Goal: Task Accomplishment & Management: Use online tool/utility

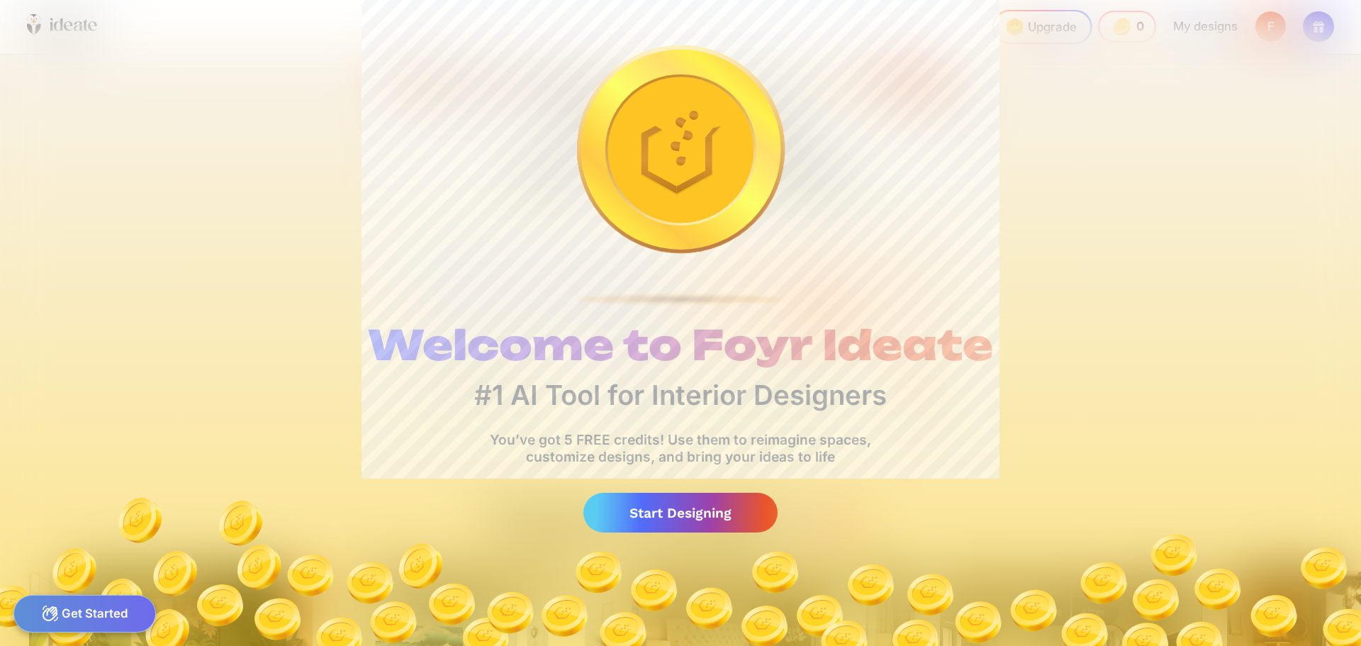
click at [1059, 398] on div "Welcome to Foyr Ideate #1 AI Tool for Interior Designers You’ve got 5 FREE cred…" at bounding box center [680, 323] width 1361 height 646
click at [674, 506] on div "Start Designing" at bounding box center [681, 513] width 194 height 40
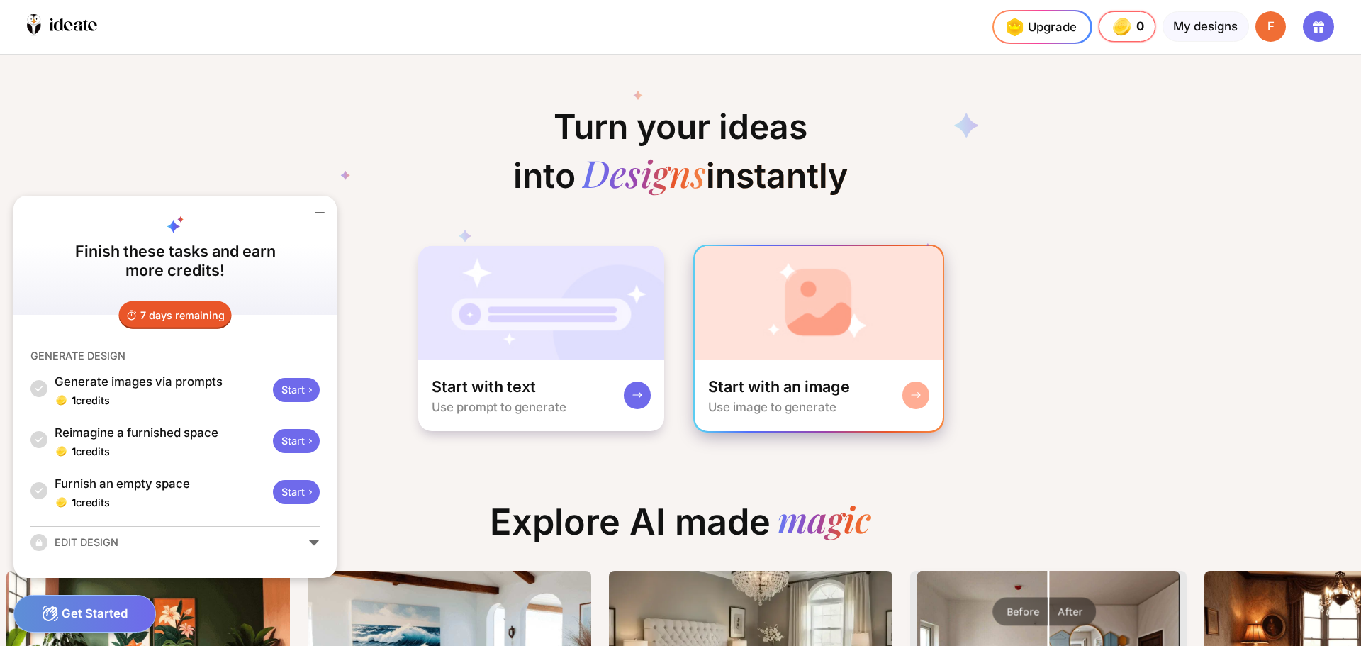
click at [821, 309] on img at bounding box center [819, 302] width 249 height 113
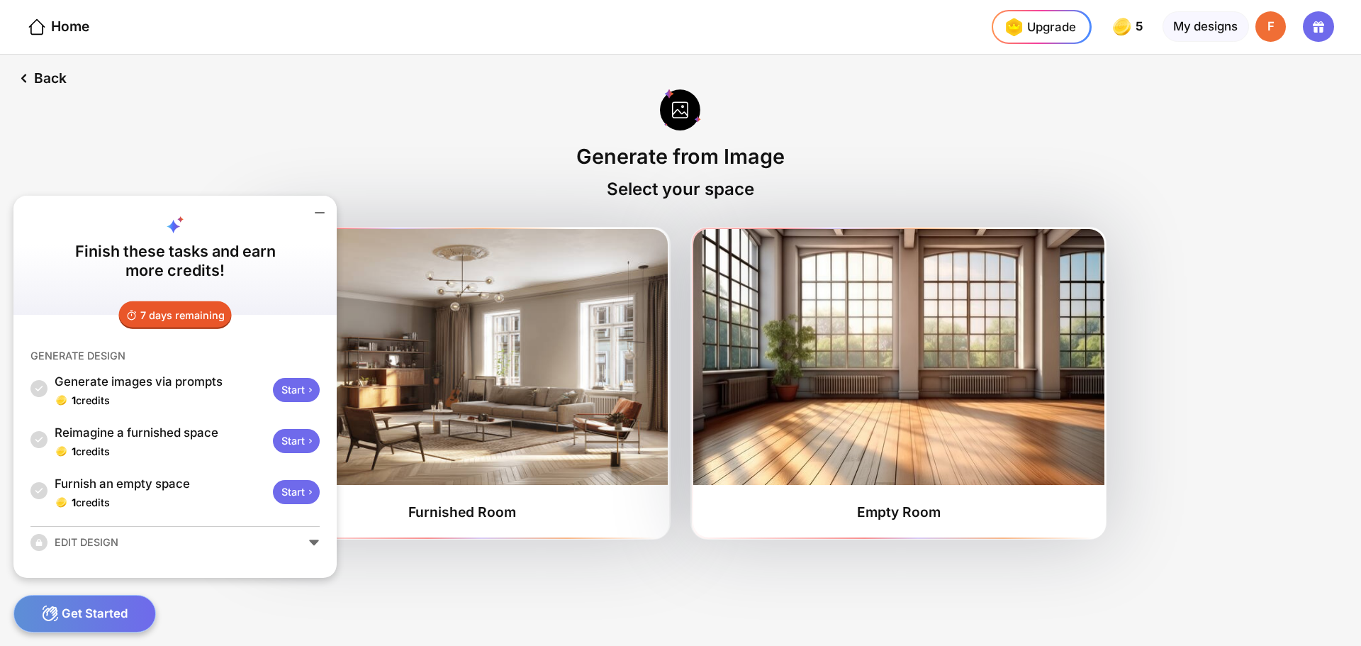
click at [322, 211] on icon at bounding box center [319, 212] width 17 height 17
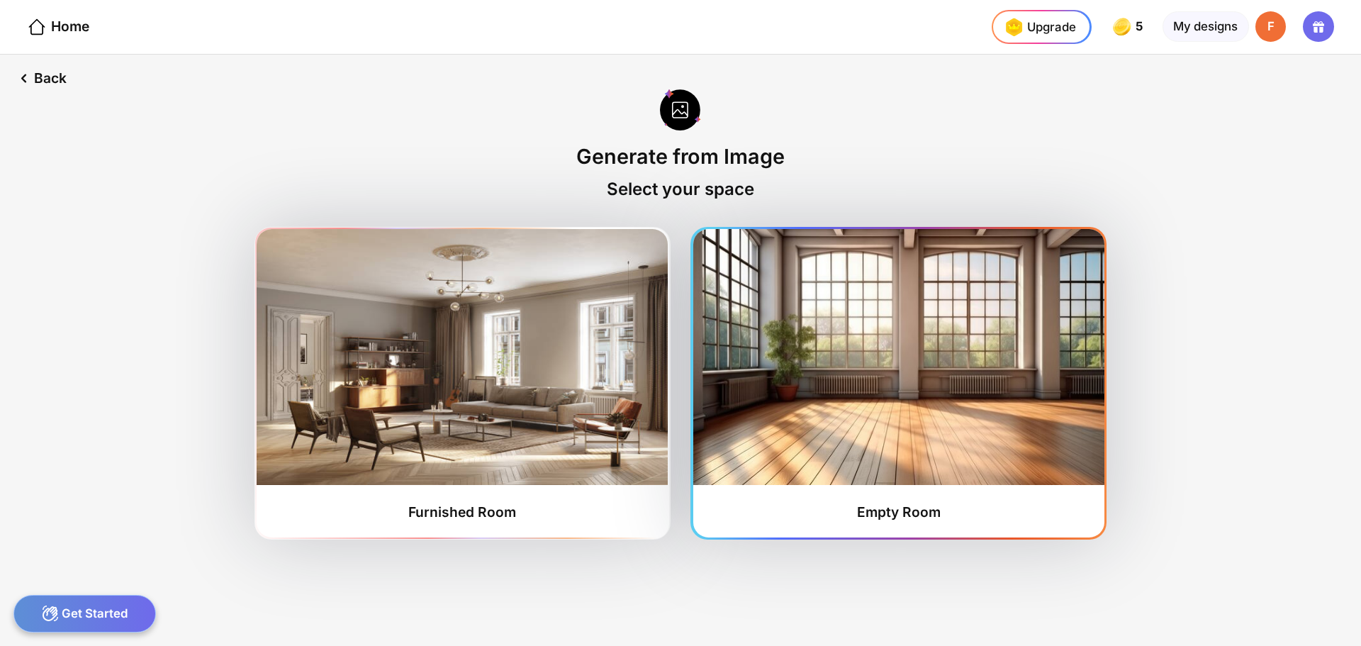
click at [893, 355] on img at bounding box center [898, 357] width 411 height 256
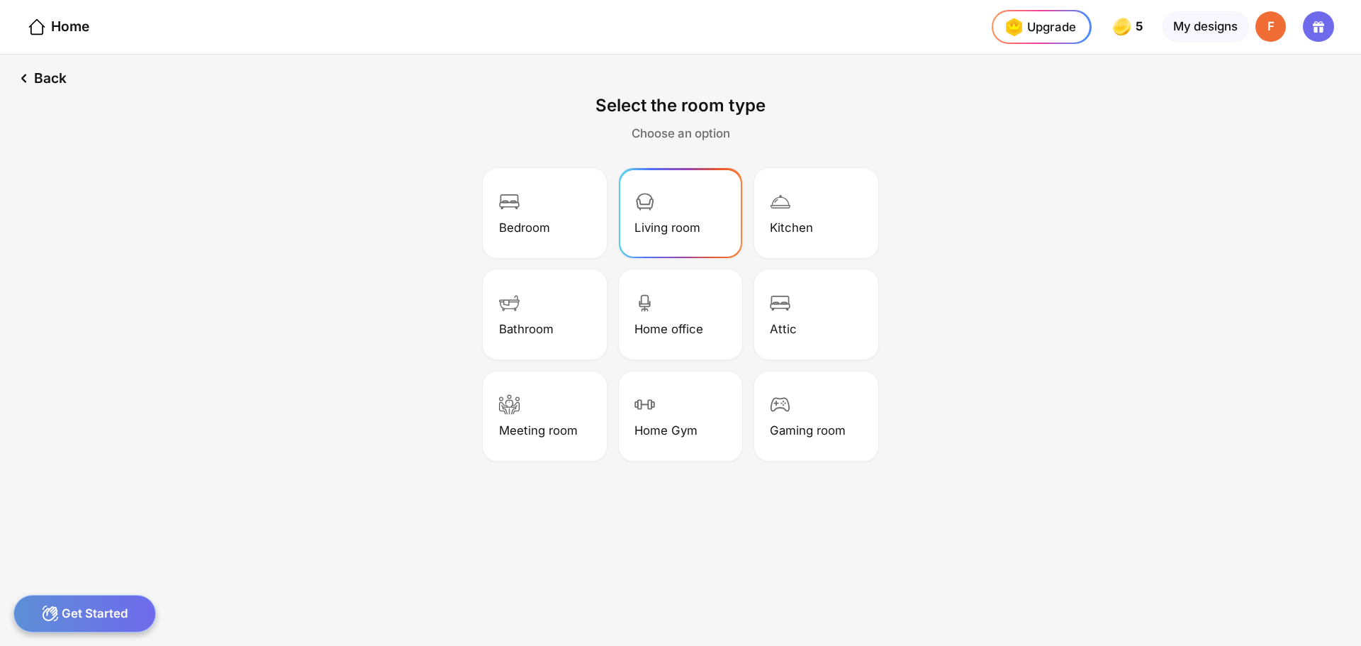
click at [695, 197] on div "Living room" at bounding box center [680, 213] width 119 height 85
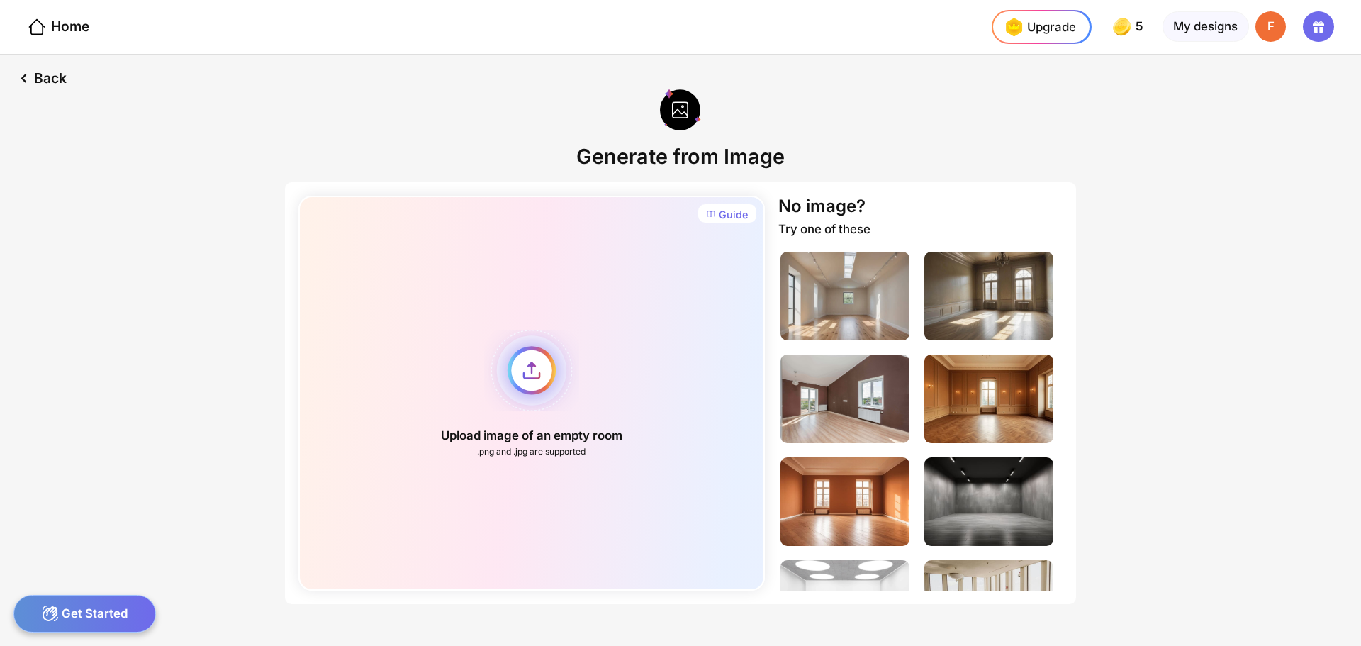
click at [547, 399] on div "Upload image of an empty room .png and .jpg are supported" at bounding box center [532, 393] width 466 height 395
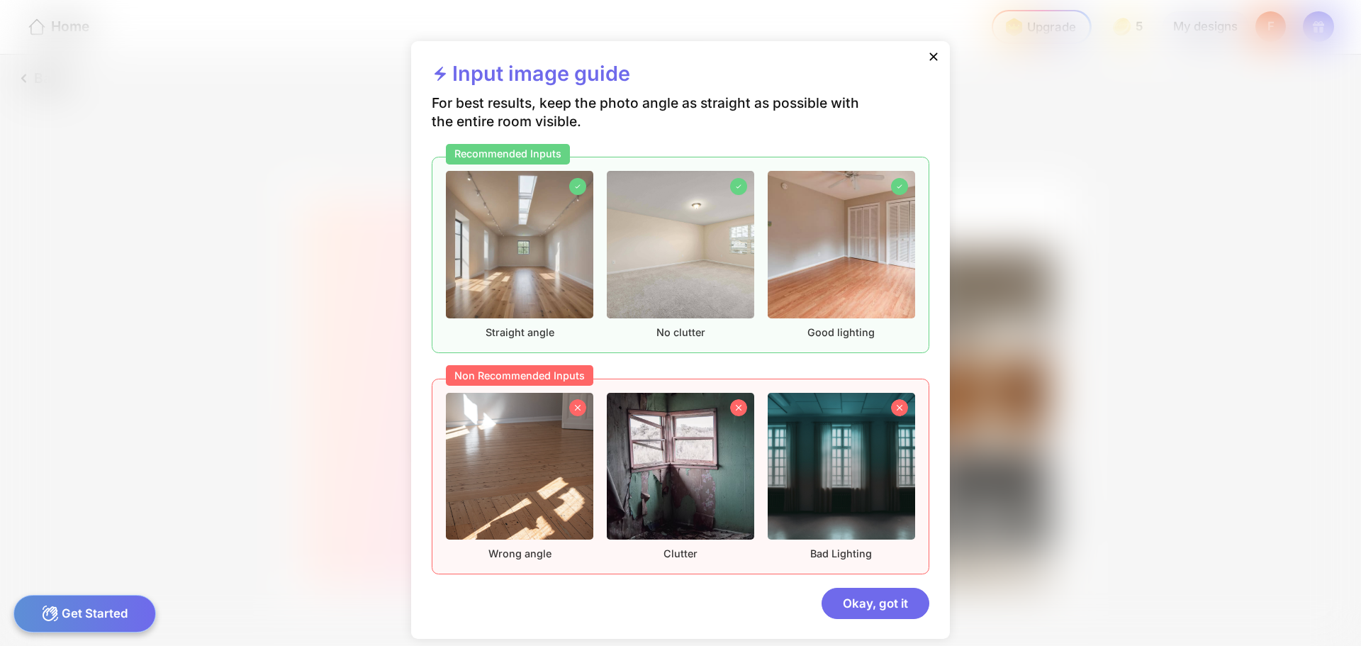
click at [935, 57] on icon at bounding box center [934, 57] width 14 height 14
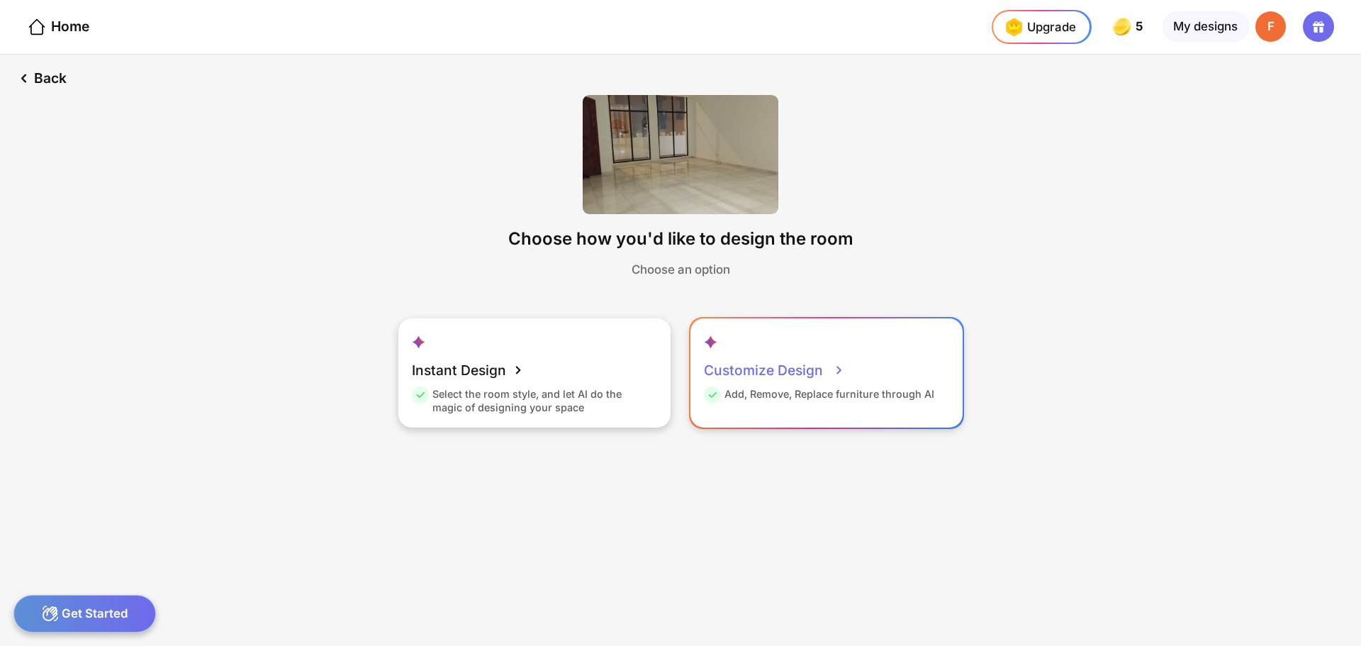
click at [801, 384] on div "Customize Design" at bounding box center [774, 370] width 141 height 34
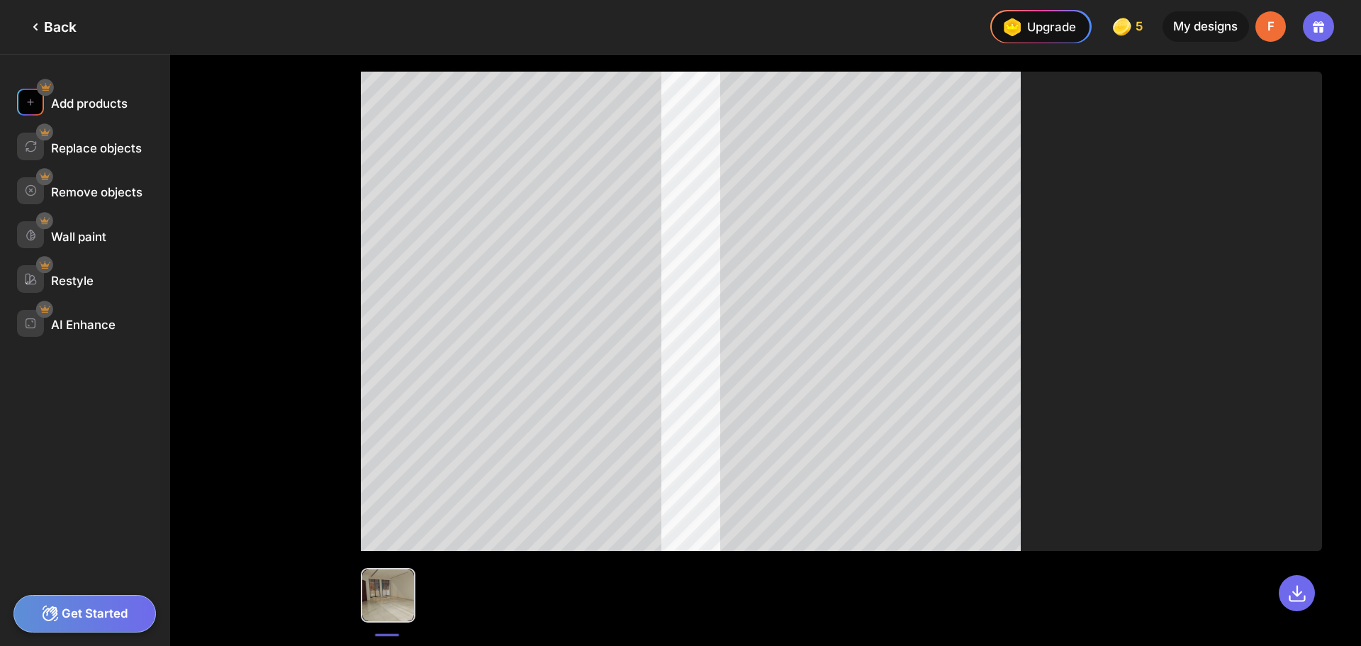
click at [124, 96] on div "Add products" at bounding box center [89, 103] width 77 height 14
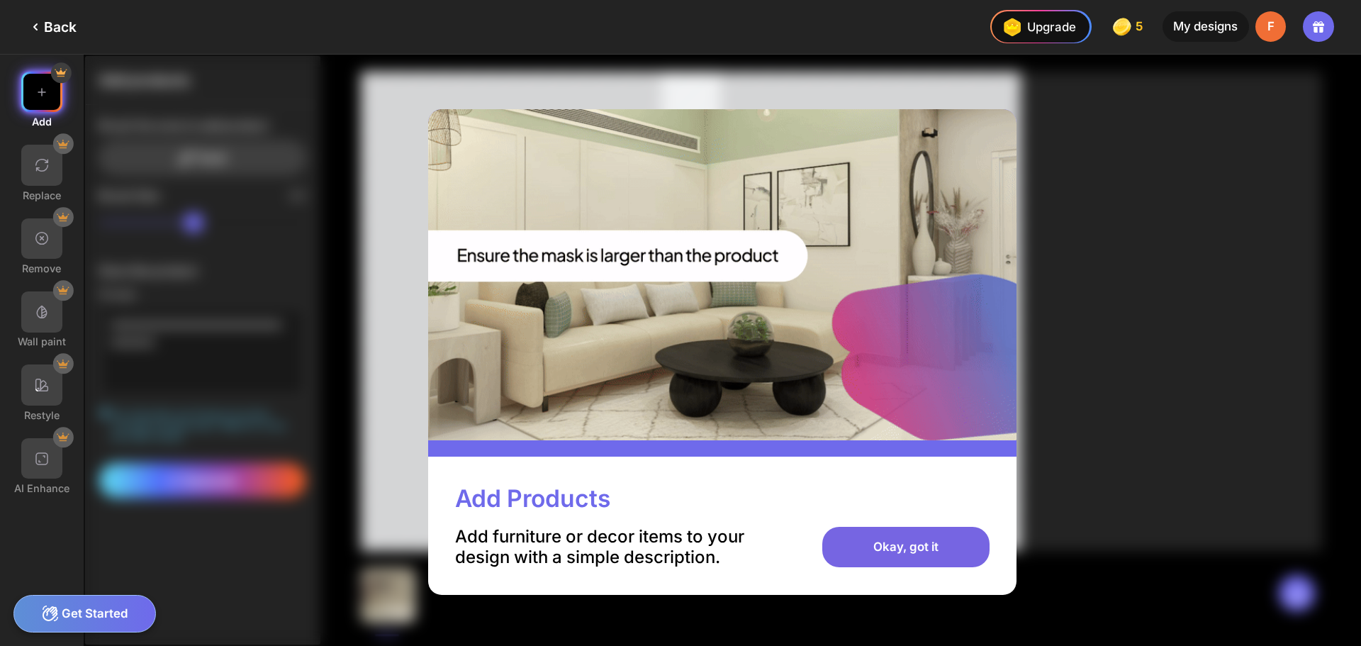
click at [921, 545] on div "Okay, got it" at bounding box center [906, 547] width 167 height 41
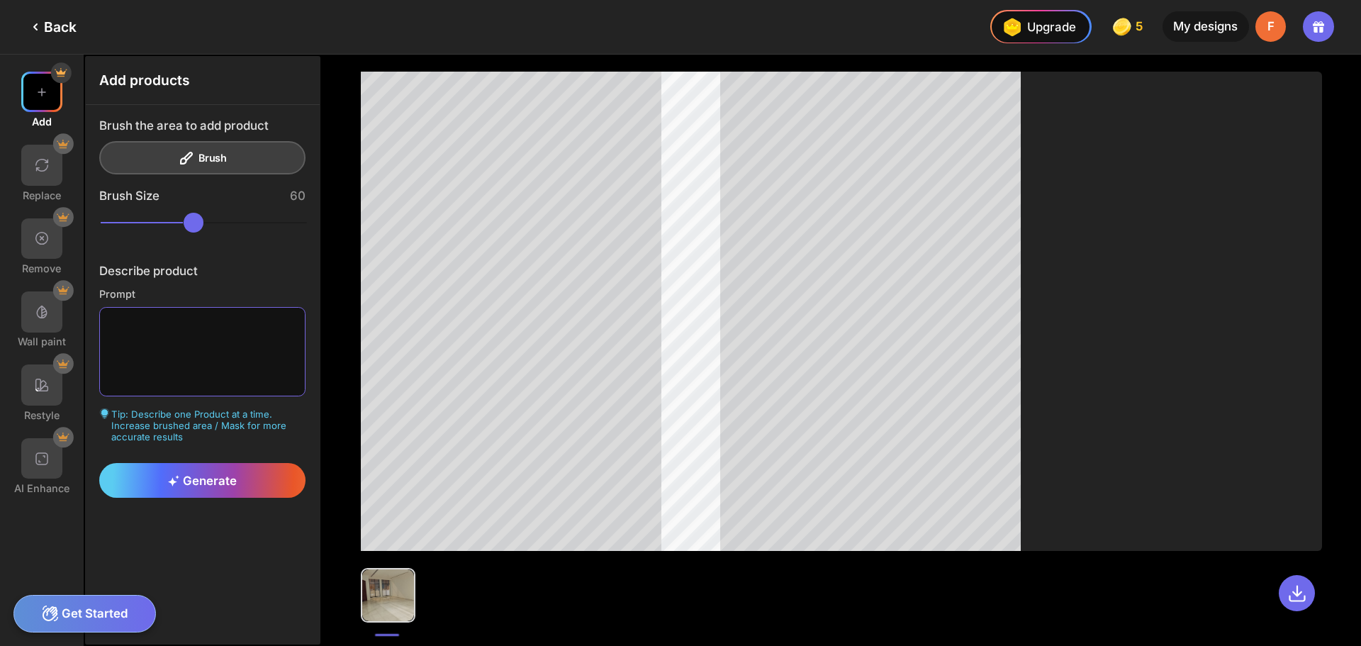
click at [162, 315] on textarea at bounding box center [202, 352] width 207 height 90
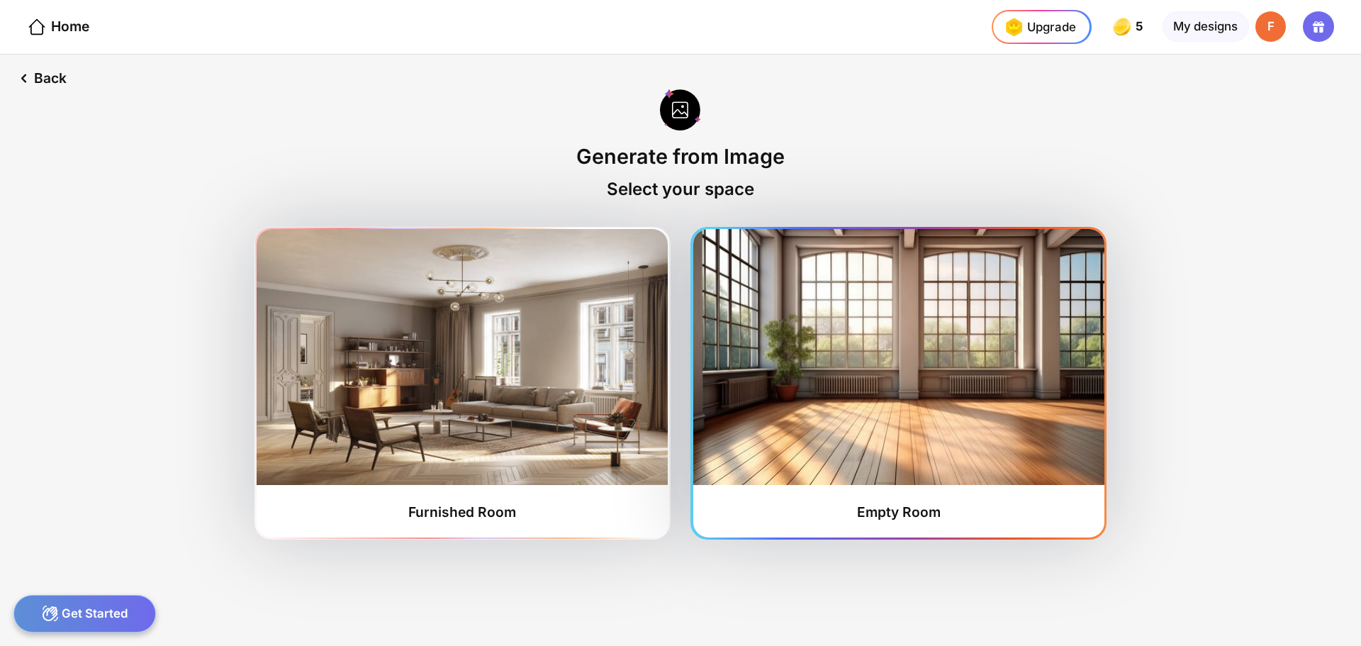
click at [969, 378] on img at bounding box center [898, 357] width 411 height 256
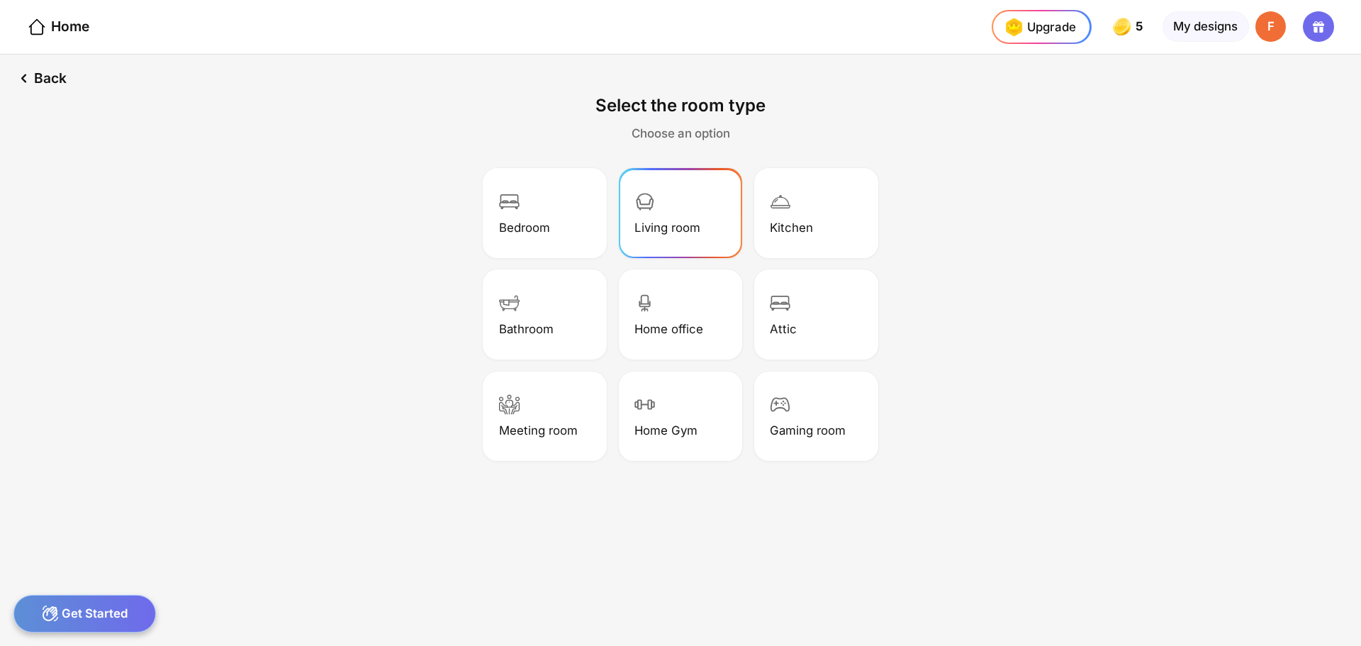
click at [664, 204] on div "Living room" at bounding box center [680, 213] width 119 height 85
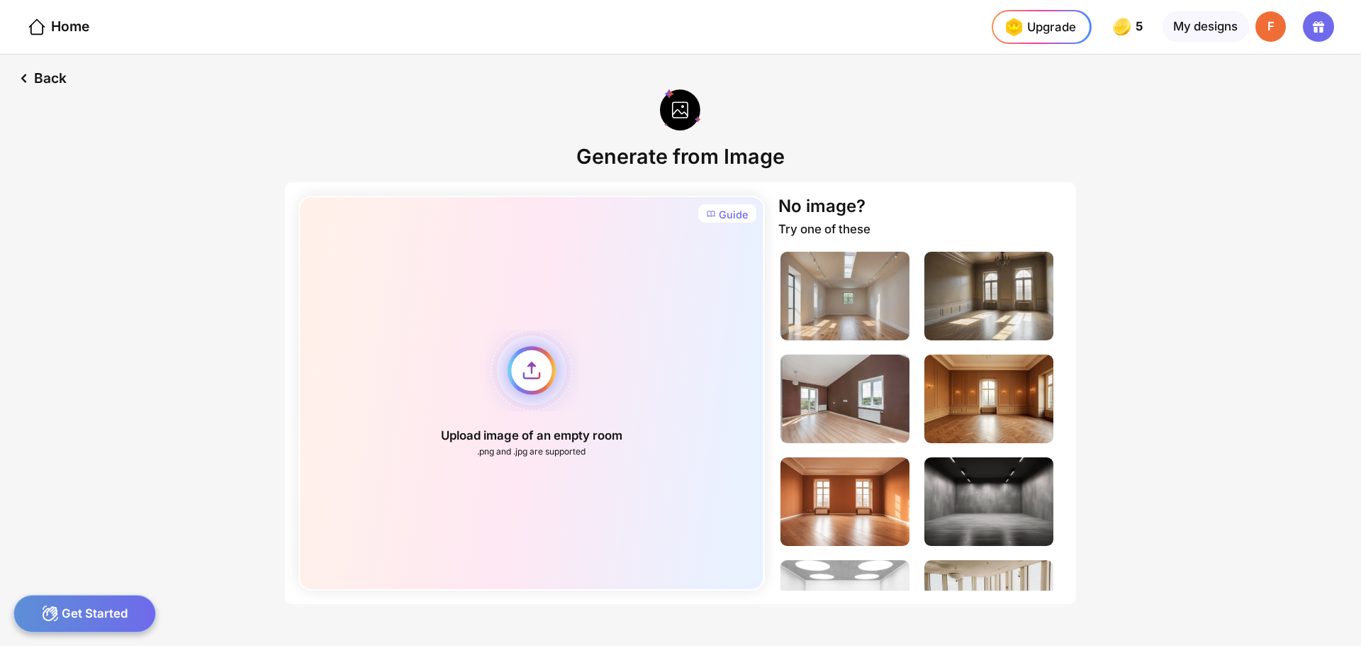
click at [533, 385] on div "Upload image of an empty room .png and .jpg are supported" at bounding box center [532, 393] width 466 height 395
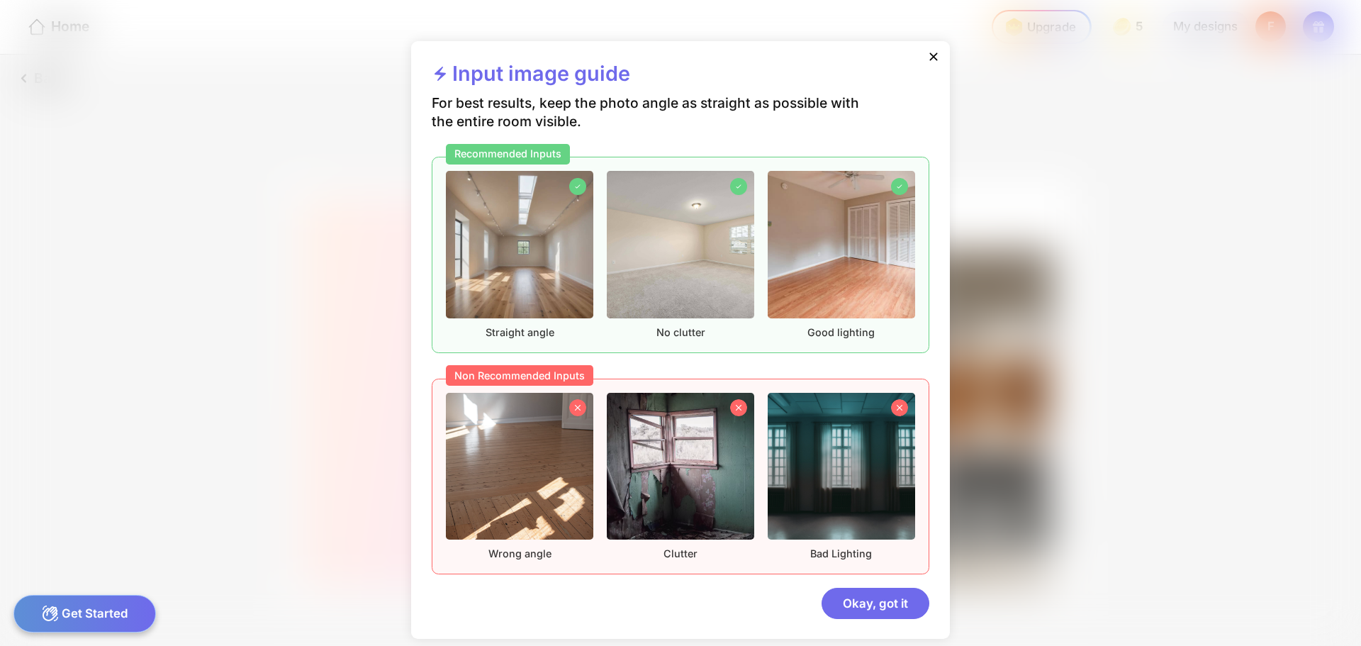
click at [323, 292] on div "Input image guide For best results, keep the photo angle as straight as possibl…" at bounding box center [680, 323] width 1361 height 646
click at [873, 607] on div "Okay, got it" at bounding box center [876, 603] width 108 height 30
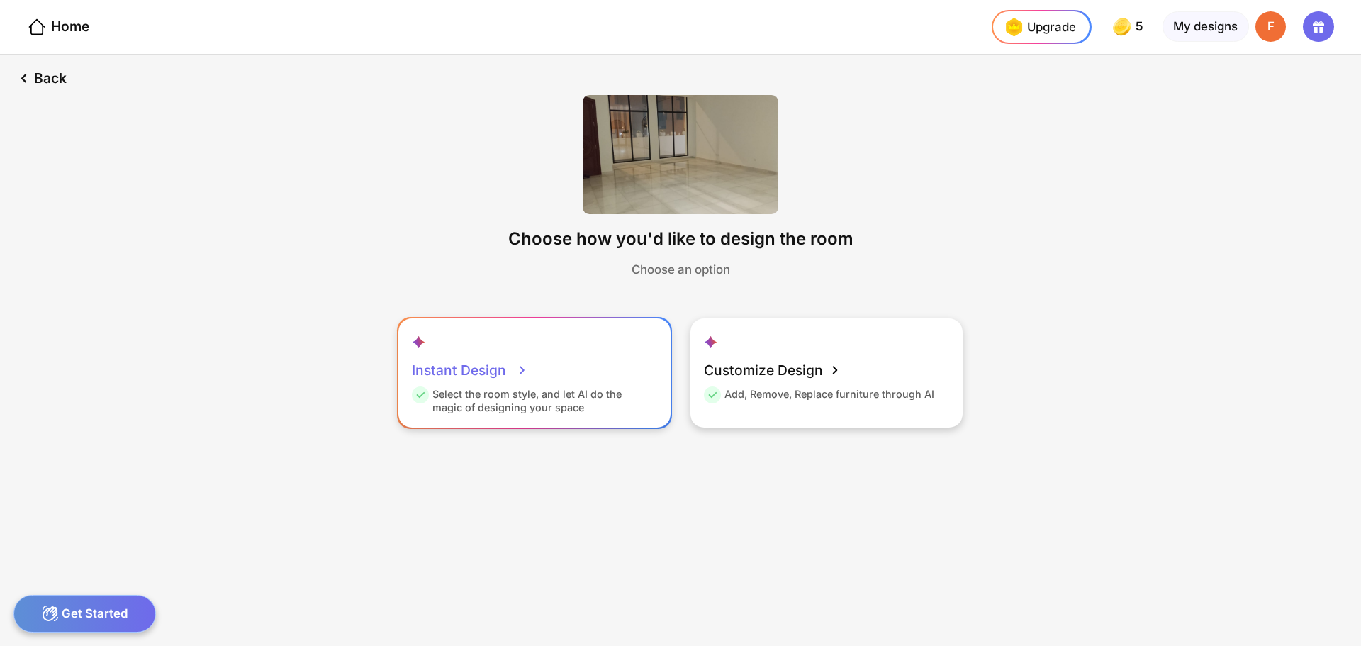
click at [543, 361] on div "Instant Design Select the room style, and let AI do the magic of designing your…" at bounding box center [535, 372] width 272 height 109
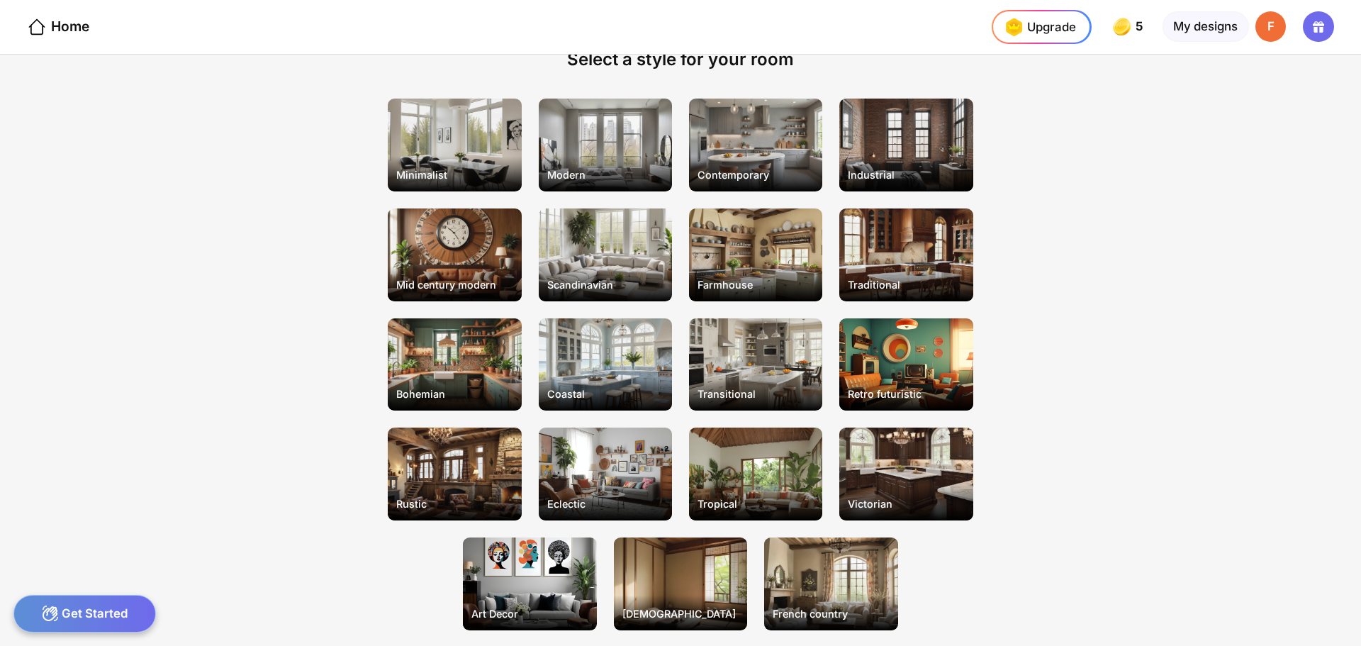
scroll to position [71, 0]
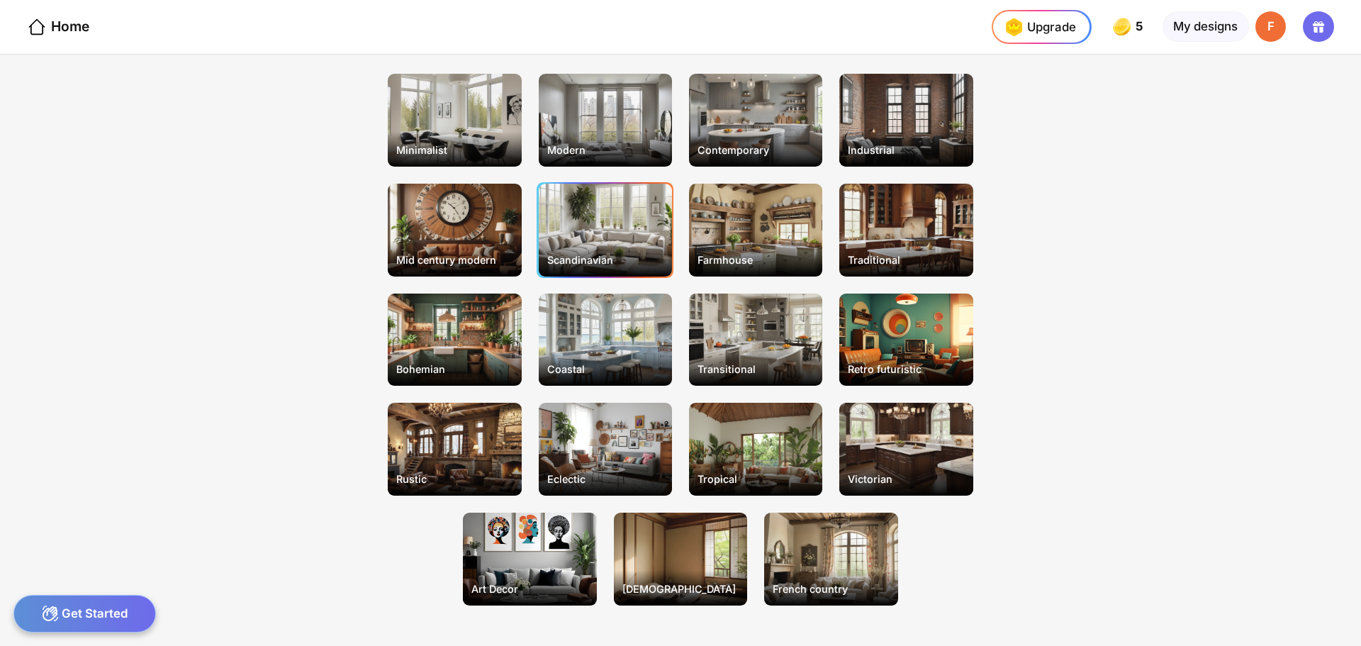
click at [591, 213] on div "Scandinavian" at bounding box center [605, 230] width 133 height 93
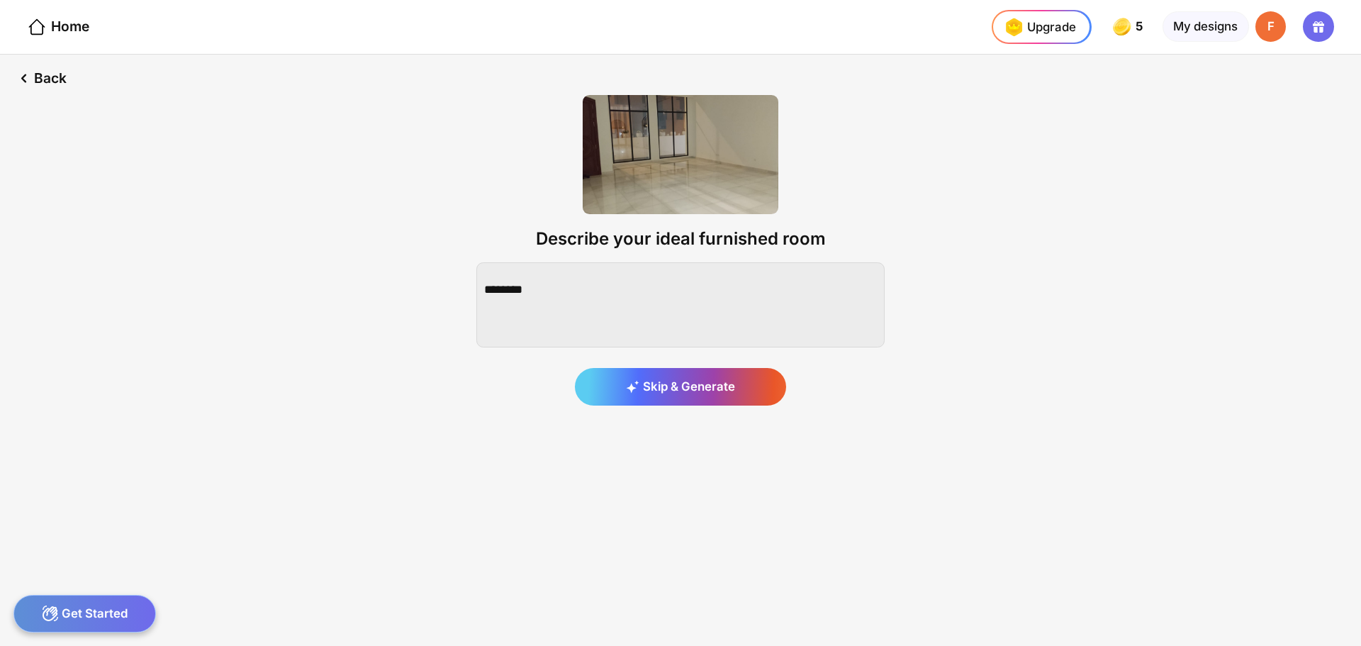
scroll to position [0, 0]
click at [657, 391] on div "Skip & Generate" at bounding box center [680, 387] width 211 height 38
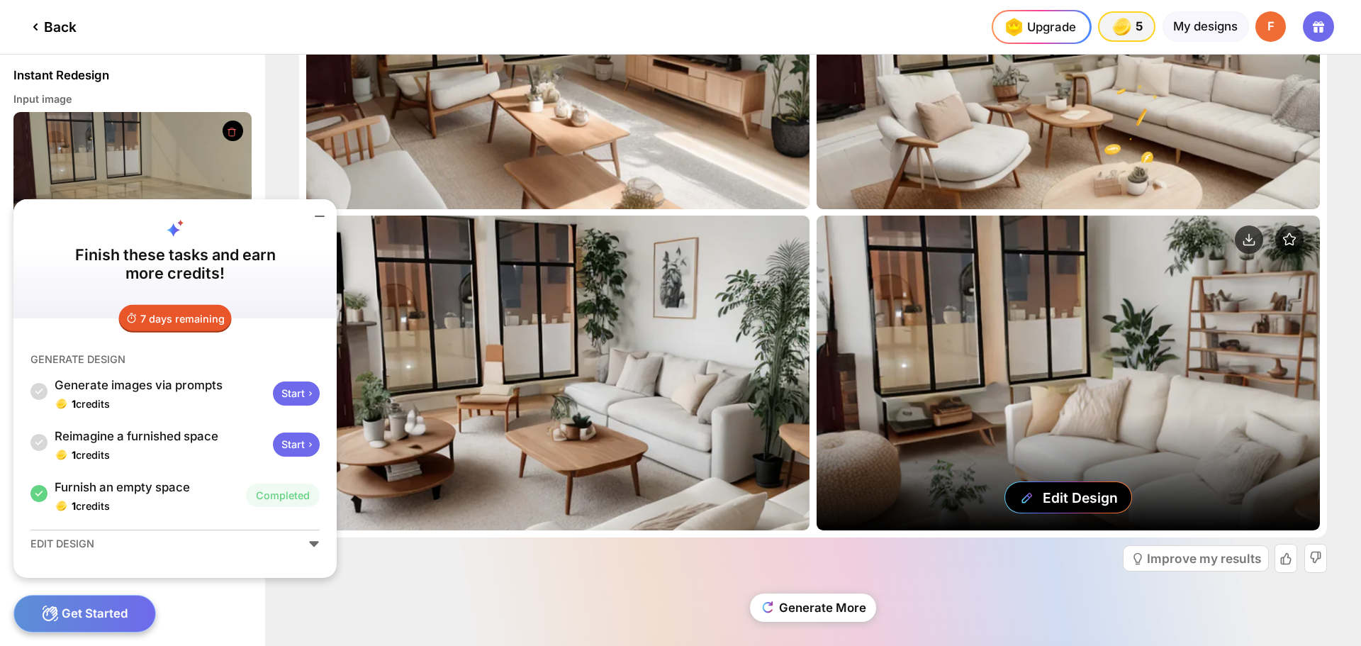
scroll to position [196, 0]
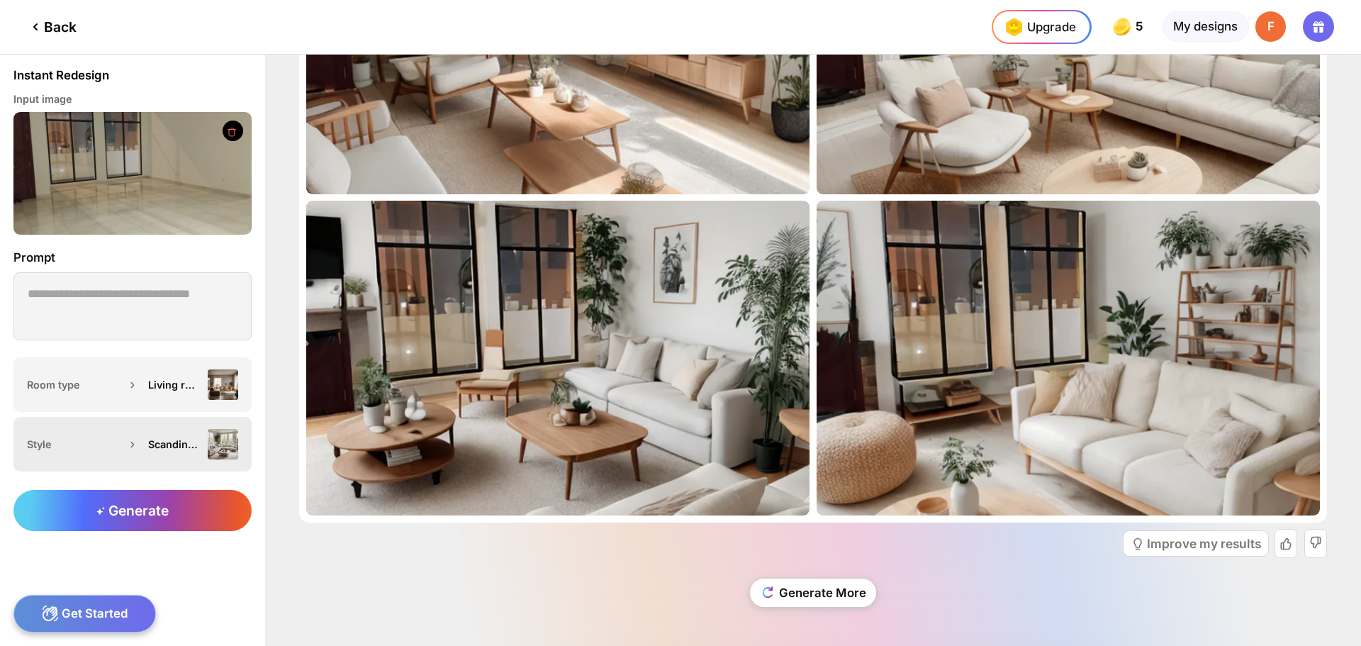
click at [170, 452] on div "Scandinavian" at bounding box center [189, 444] width 97 height 30
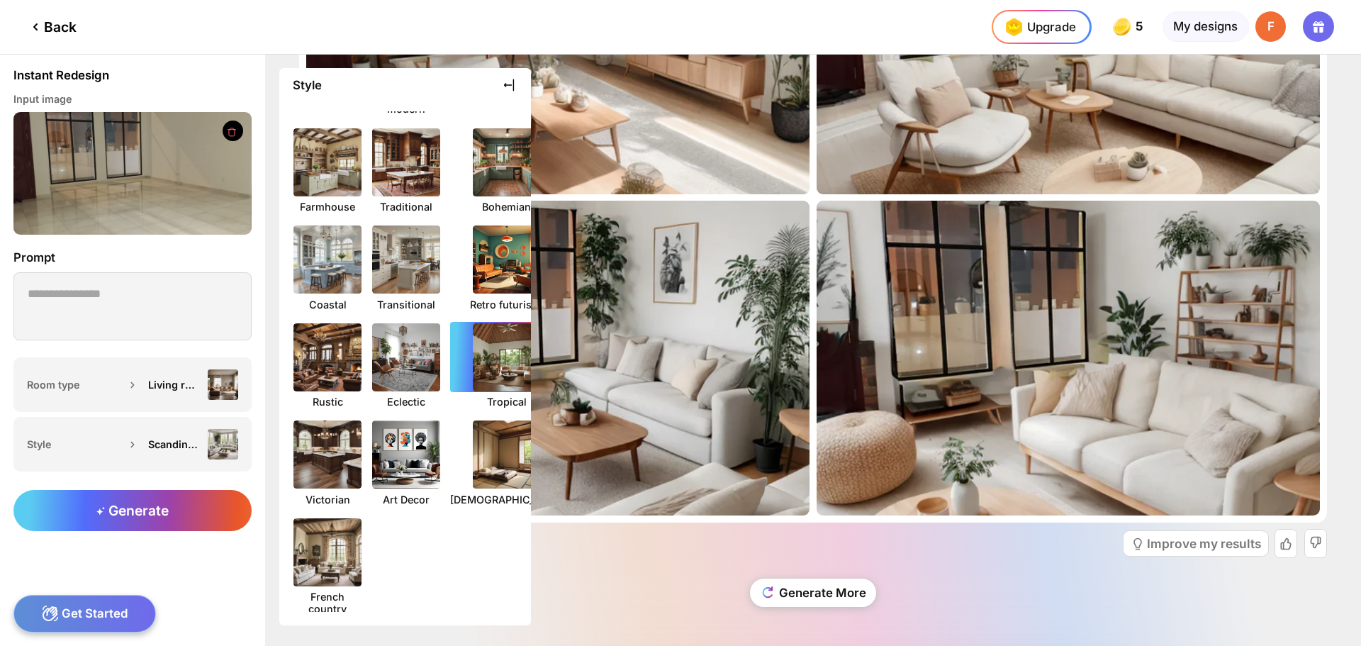
scroll to position [211, 0]
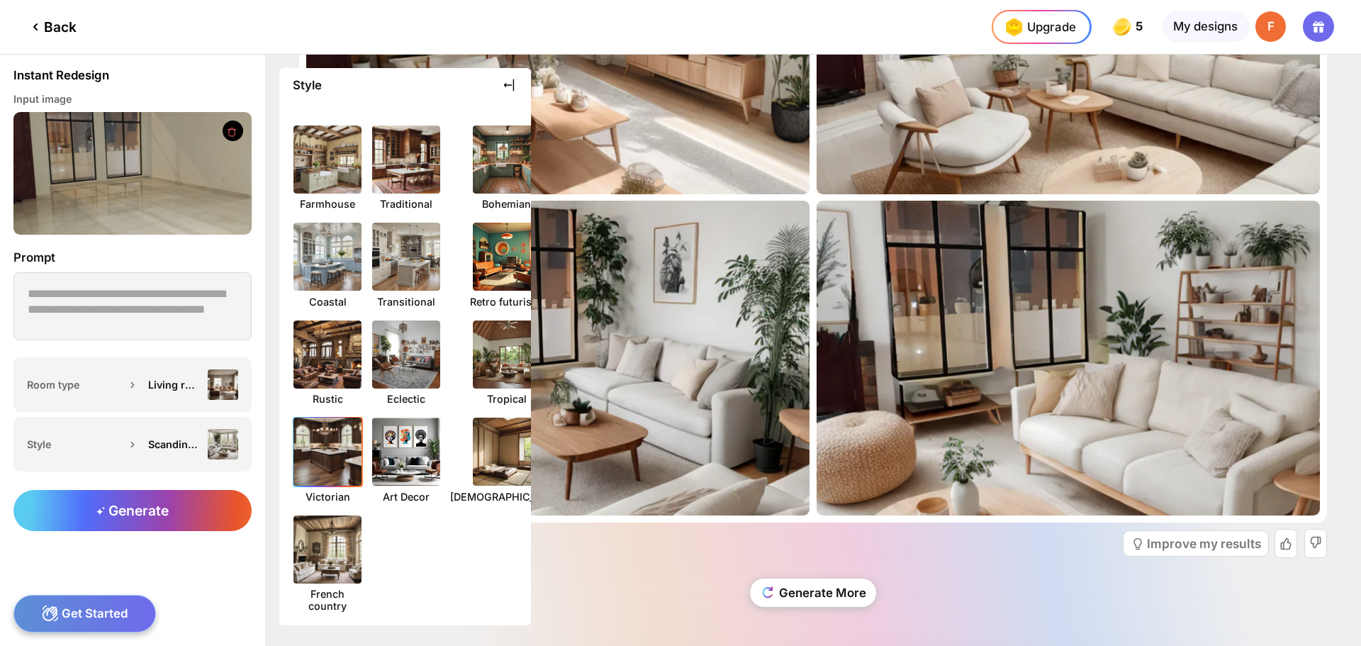
click at [336, 456] on img at bounding box center [327, 452] width 75 height 75
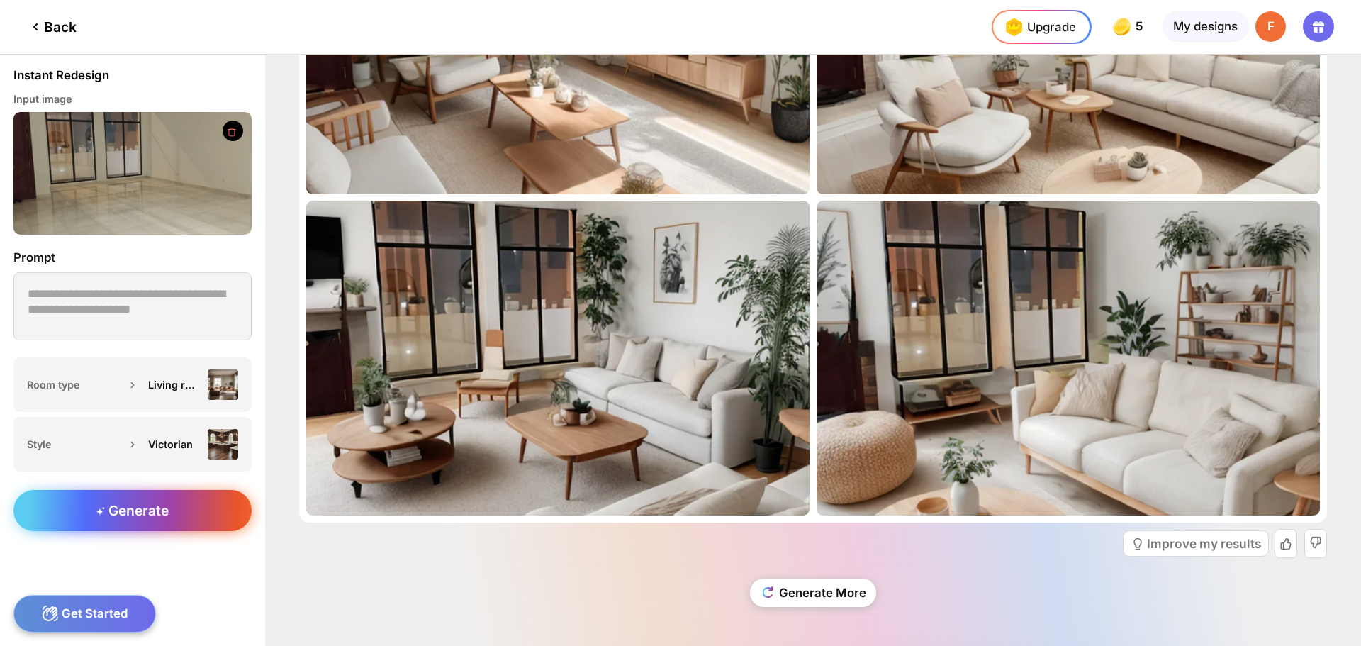
click at [179, 508] on div "Generate" at bounding box center [132, 510] width 238 height 41
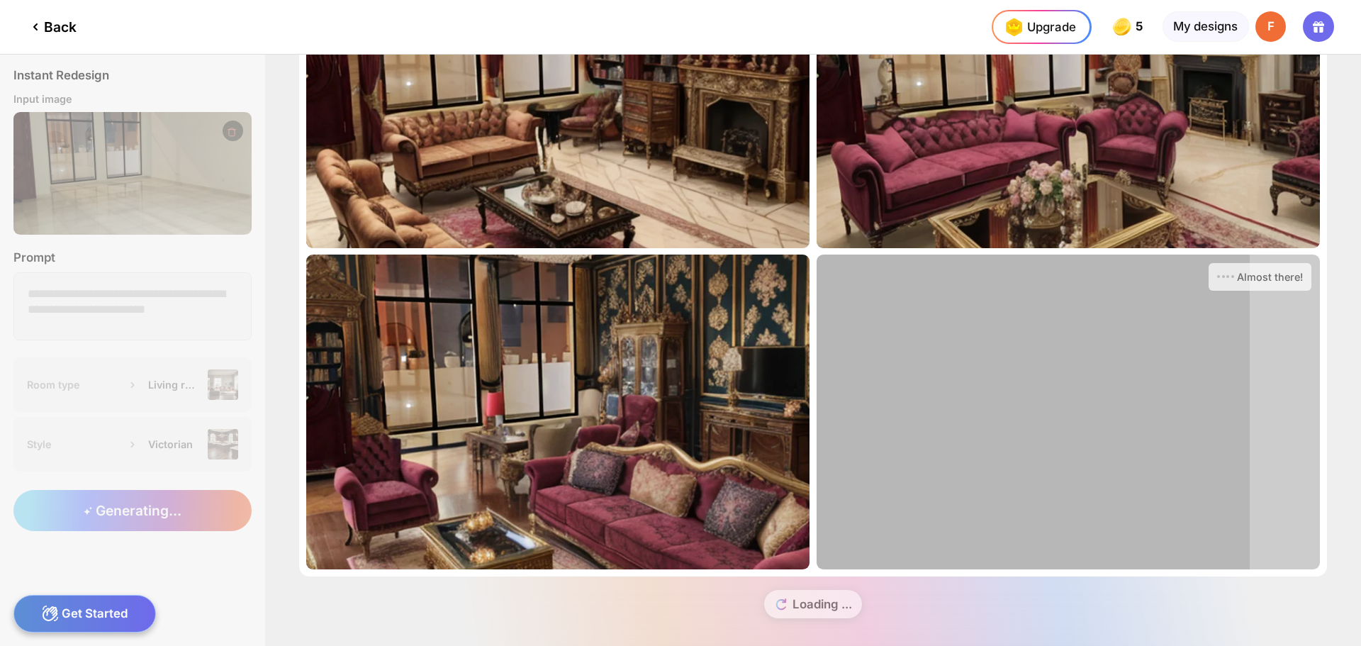
scroll to position [153, 0]
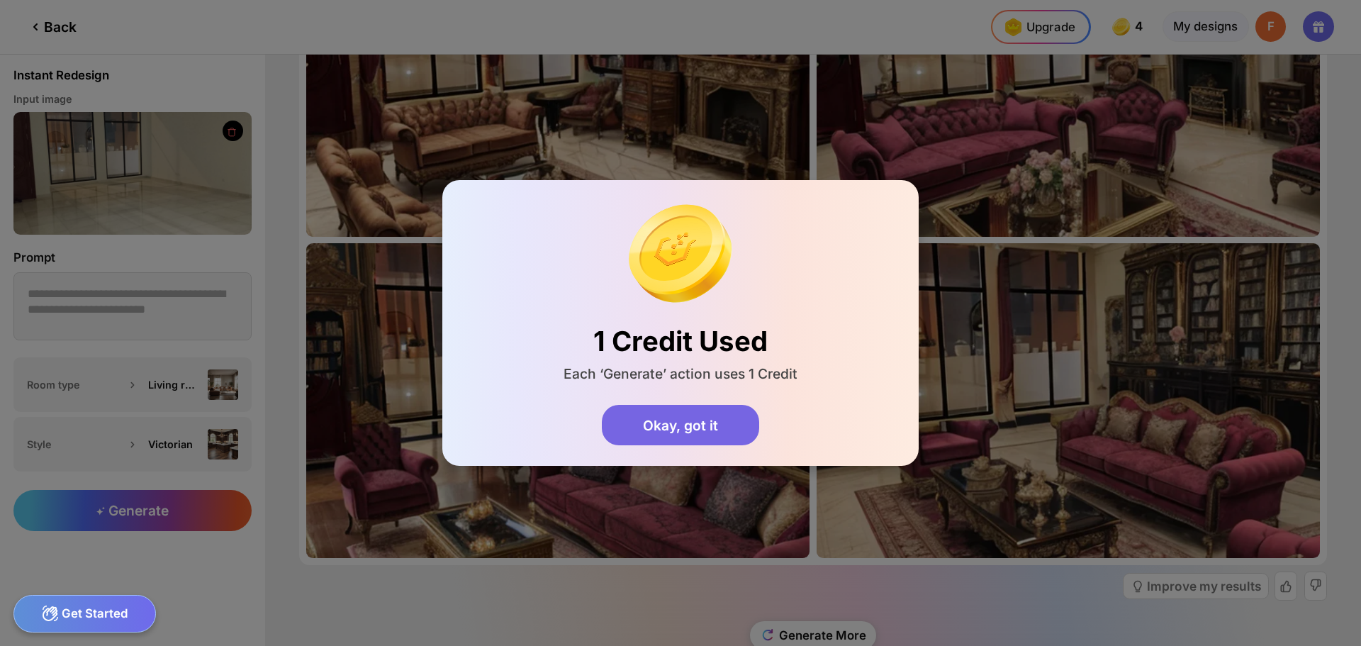
click at [723, 415] on div "Okay, got it" at bounding box center [680, 425] width 157 height 41
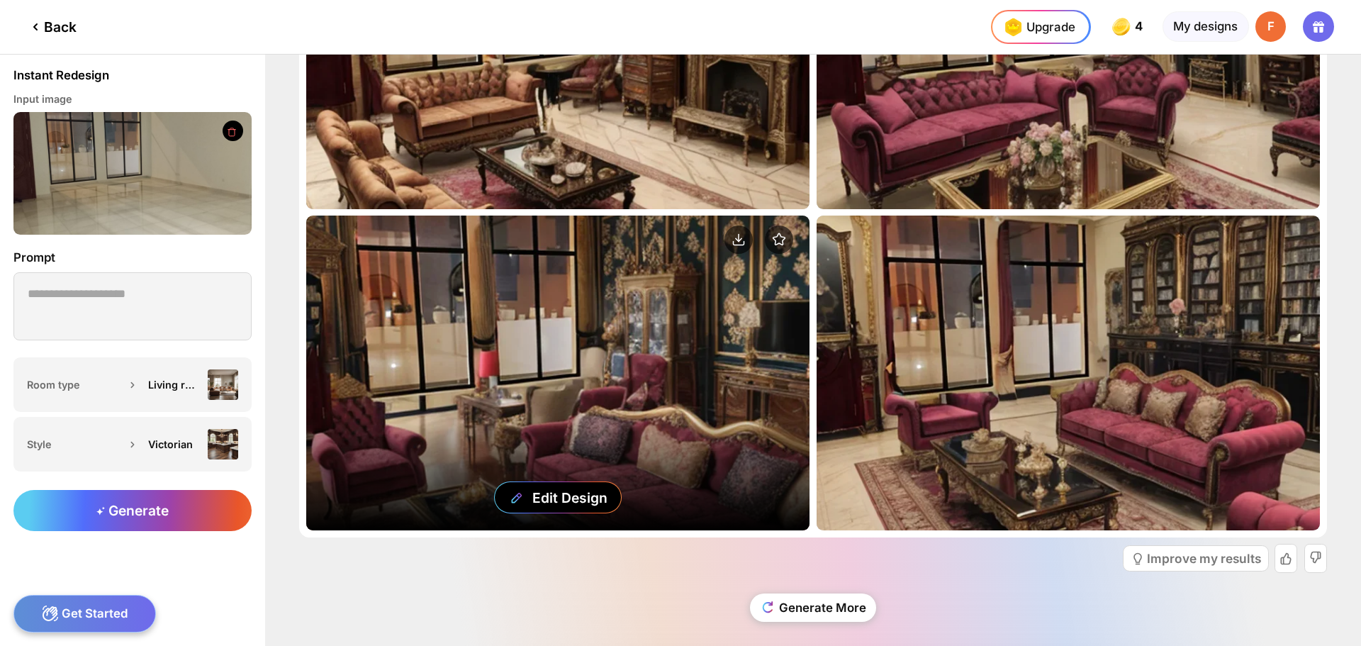
scroll to position [196, 0]
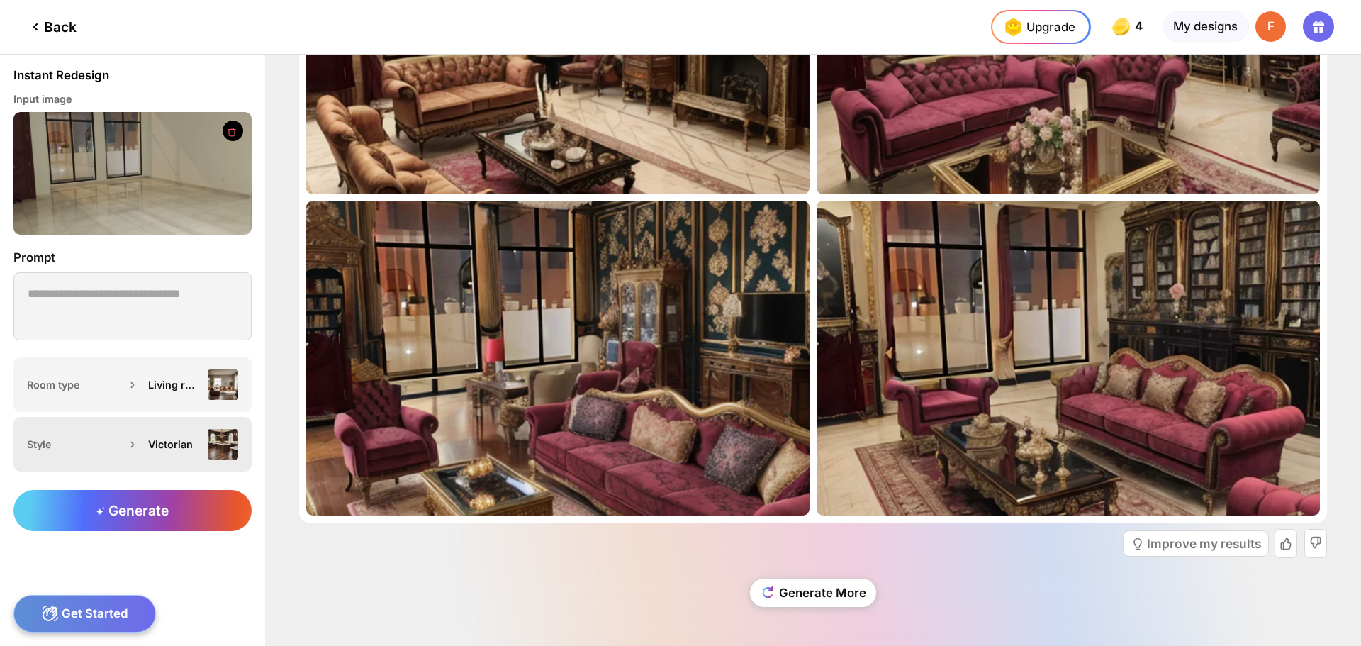
click at [124, 437] on div at bounding box center [132, 444] width 17 height 17
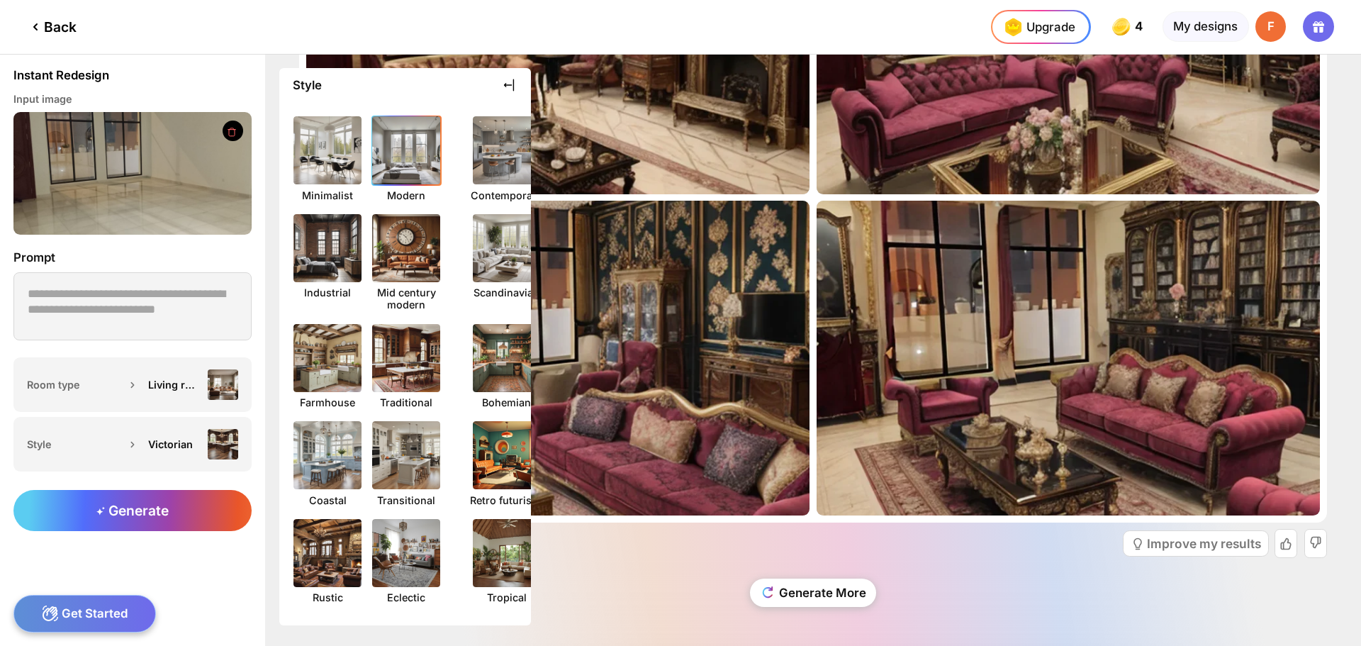
click at [427, 163] on img at bounding box center [406, 150] width 75 height 75
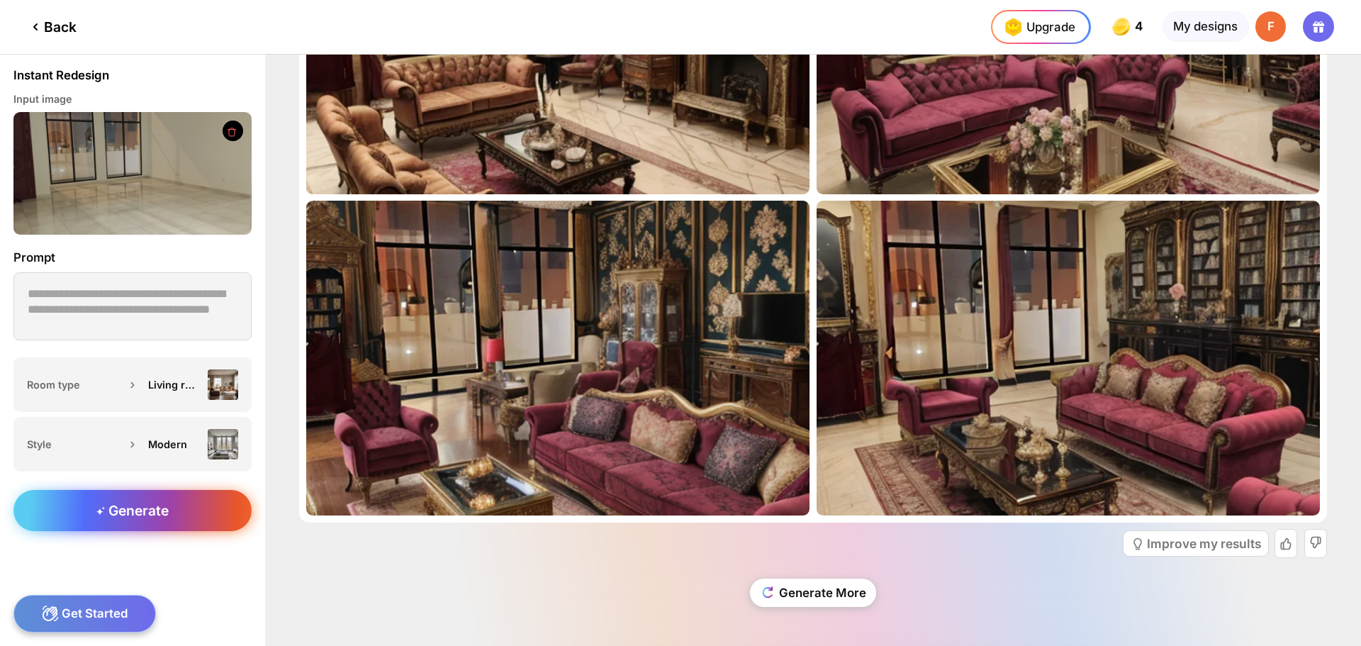
click at [179, 511] on div "Generate" at bounding box center [132, 510] width 238 height 41
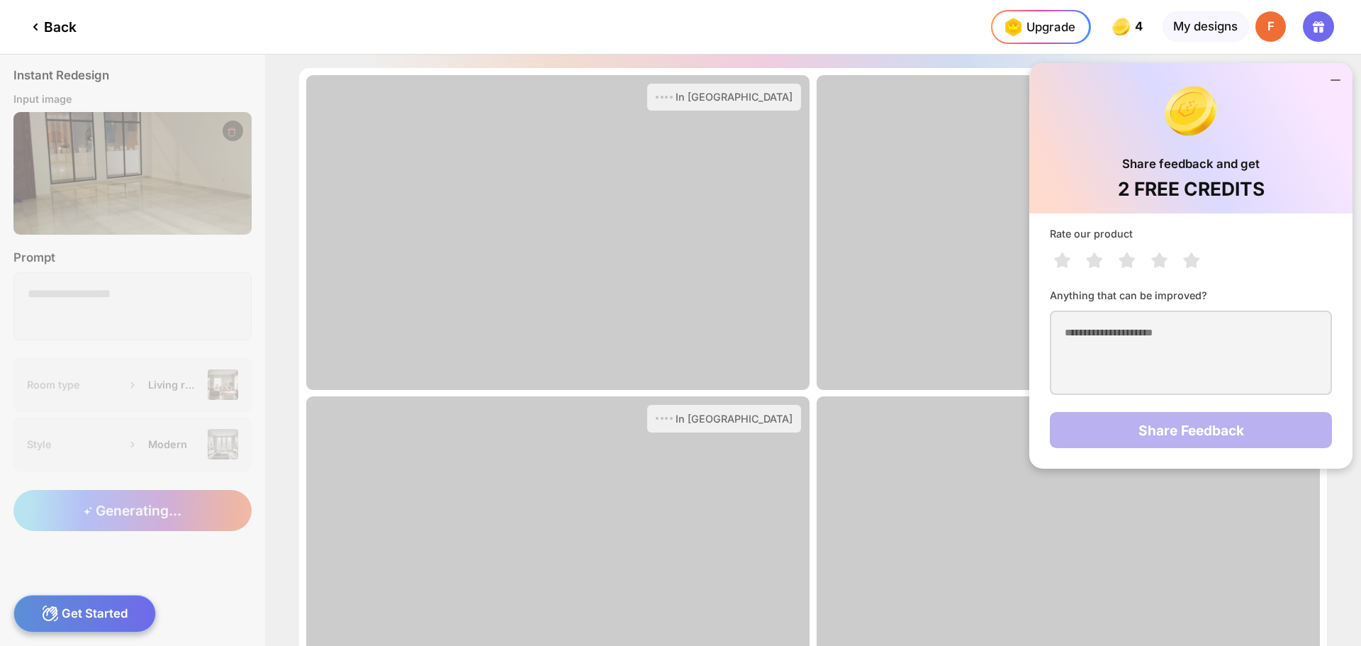
click at [1335, 73] on icon at bounding box center [1335, 80] width 17 height 17
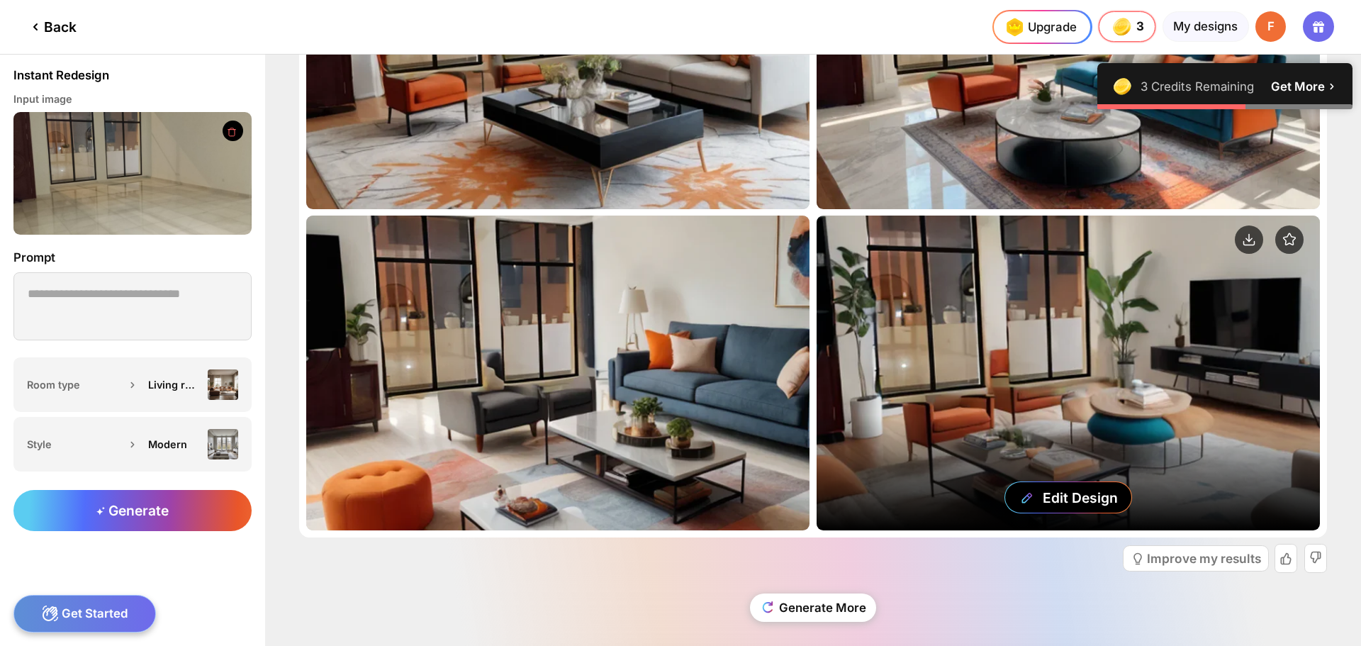
scroll to position [196, 0]
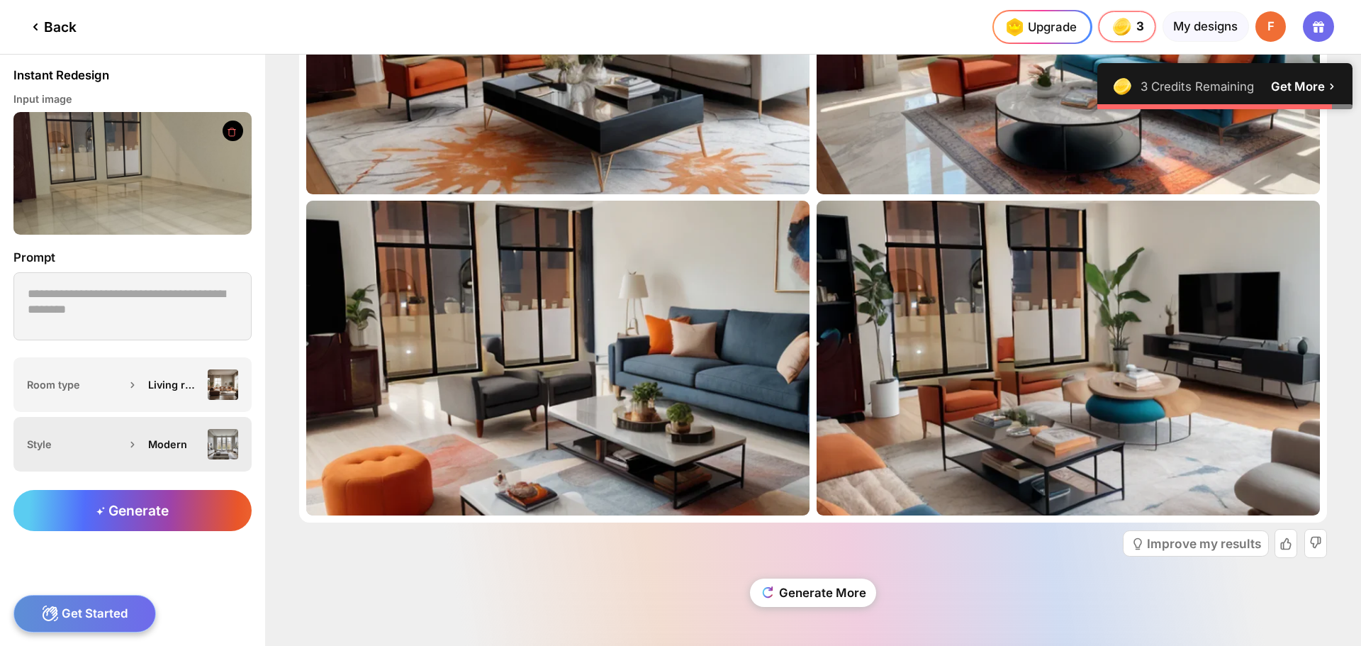
click at [165, 442] on div "Modern" at bounding box center [174, 444] width 52 height 12
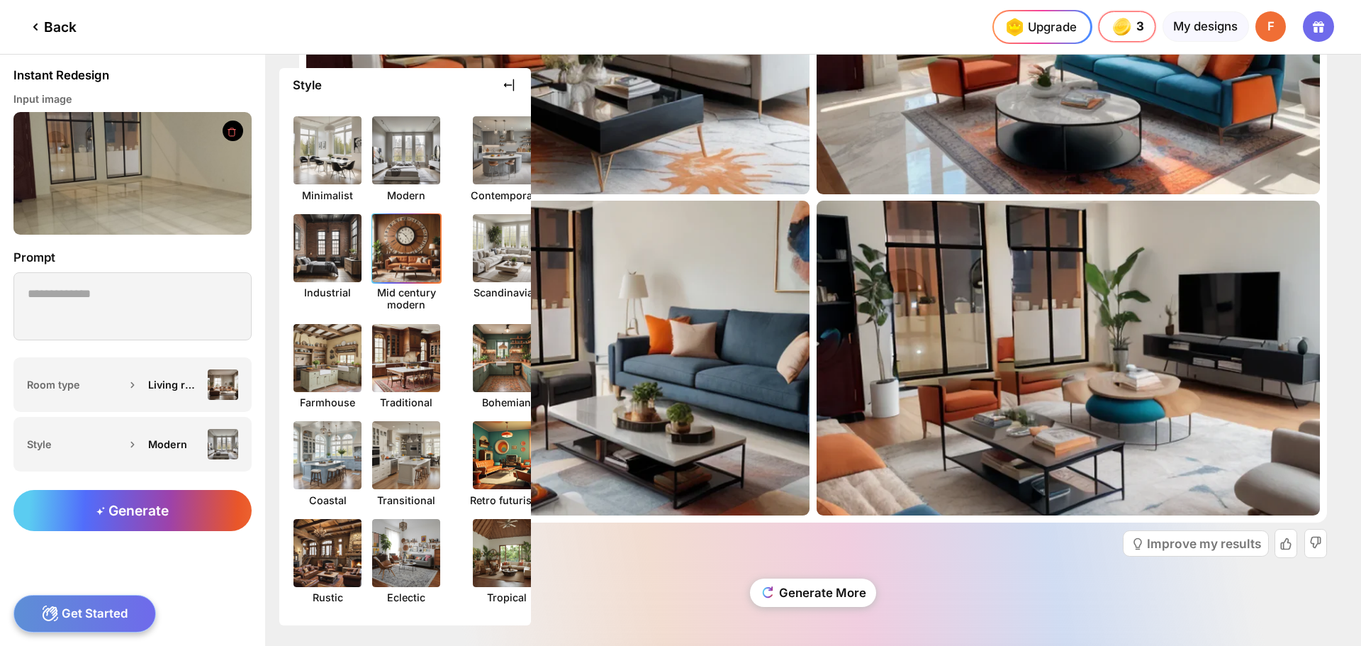
click at [405, 258] on img at bounding box center [406, 248] width 75 height 75
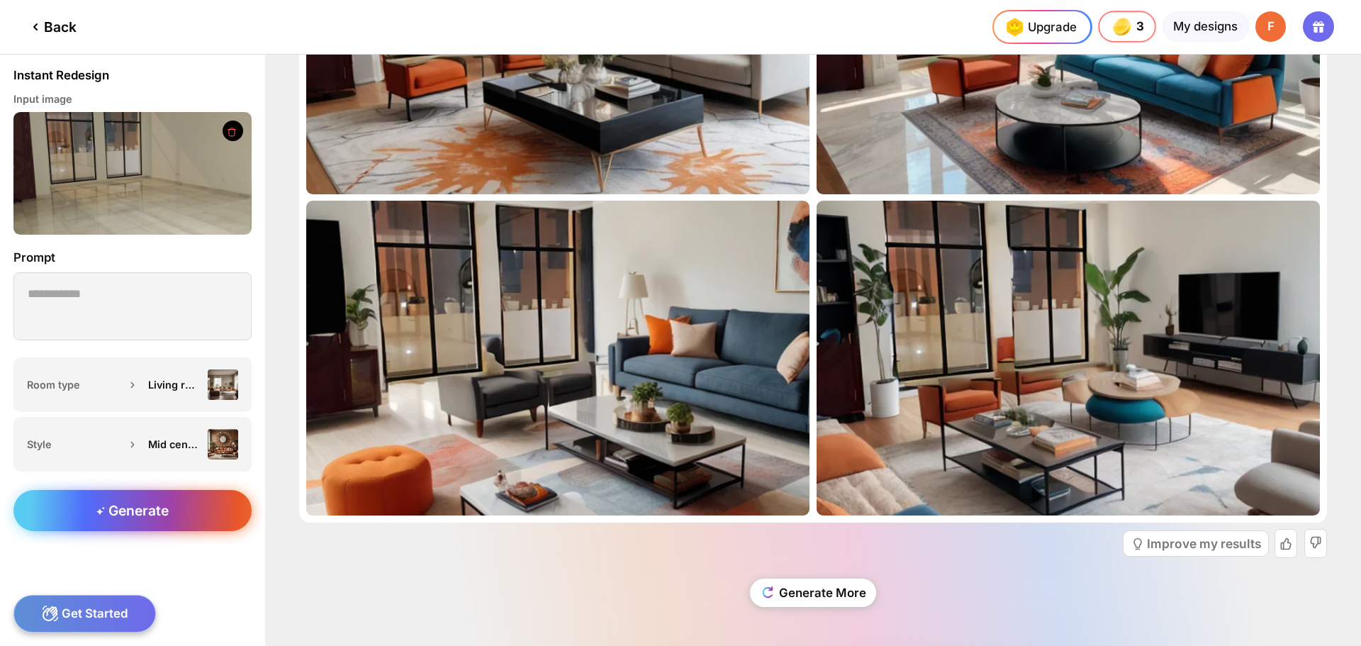
click at [164, 498] on div "Generate" at bounding box center [132, 510] width 238 height 41
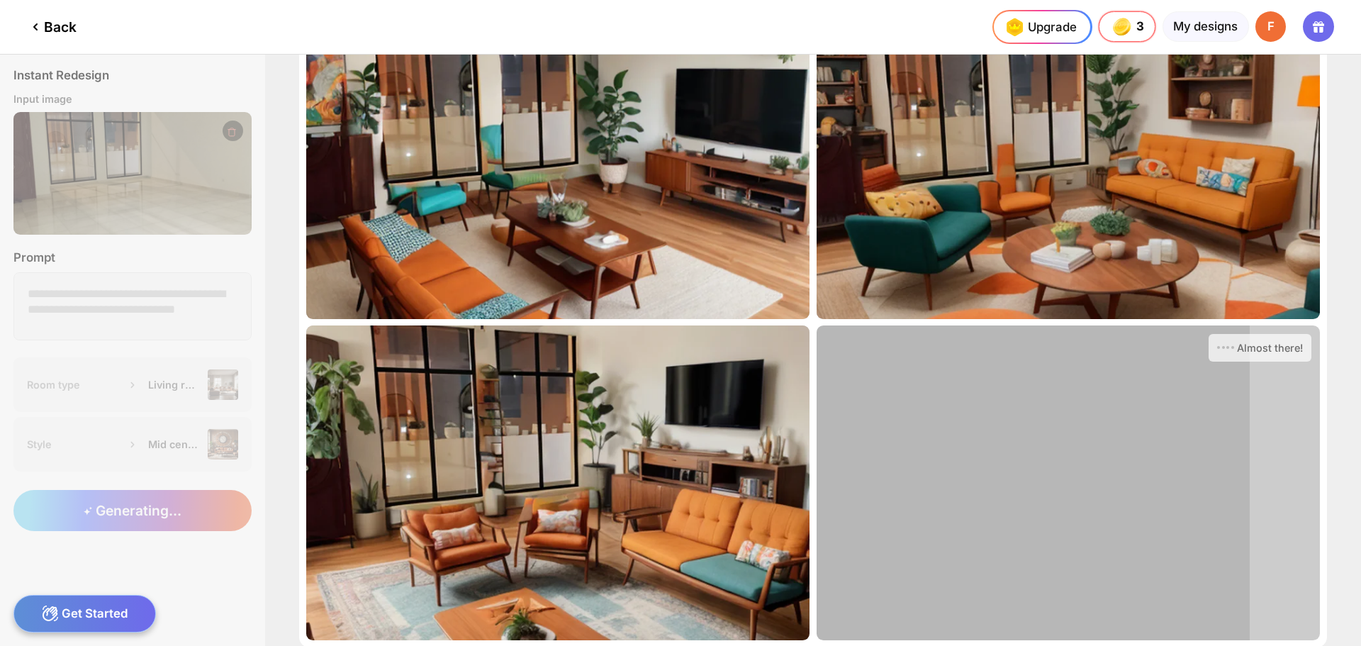
scroll to position [142, 0]
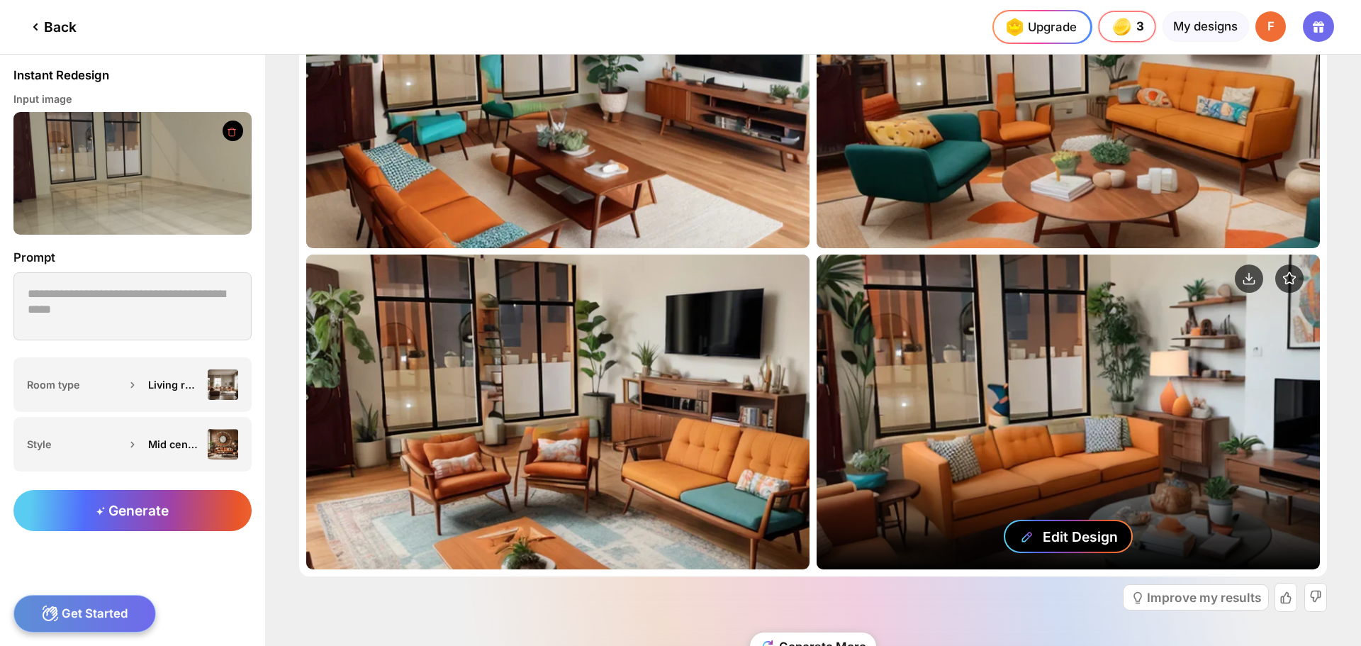
click at [1064, 528] on div "Edit Design" at bounding box center [1080, 536] width 75 height 17
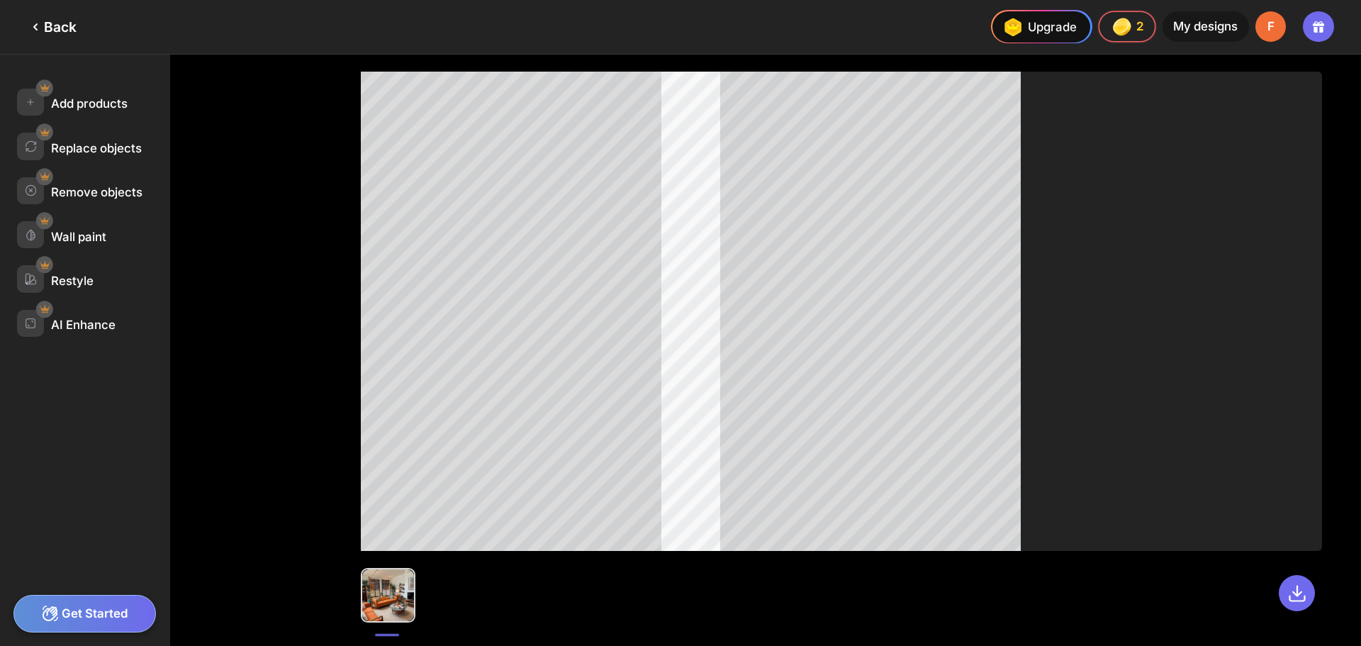
drag, startPoint x: 118, startPoint y: 142, endPoint x: 192, endPoint y: 172, distance: 79.8
click at [192, 172] on div "Add products Replace objects Remove objects Wall paint Restyle AI Enhance" at bounding box center [161, 350] width 322 height 591
click at [117, 149] on div "Replace objects" at bounding box center [96, 148] width 91 height 14
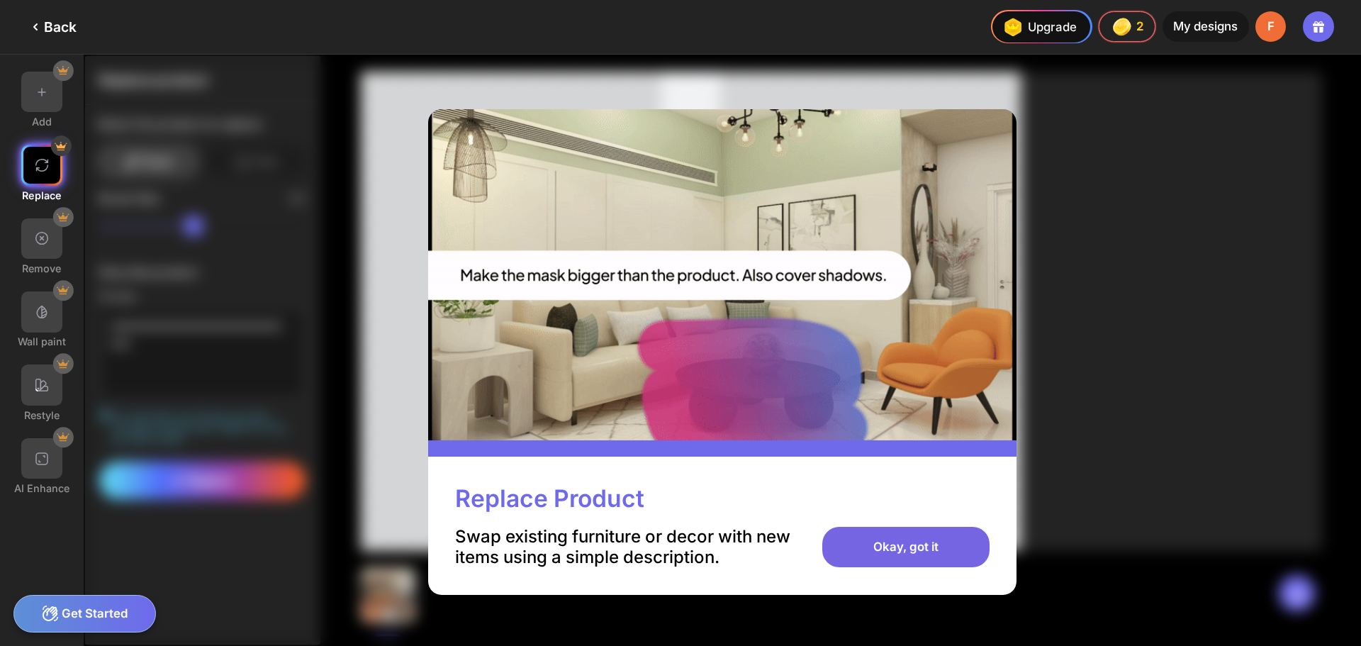
click at [952, 555] on div "Okay, got it" at bounding box center [906, 547] width 167 height 41
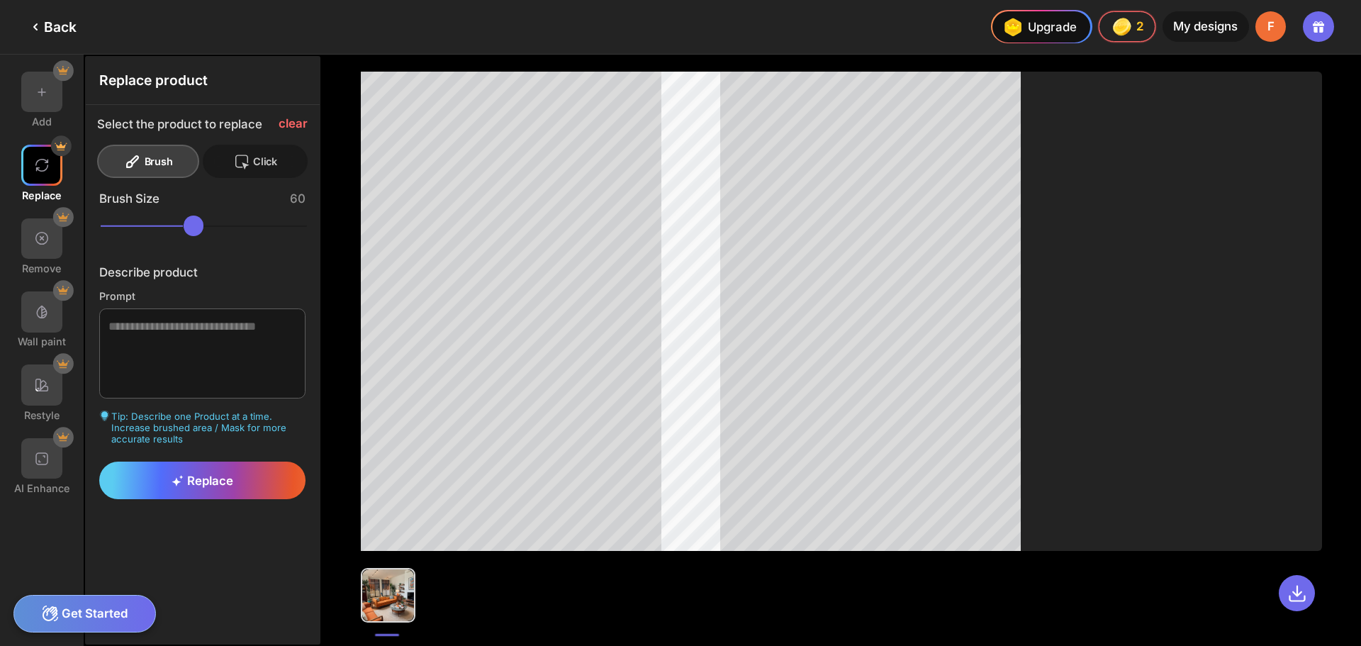
click at [260, 171] on div "Click" at bounding box center [255, 161] width 105 height 33
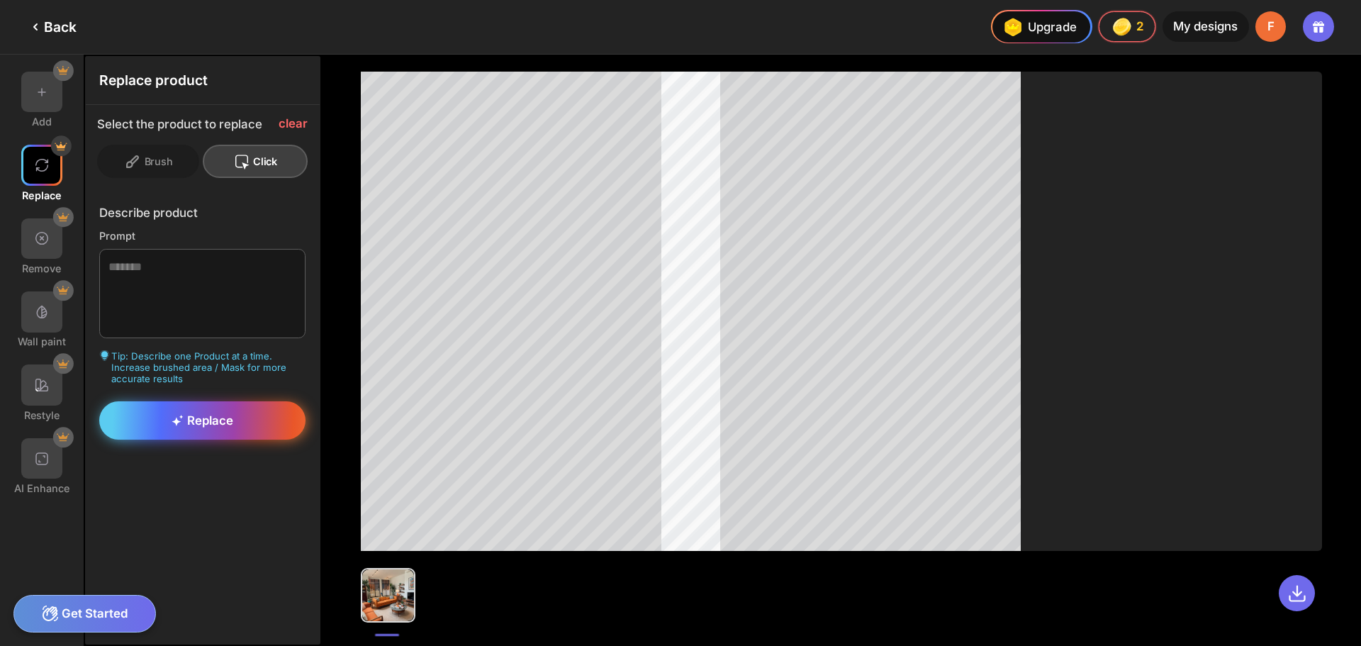
click at [215, 416] on span "Replace" at bounding box center [203, 420] width 62 height 14
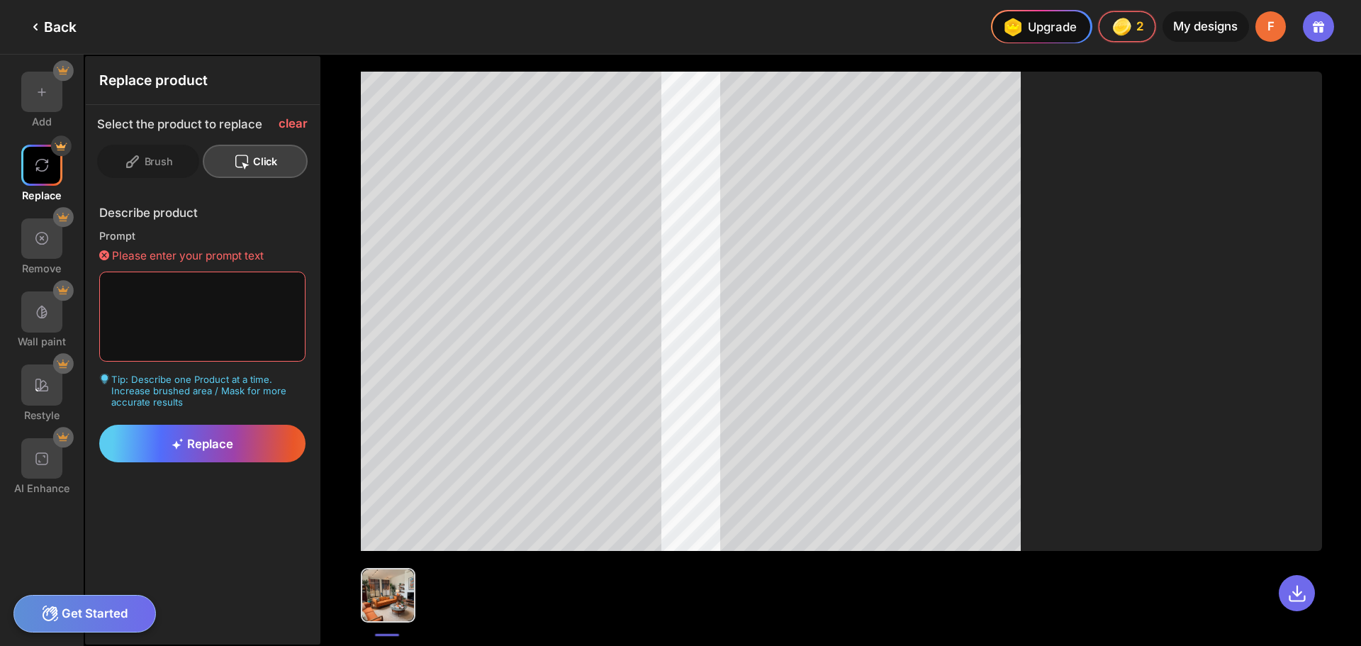
click at [216, 289] on textarea at bounding box center [202, 317] width 207 height 90
click at [182, 294] on textarea at bounding box center [202, 317] width 207 height 90
paste textarea "*****"
type textarea "*****"
click at [201, 449] on span "Replace" at bounding box center [203, 444] width 62 height 14
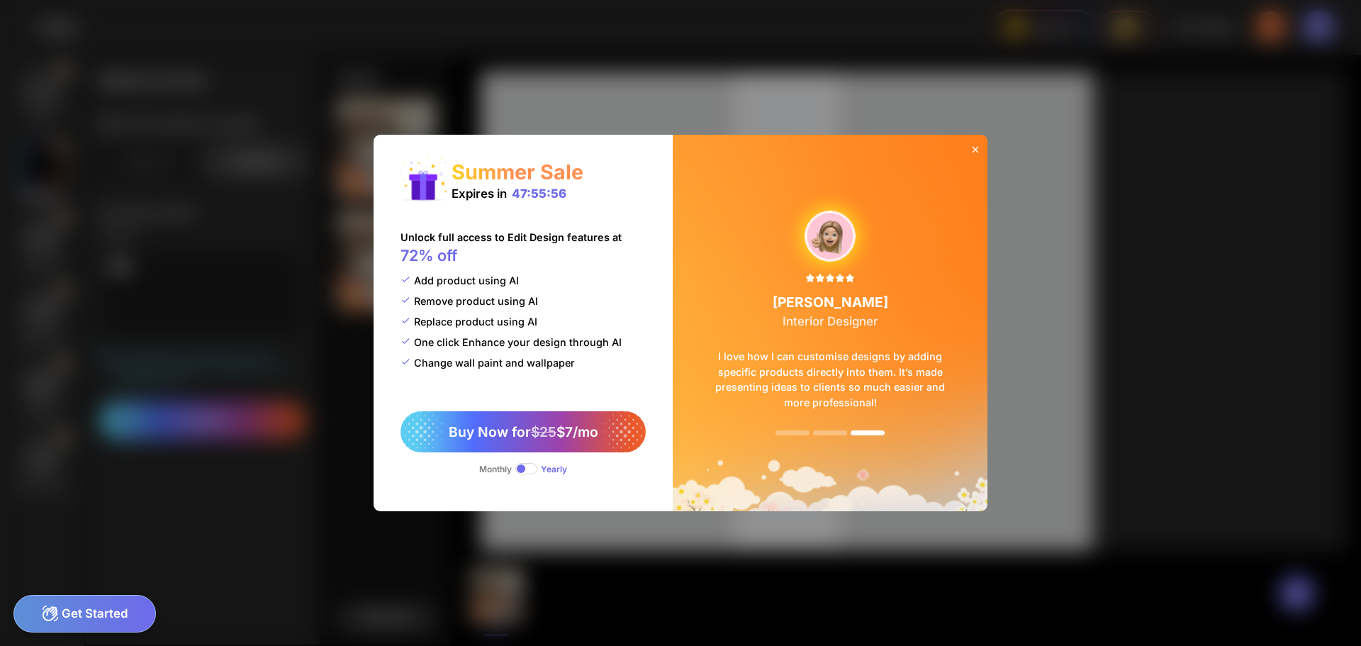
click at [971, 150] on icon at bounding box center [975, 149] width 11 height 11
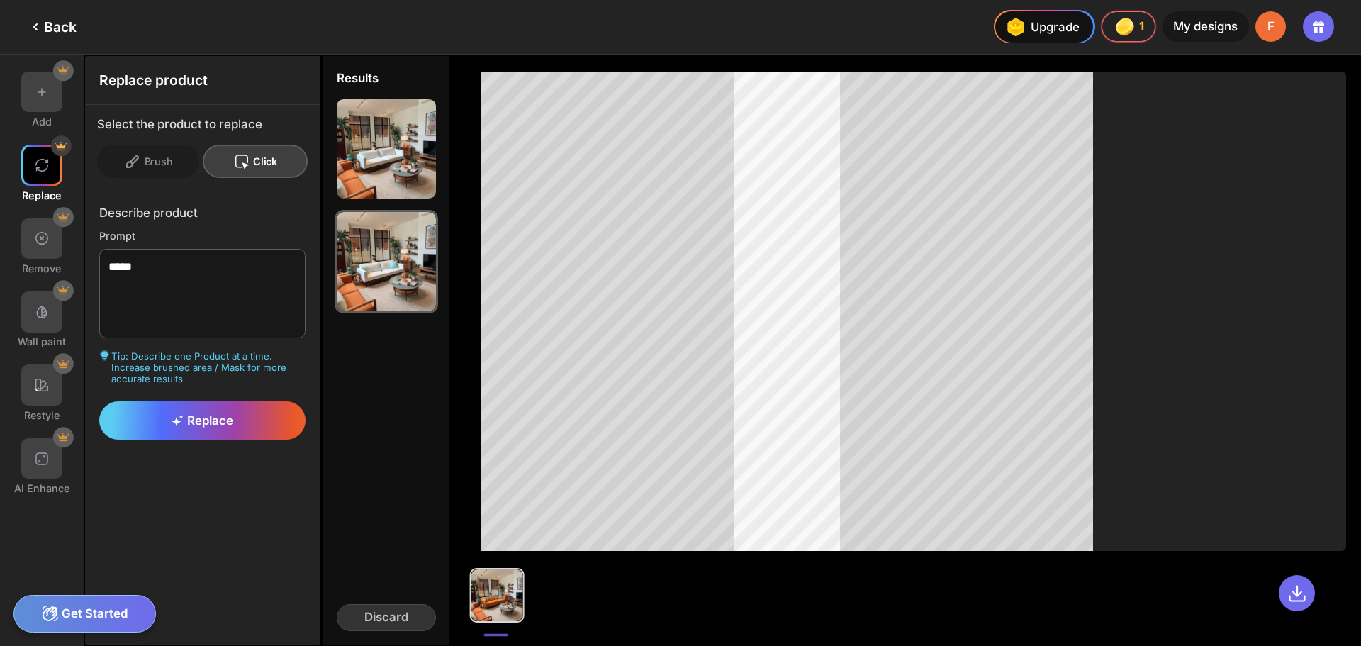
click at [280, 154] on div "Click" at bounding box center [255, 161] width 105 height 33
click at [130, 157] on icon at bounding box center [132, 161] width 17 height 17
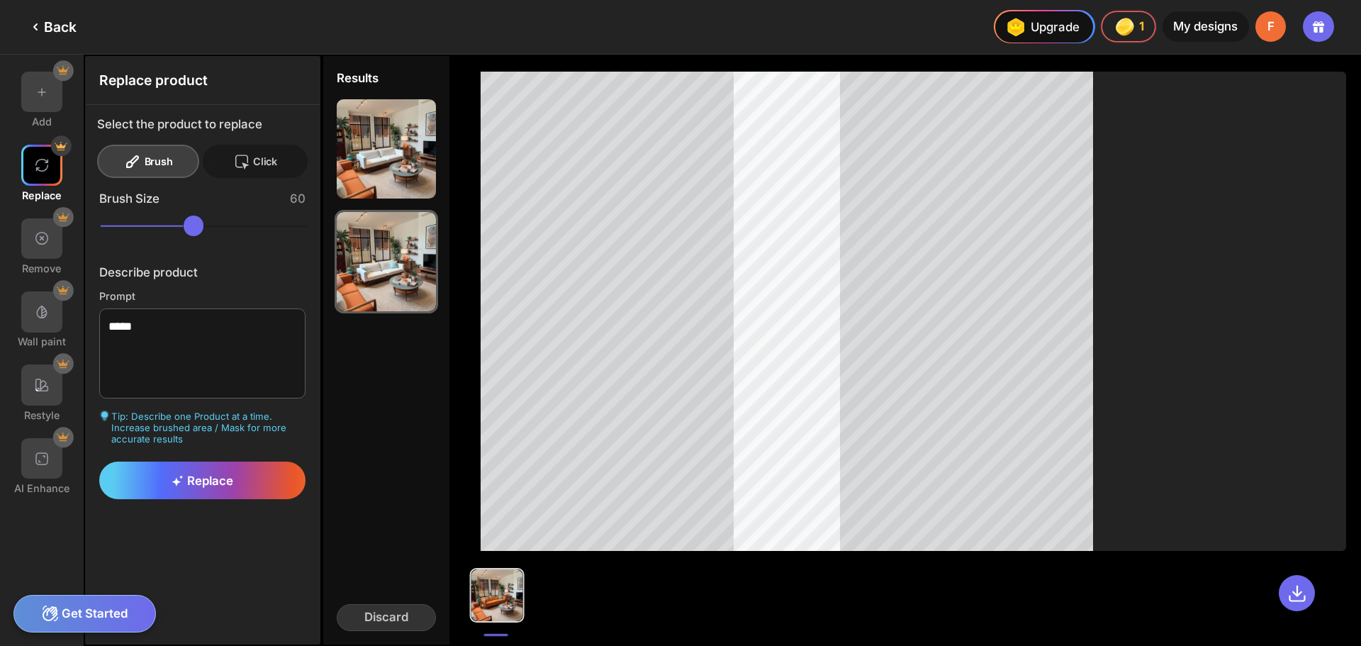
click at [235, 165] on icon at bounding box center [241, 161] width 13 height 13
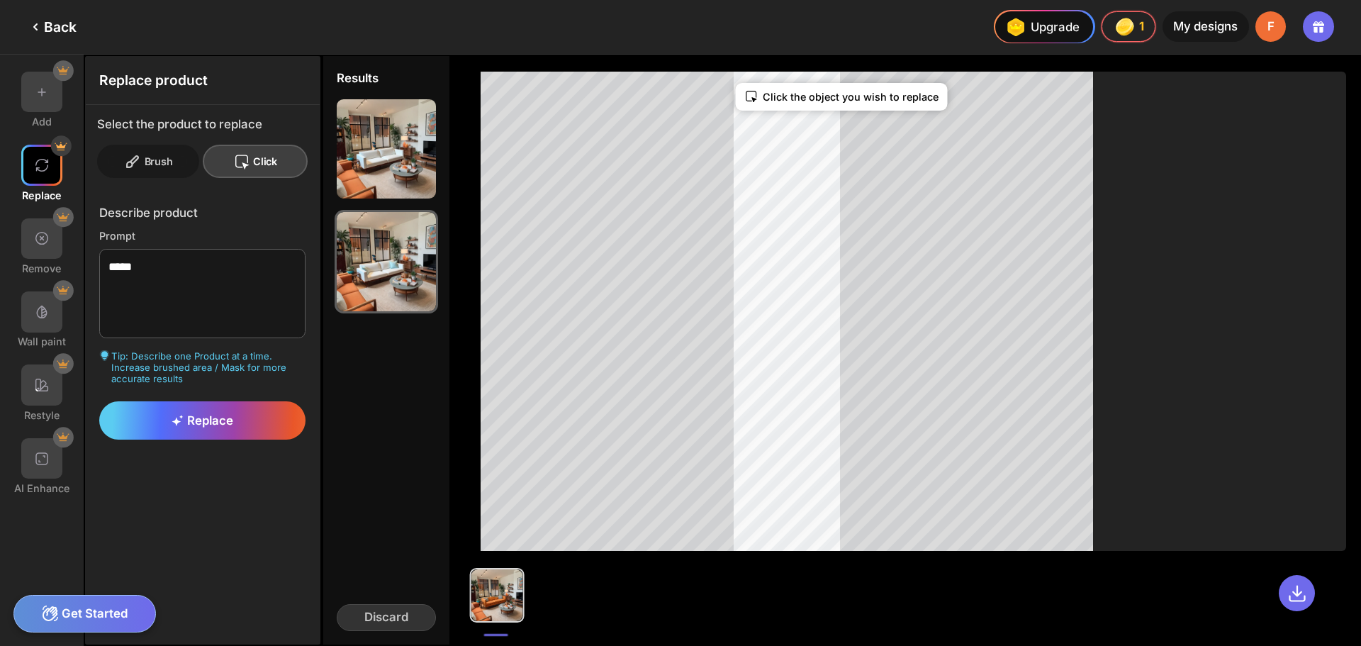
click at [203, 157] on div "Brush" at bounding box center [255, 161] width 105 height 33
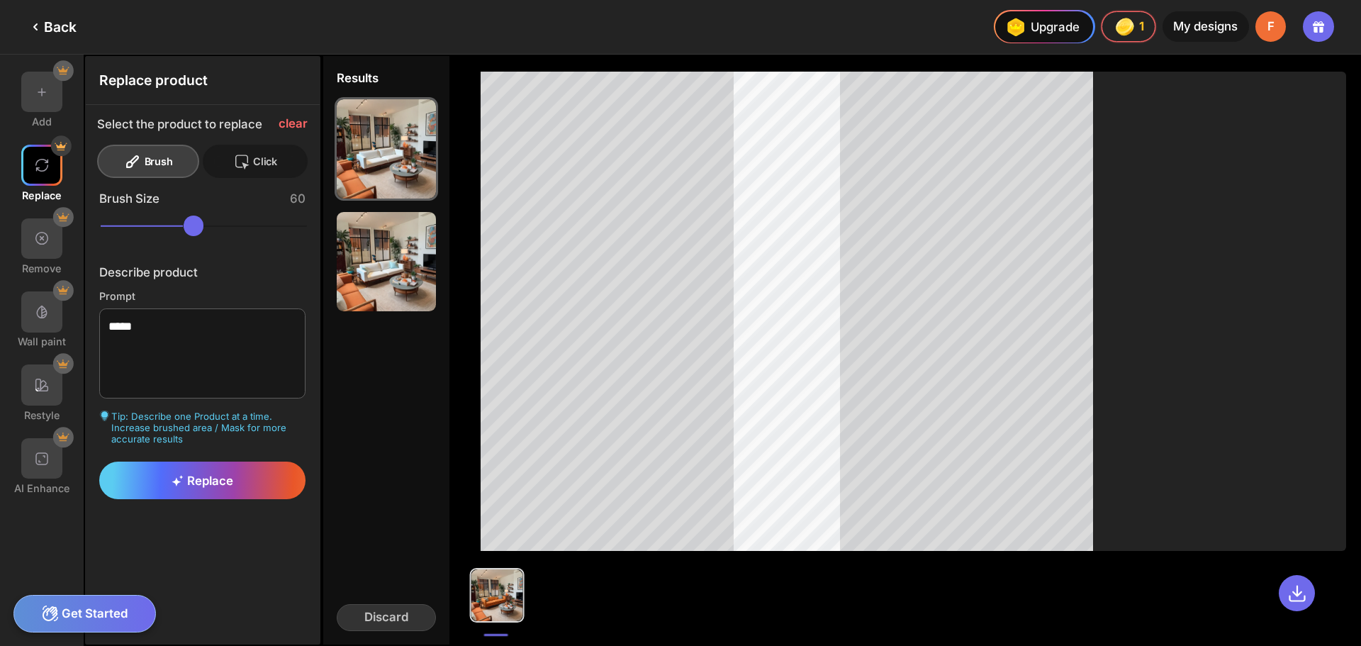
click at [257, 163] on div "Click" at bounding box center [255, 161] width 105 height 33
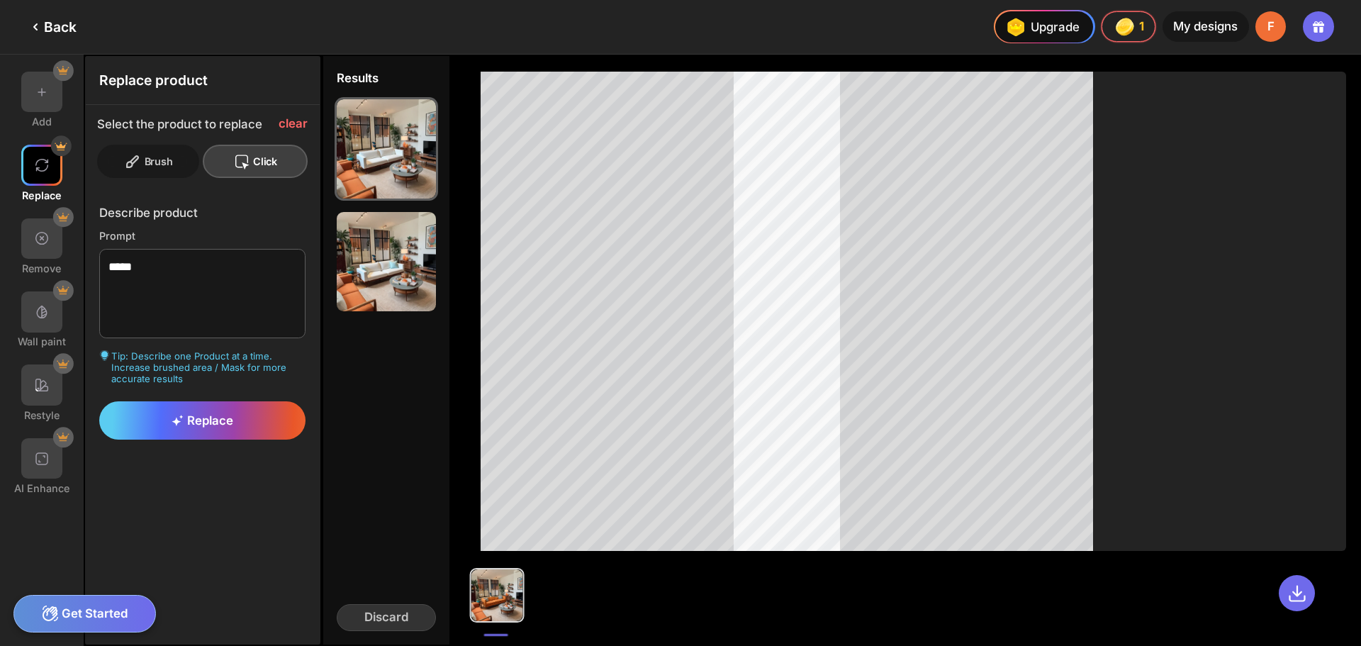
click at [203, 155] on div "Brush" at bounding box center [255, 161] width 105 height 33
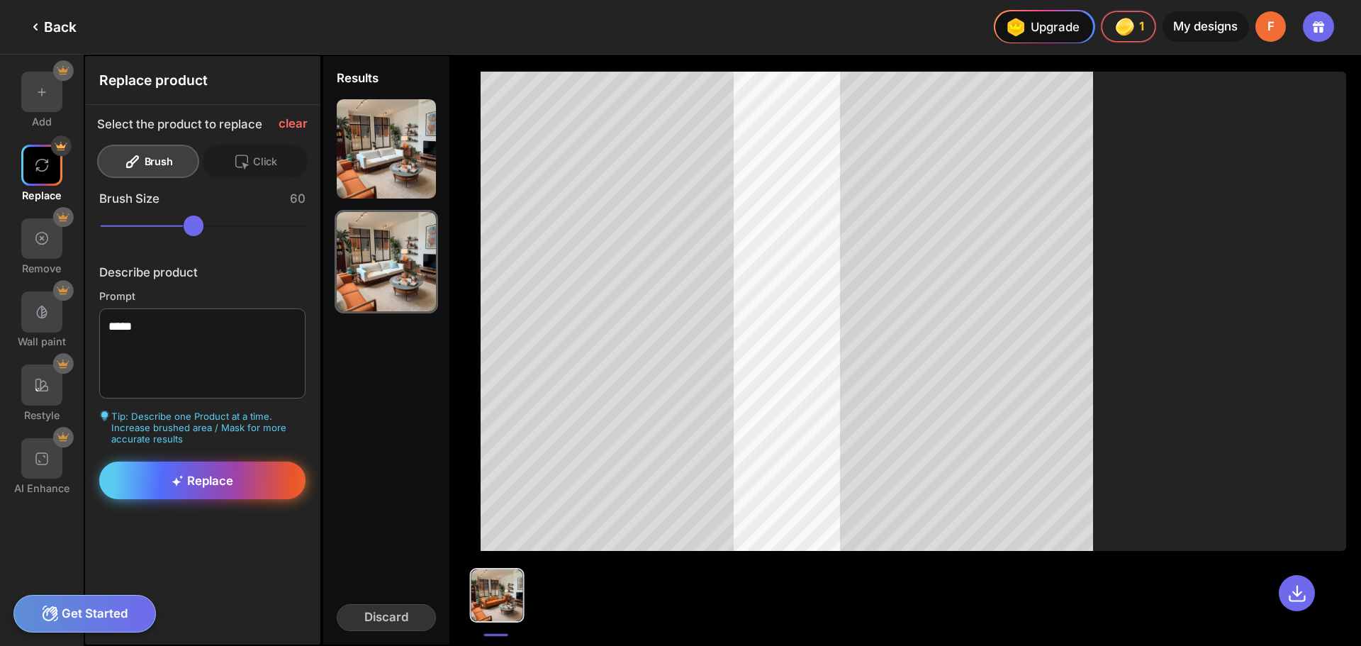
click at [194, 484] on span "Replace" at bounding box center [203, 481] width 62 height 14
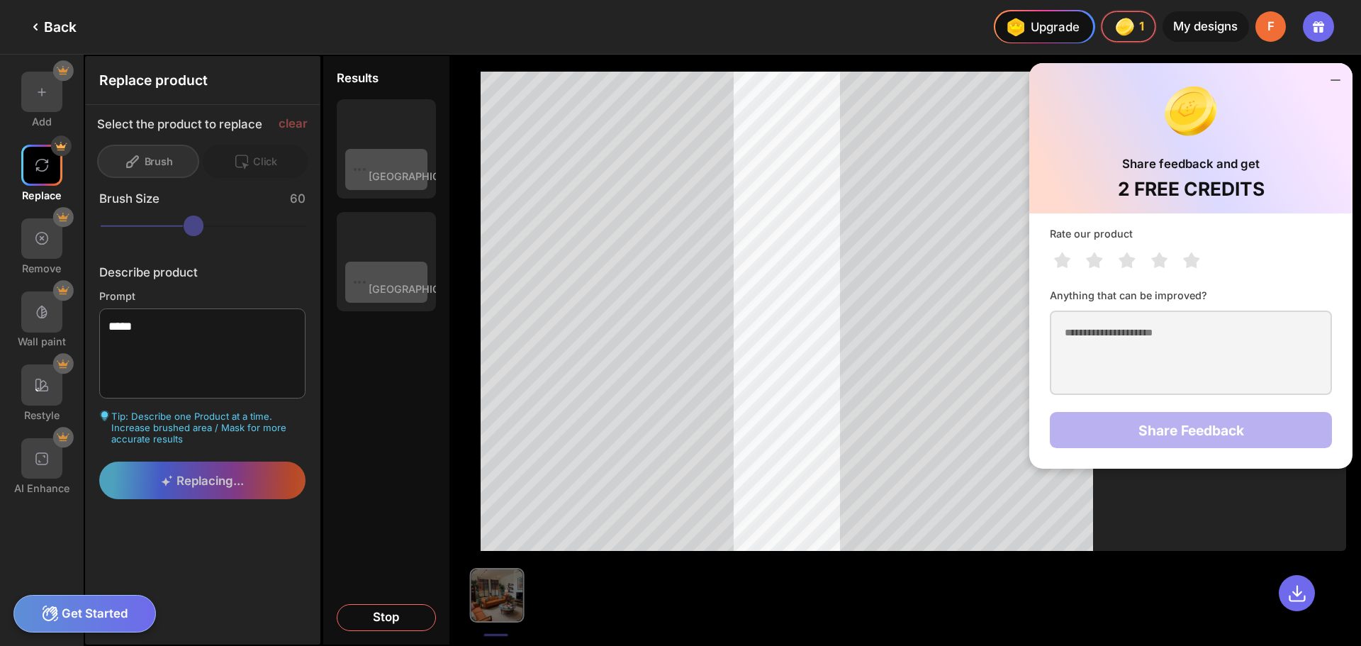
click at [1336, 81] on icon at bounding box center [1335, 80] width 17 height 17
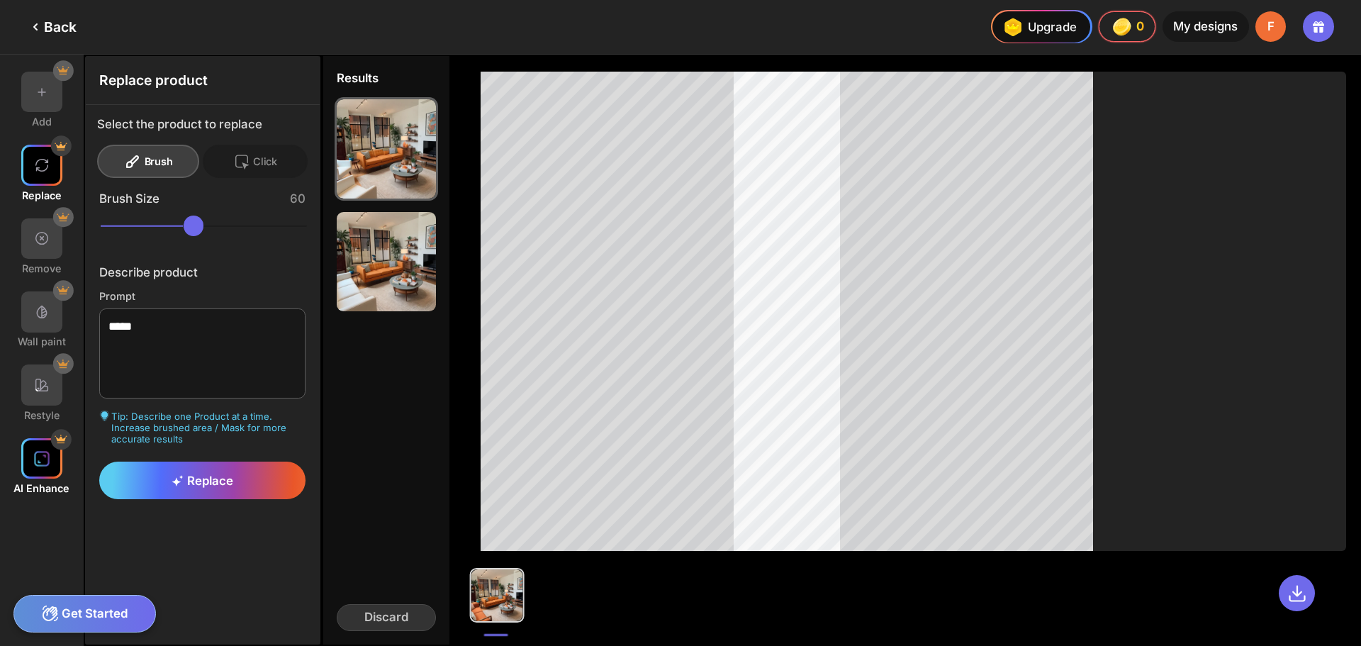
click at [43, 460] on img at bounding box center [41, 458] width 17 height 17
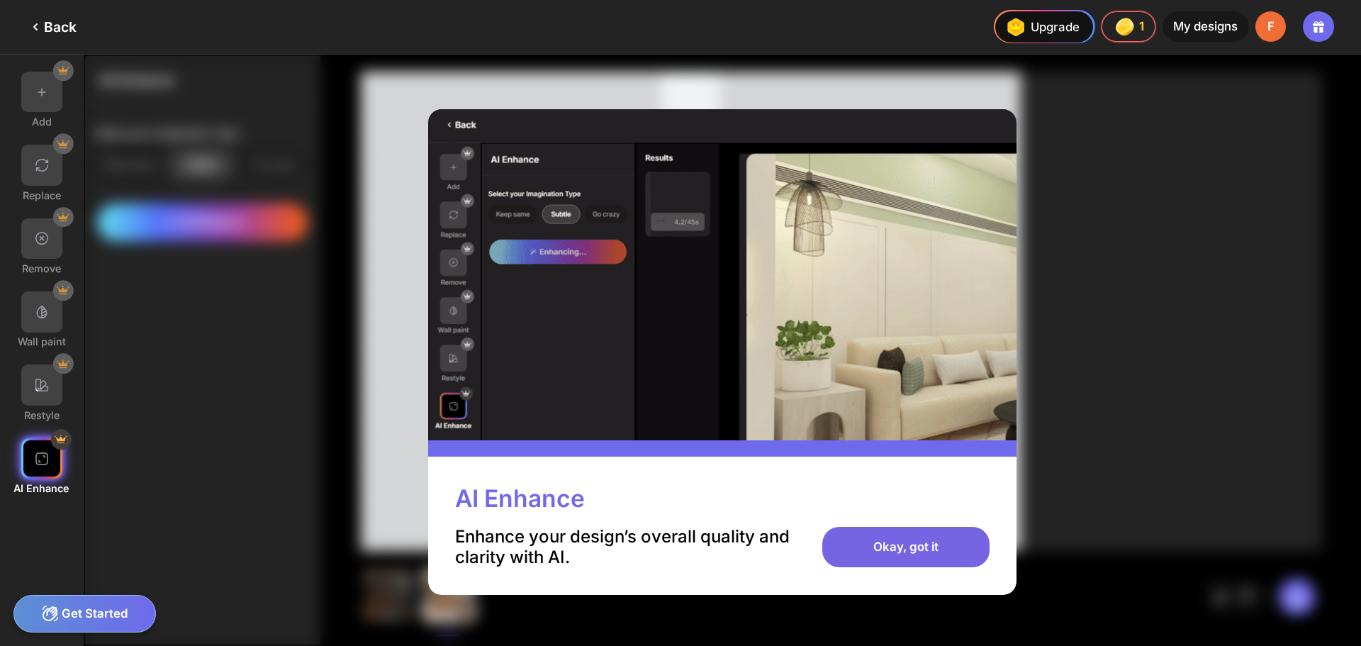
click at [927, 553] on div "Okay, got it" at bounding box center [906, 547] width 167 height 41
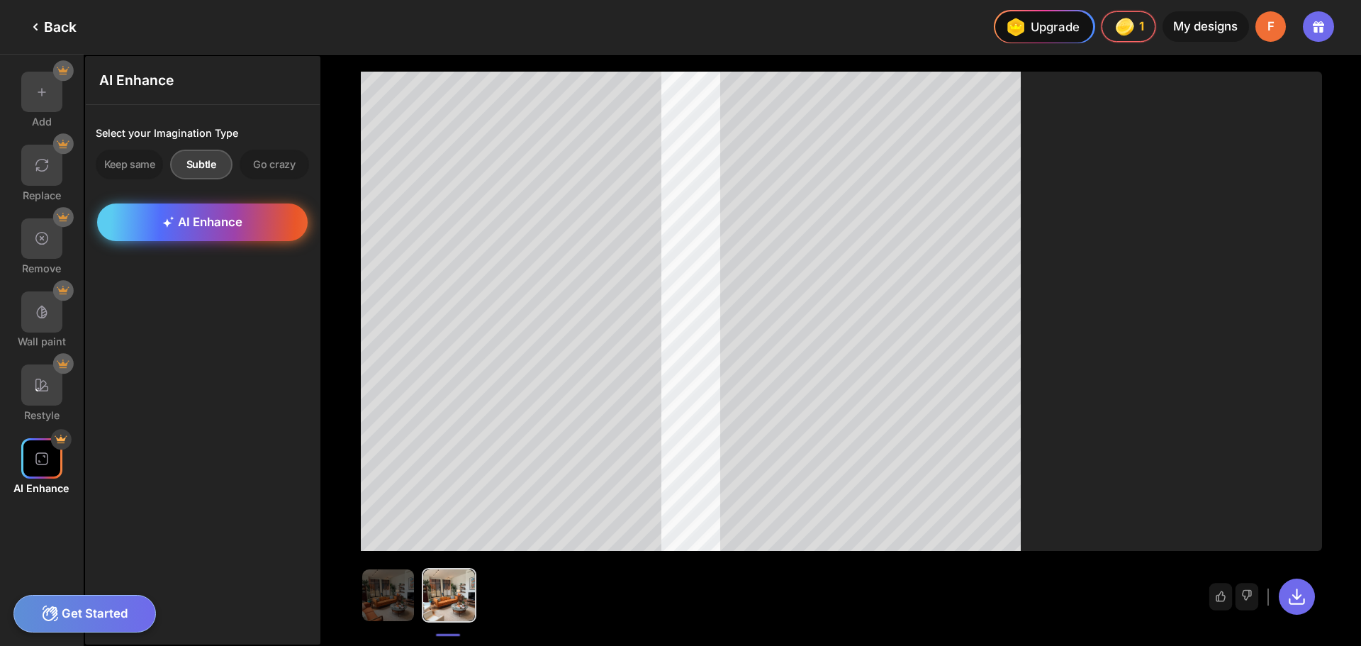
click at [249, 221] on div "AI Enhance" at bounding box center [202, 223] width 210 height 38
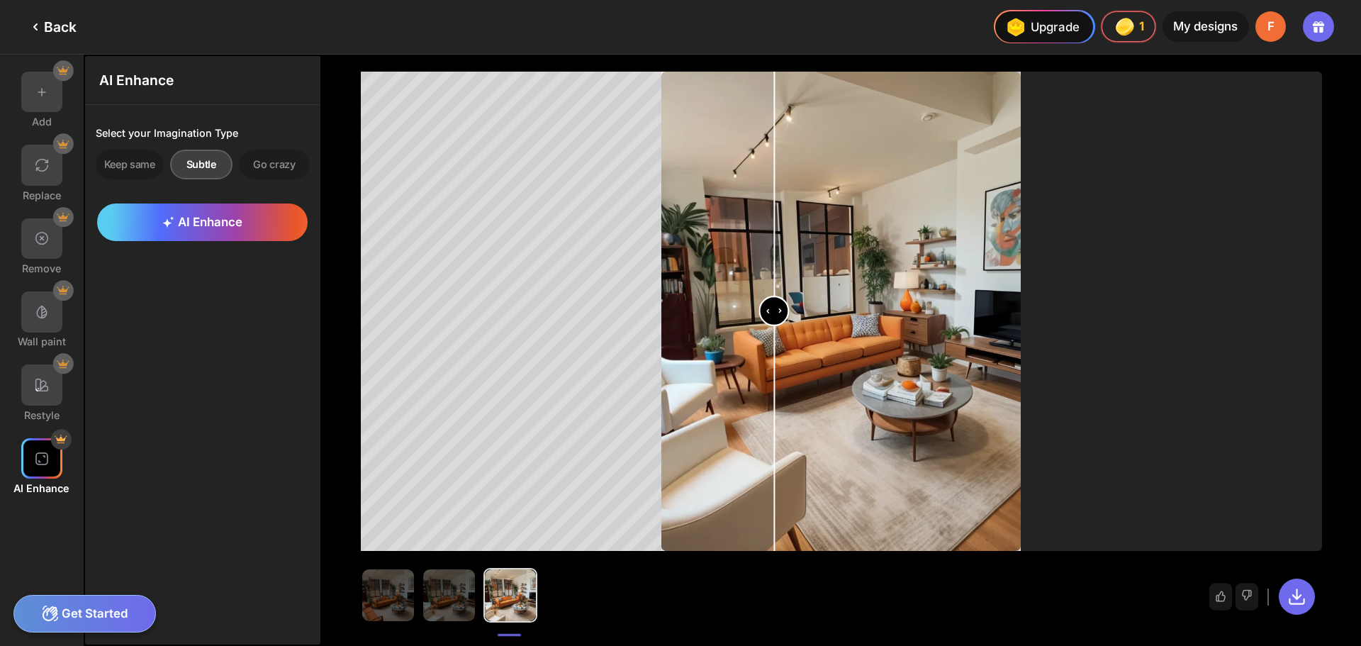
drag, startPoint x: 847, startPoint y: 319, endPoint x: 777, endPoint y: 319, distance: 69.5
click at [777, 319] on input "range" at bounding box center [841, 312] width 357 height 479
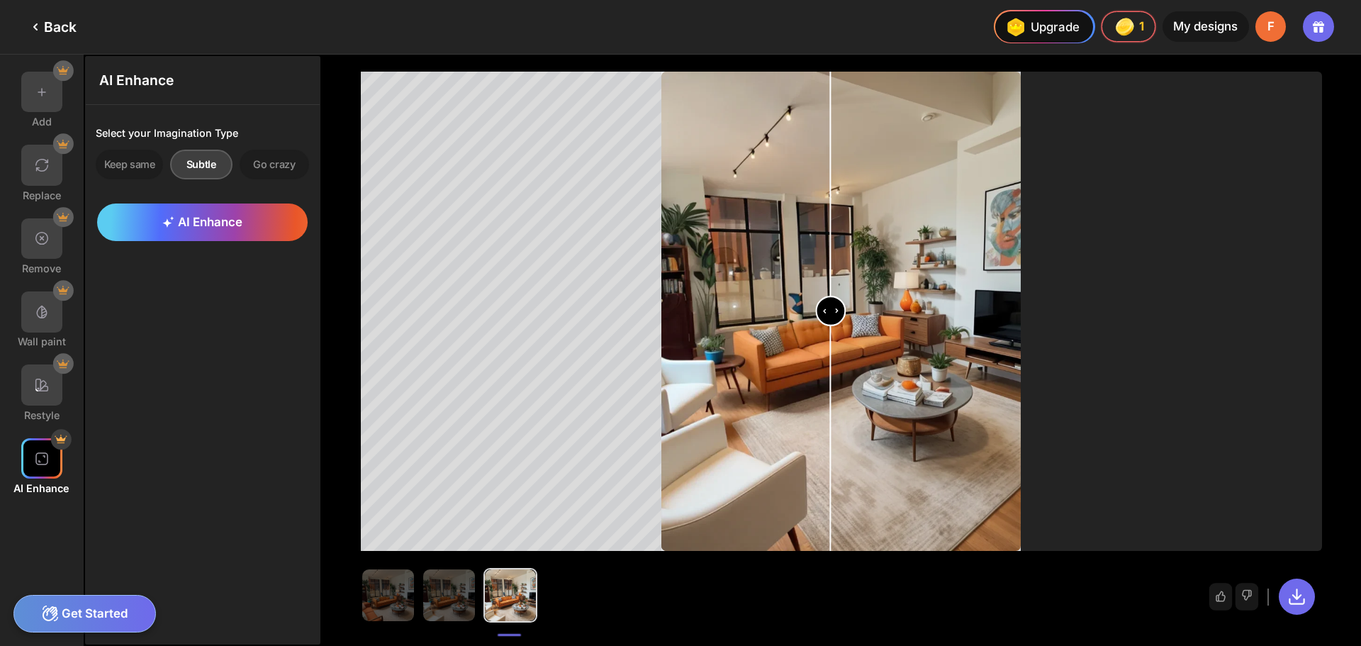
drag, startPoint x: 772, startPoint y: 312, endPoint x: 831, endPoint y: 314, distance: 58.9
type input "**"
click at [831, 314] on input "range" at bounding box center [841, 312] width 357 height 479
click at [262, 169] on div "Go crazy" at bounding box center [274, 165] width 69 height 30
click at [172, 165] on div "Keep same" at bounding box center [203, 165] width 62 height 30
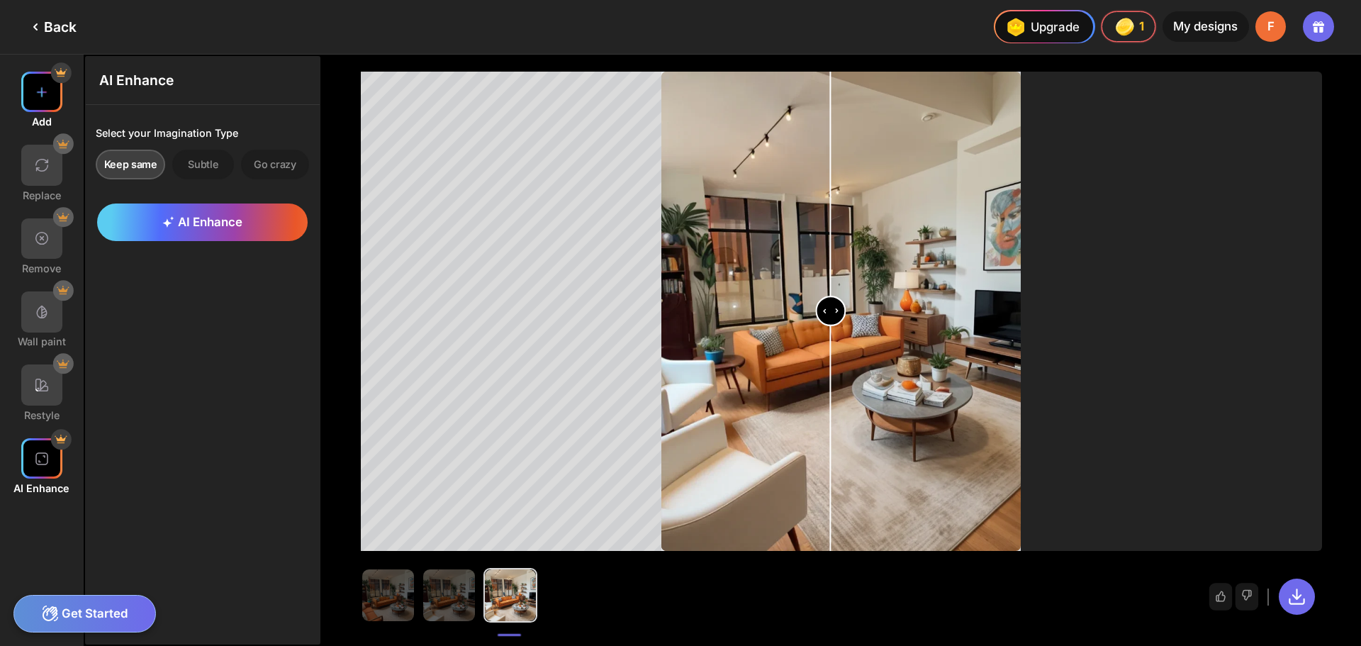
click at [35, 95] on img at bounding box center [41, 92] width 17 height 17
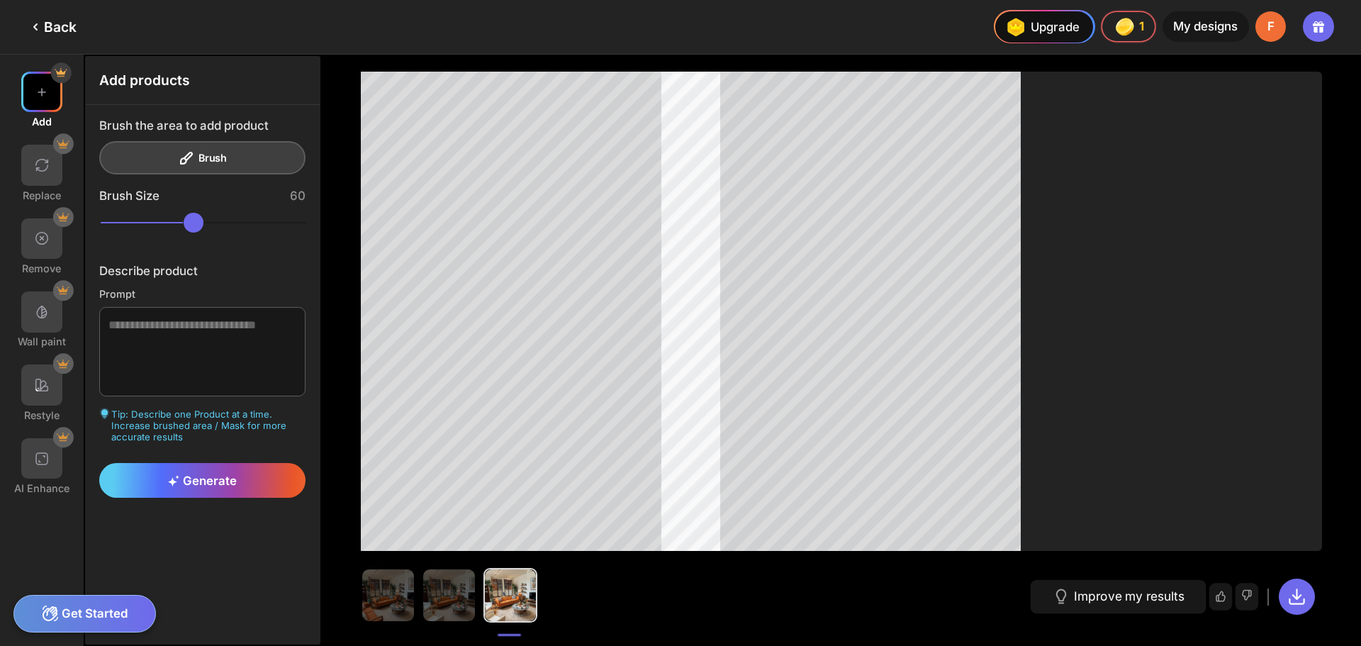
click at [247, 150] on div "Brush the area to add product Brush" at bounding box center [202, 146] width 207 height 56
click at [74, 613] on div "Get Started" at bounding box center [84, 614] width 143 height 38
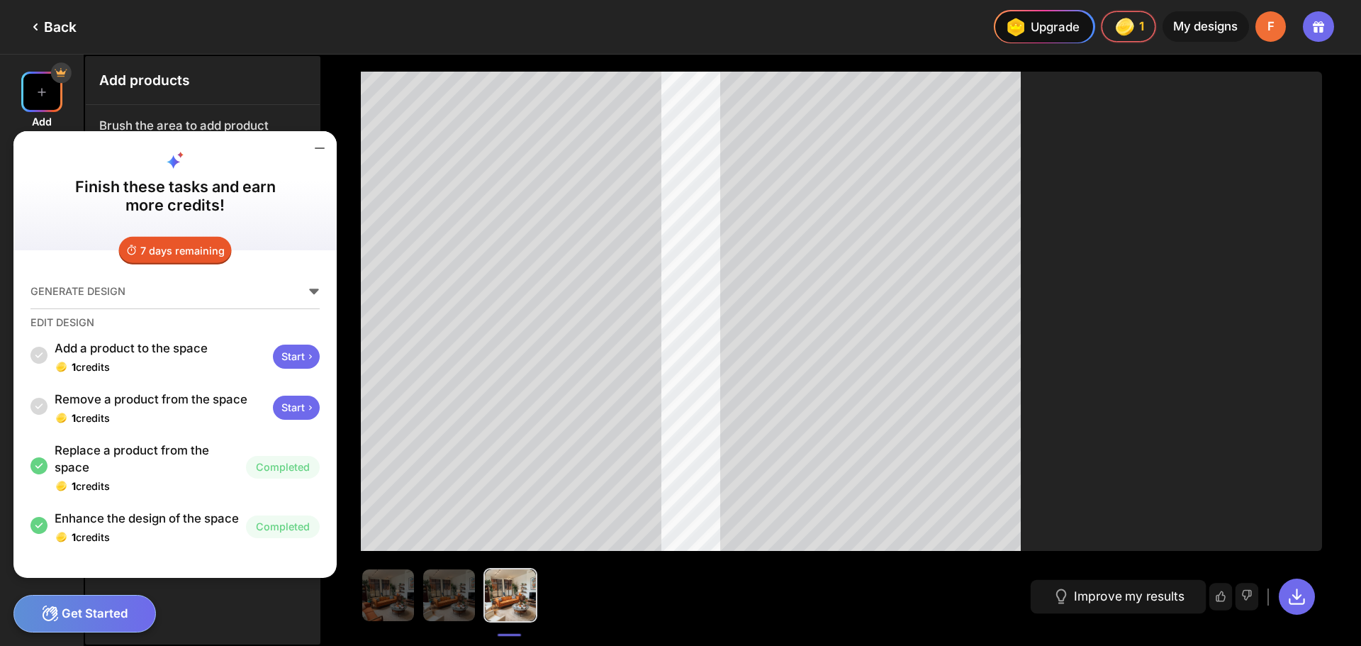
click at [320, 148] on icon at bounding box center [320, 148] width 9 height 0
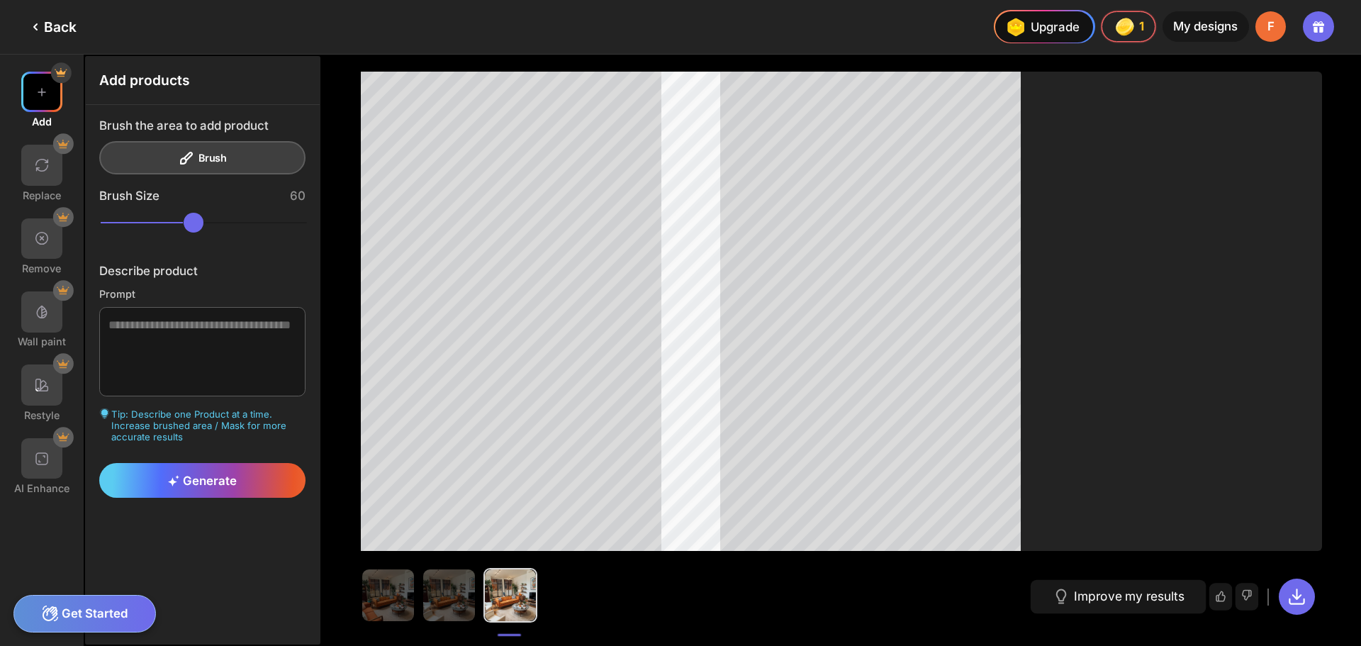
click at [59, 26] on div "Back" at bounding box center [52, 26] width 50 height 17
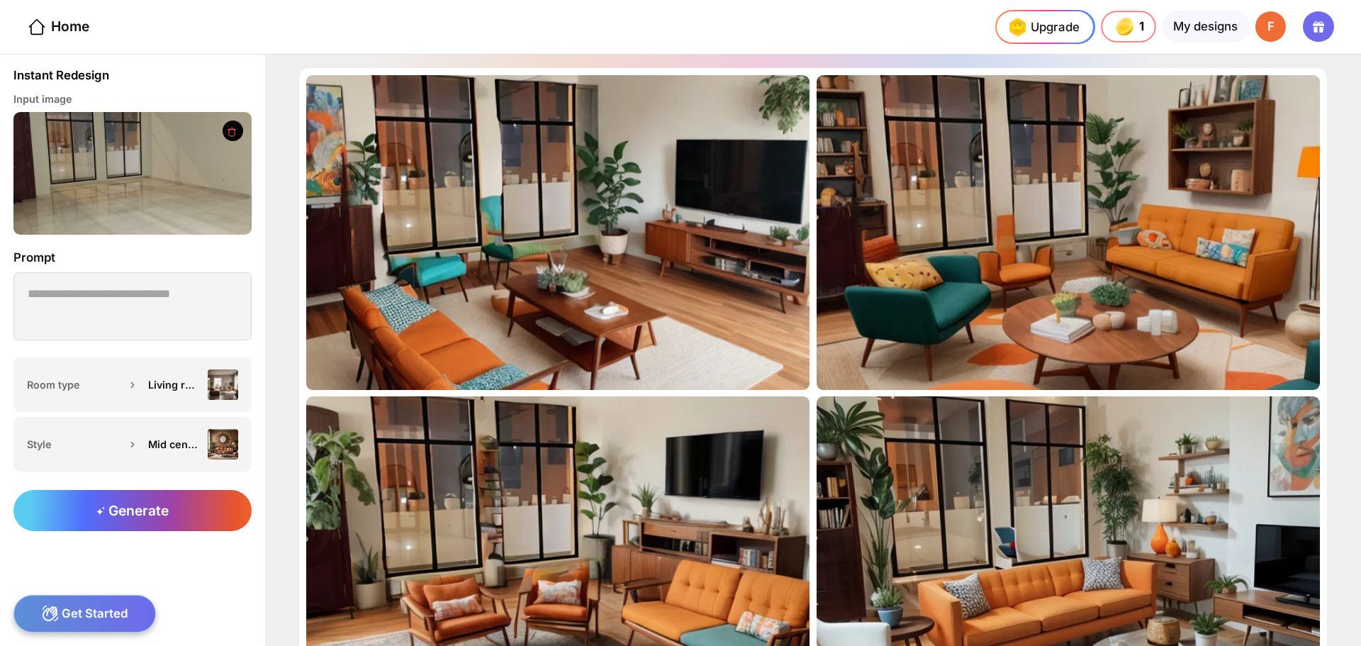
click at [229, 130] on icon at bounding box center [232, 132] width 8 height 8
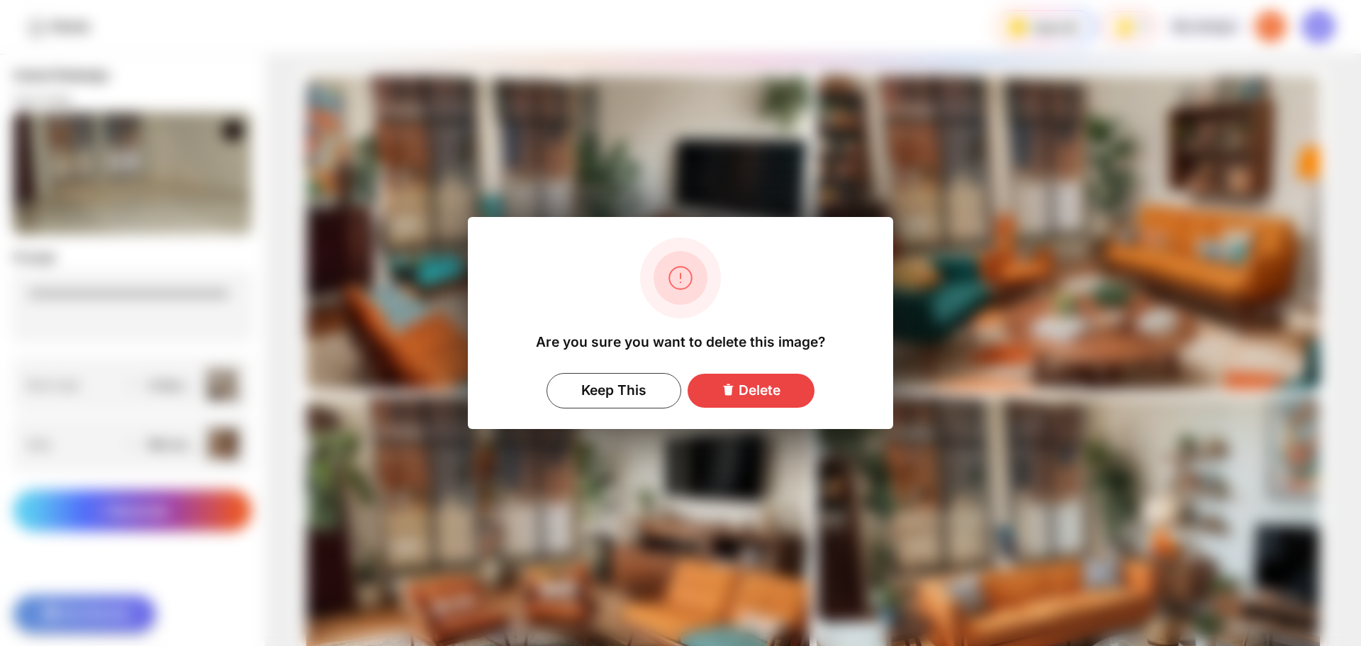
click at [725, 389] on icon at bounding box center [728, 389] width 13 height 13
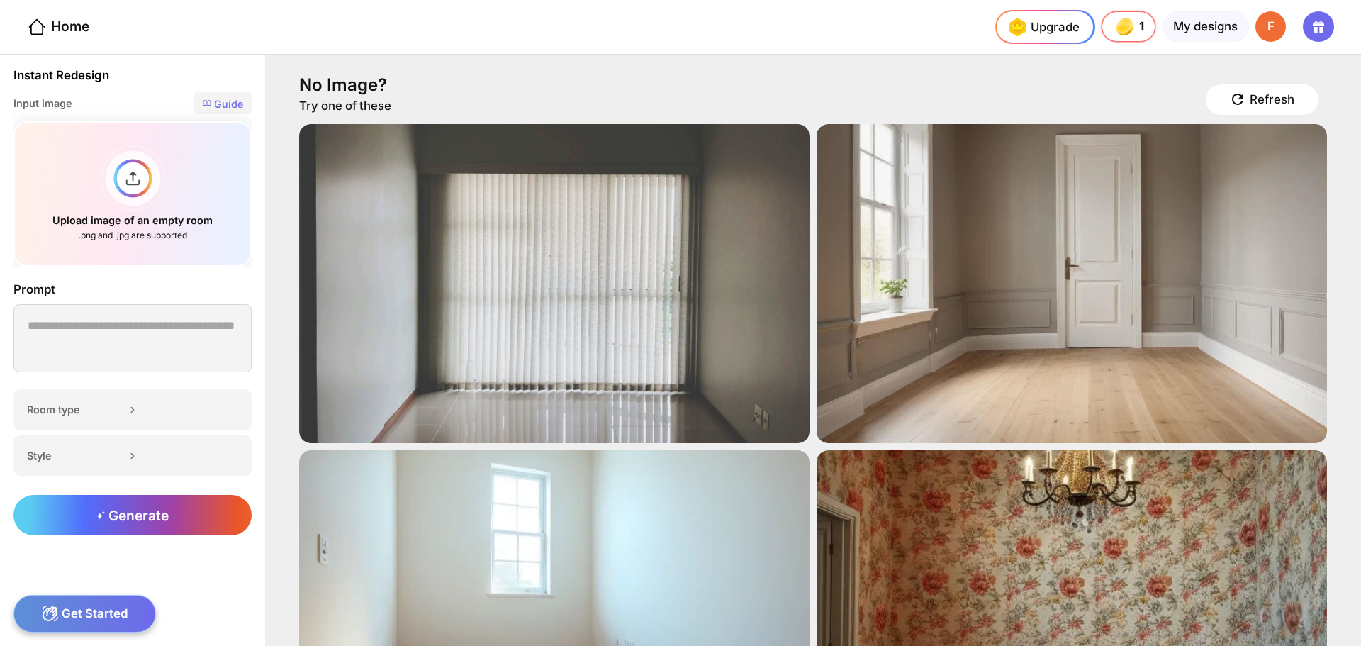
click at [50, 38] on div "Home" at bounding box center [44, 27] width 89 height 54
click at [52, 25] on div "Home" at bounding box center [58, 27] width 62 height 21
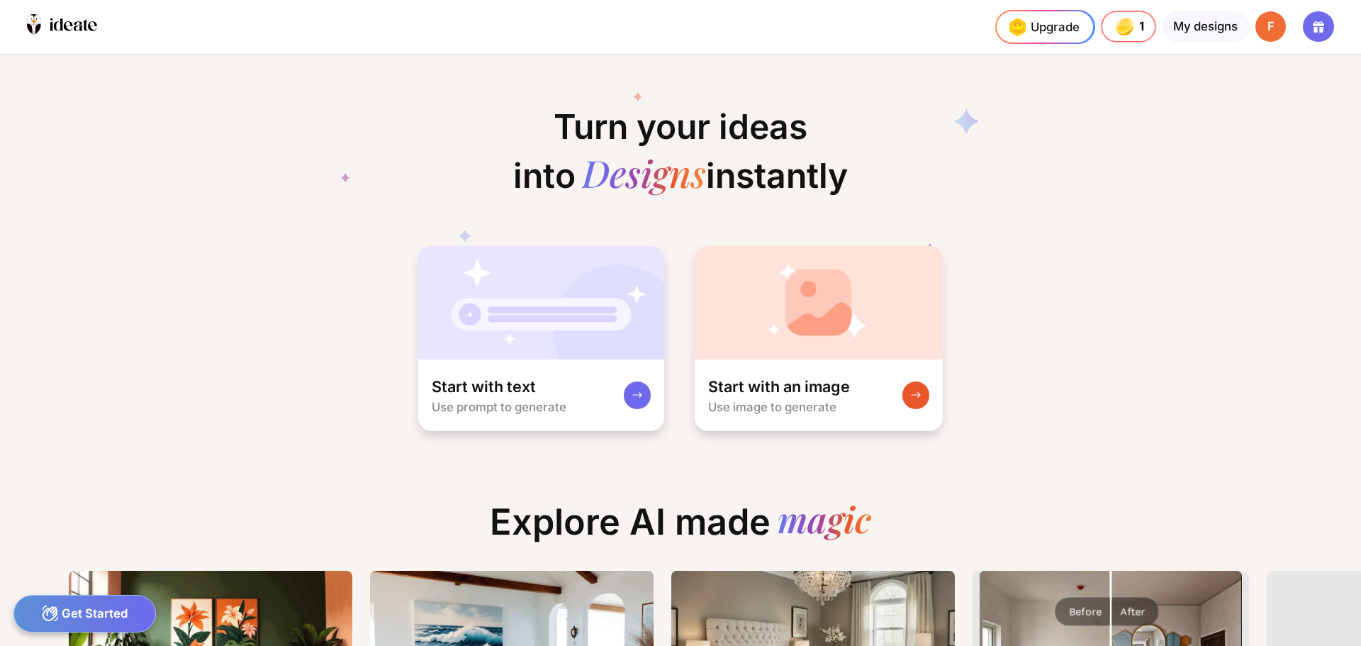
scroll to position [0, 27]
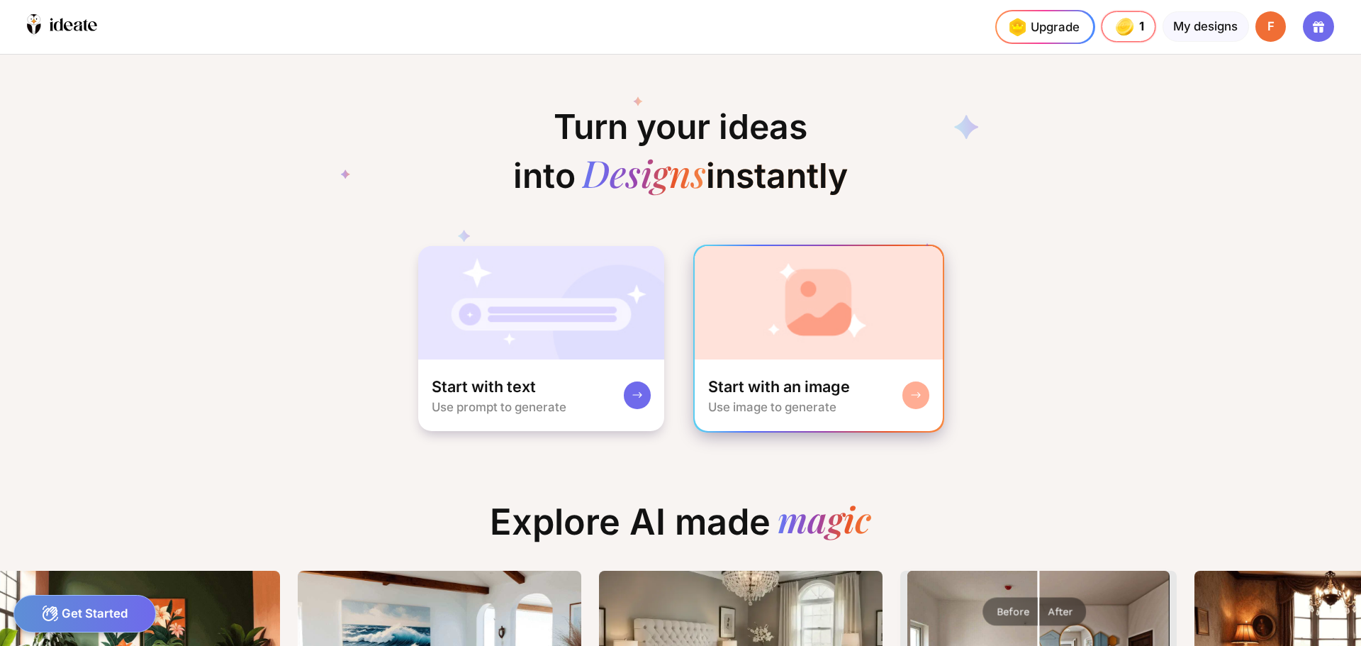
click at [857, 310] on img at bounding box center [819, 302] width 249 height 113
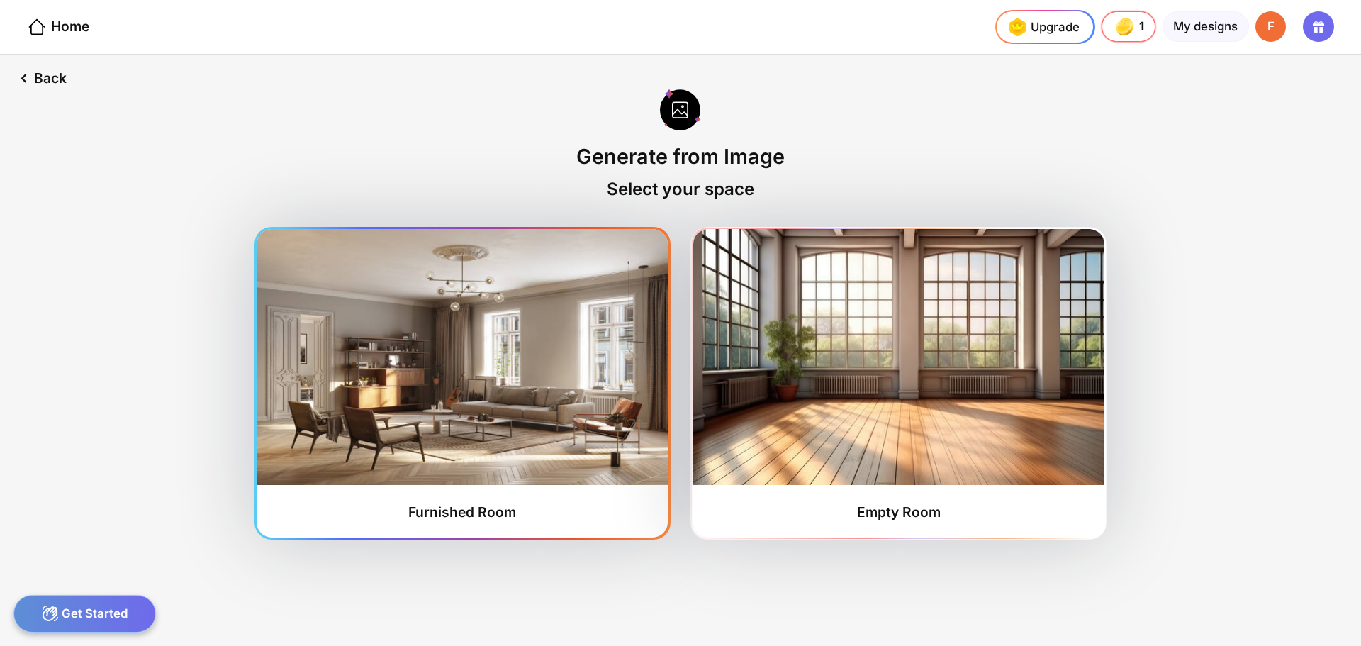
click at [391, 358] on img at bounding box center [462, 357] width 411 height 256
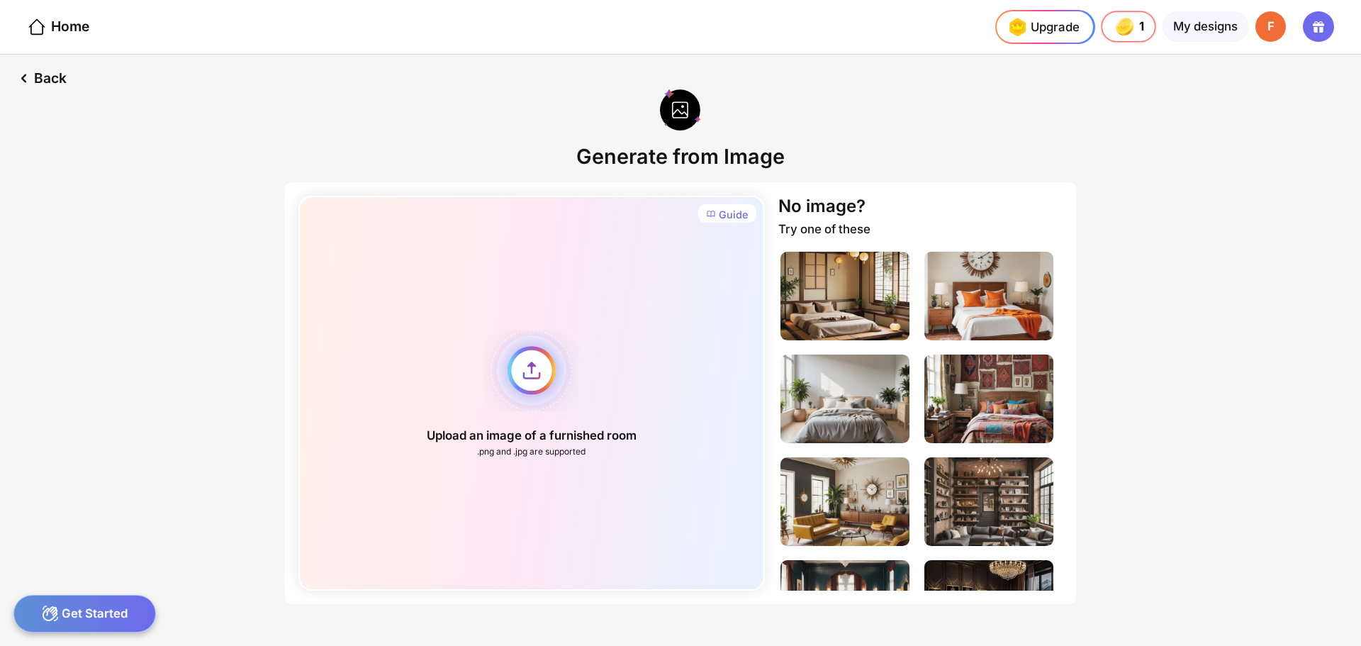
click at [494, 355] on div "Upload an image of a furnished room .png and .jpg are supported" at bounding box center [532, 393] width 466 height 395
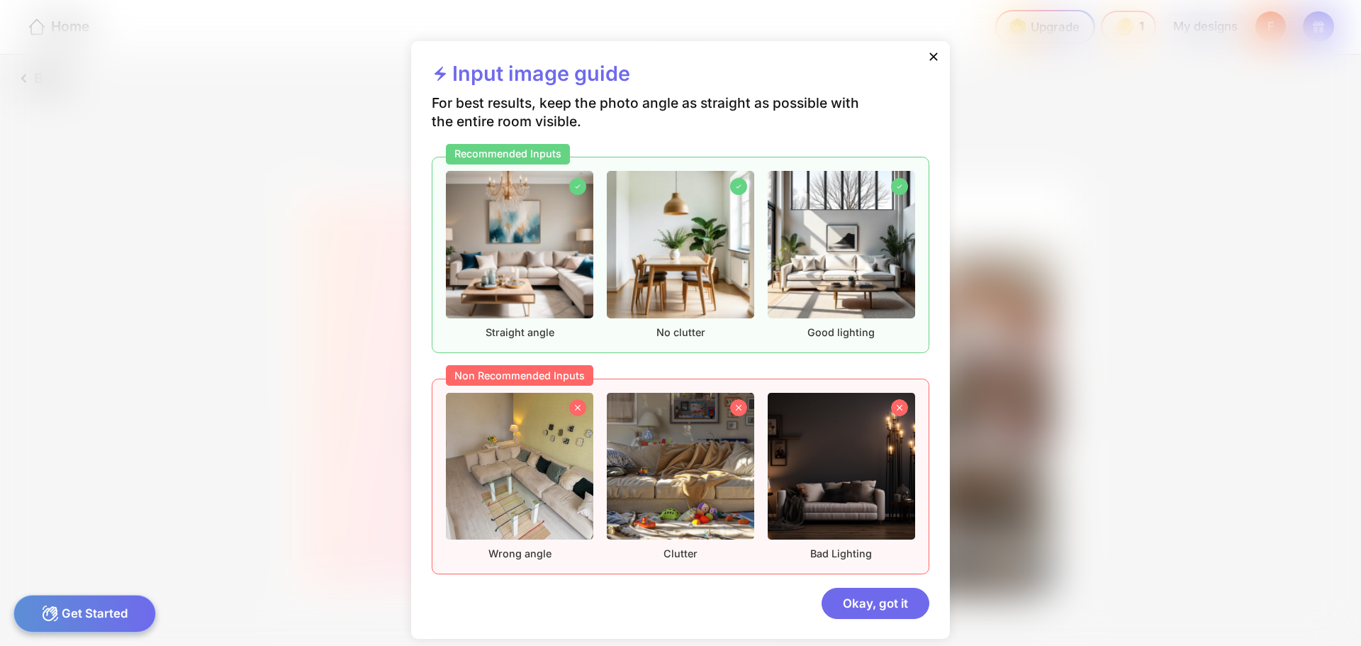
click at [1112, 118] on div "Input image guide For best results, keep the photo angle as straight as possibl…" at bounding box center [680, 323] width 1361 height 646
click at [931, 55] on icon at bounding box center [934, 56] width 8 height 8
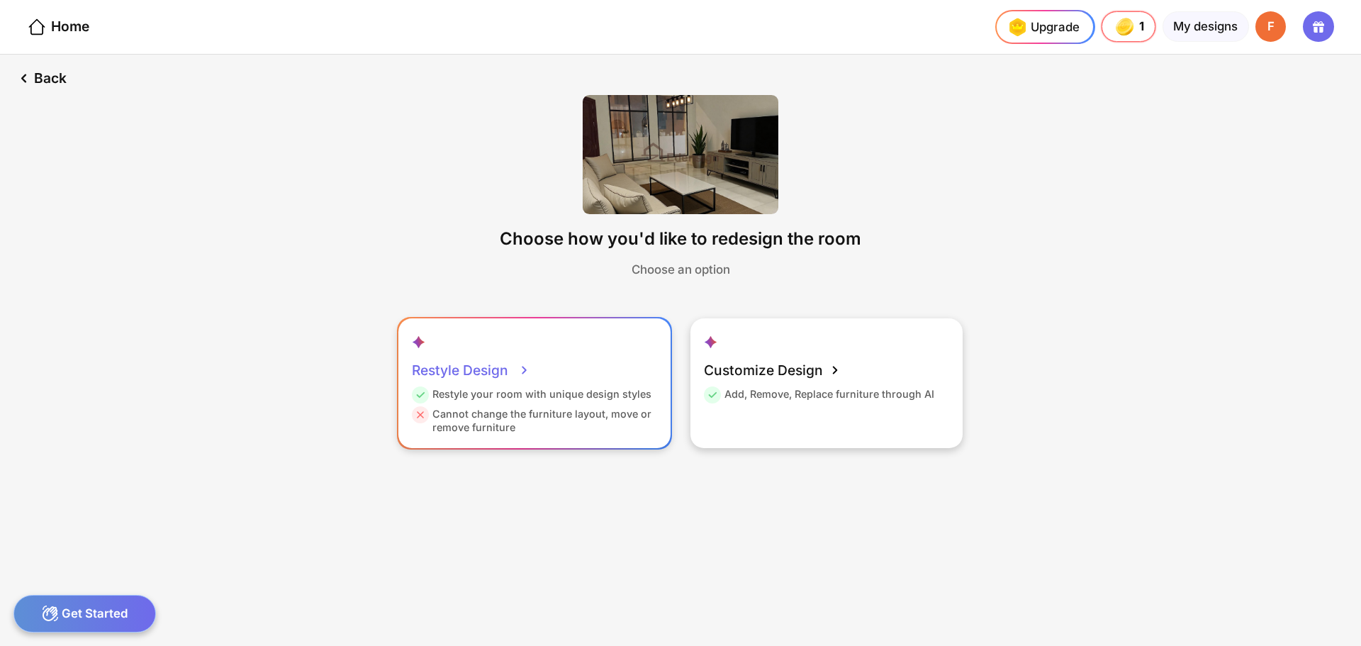
click at [520, 393] on div "Restyle your room with unique design styles" at bounding box center [532, 397] width 240 height 20
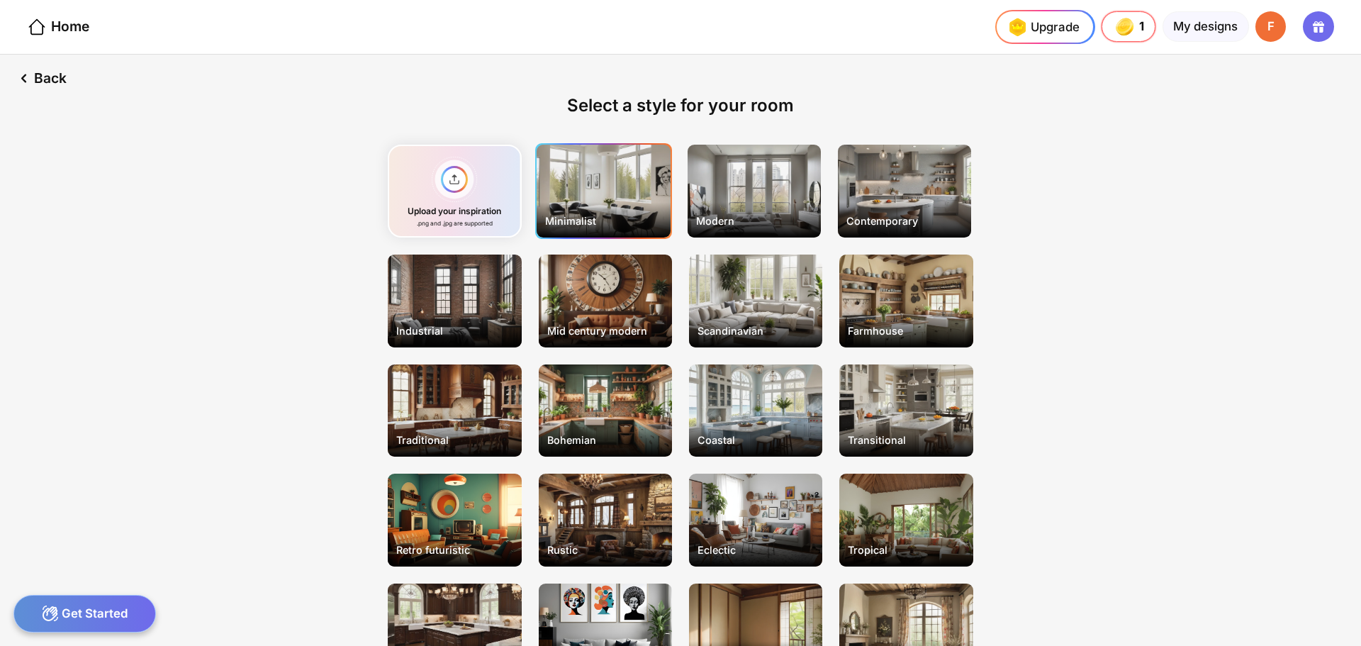
click at [630, 182] on div "Minimalist" at bounding box center [603, 191] width 133 height 93
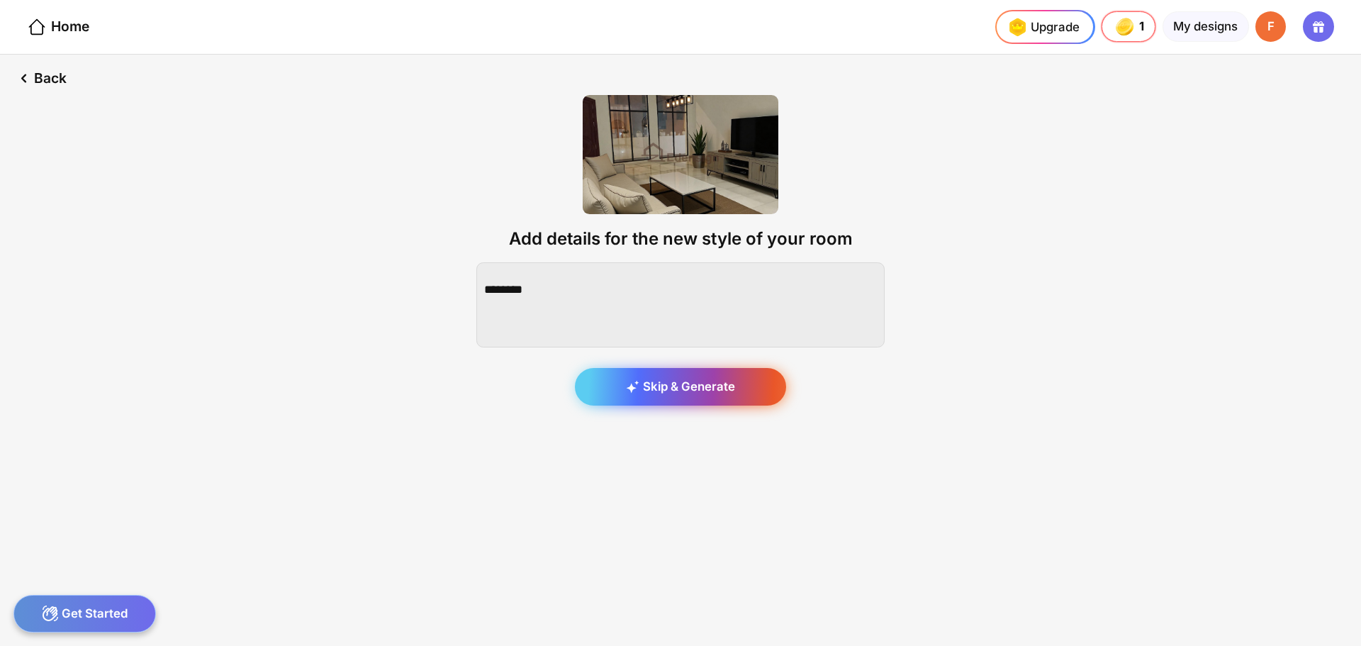
click at [719, 387] on div "Skip & Generate" at bounding box center [680, 387] width 211 height 38
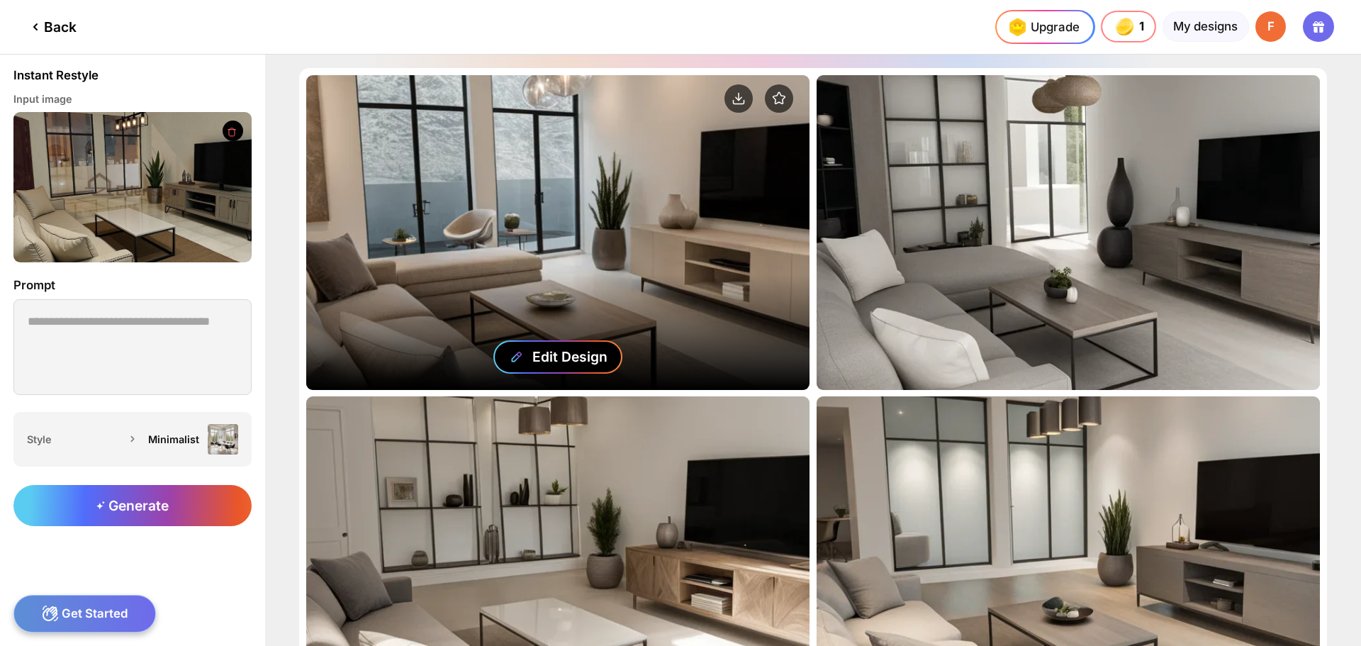
click at [557, 355] on div "Edit Design" at bounding box center [570, 356] width 75 height 17
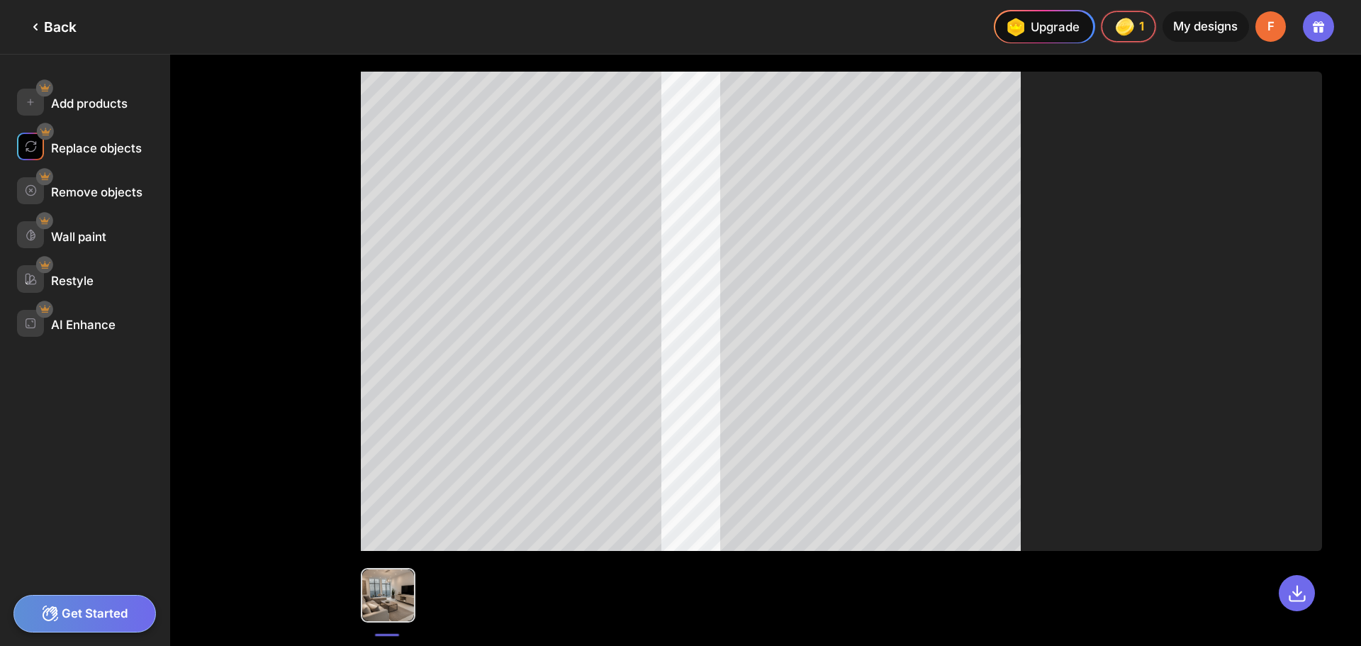
click at [118, 147] on div "Replace objects" at bounding box center [96, 148] width 91 height 14
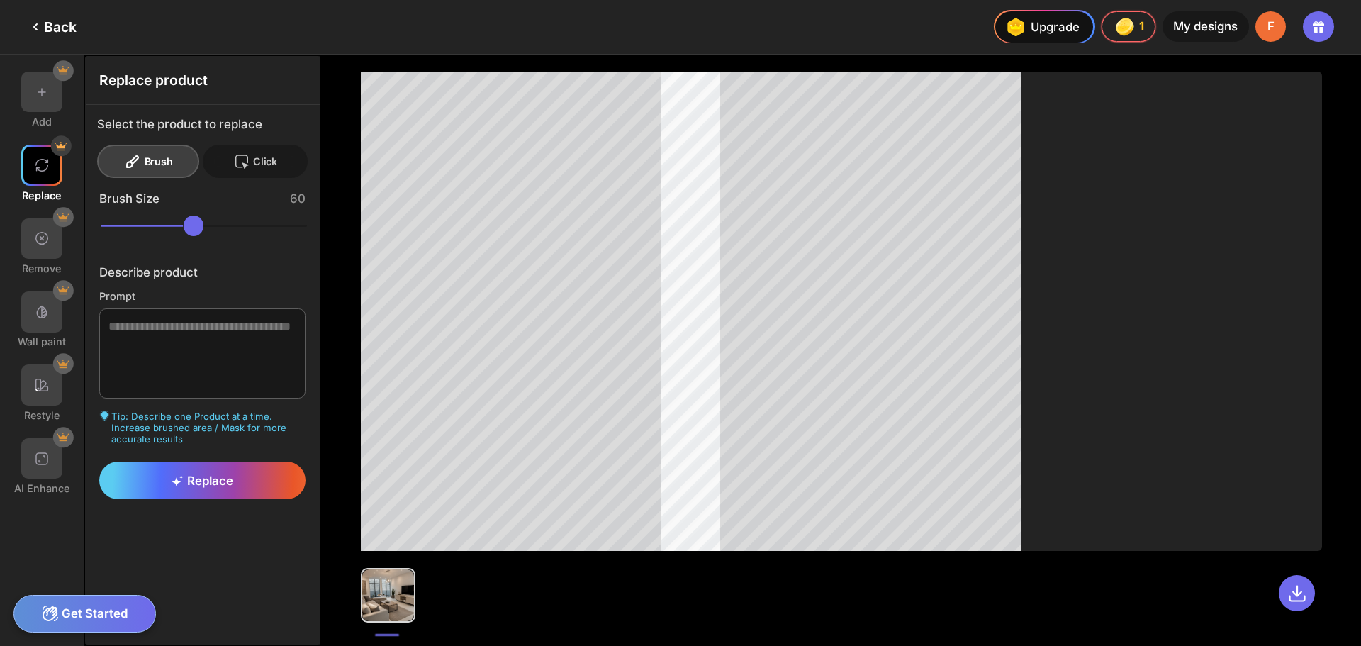
click at [247, 163] on icon at bounding box center [241, 161] width 17 height 17
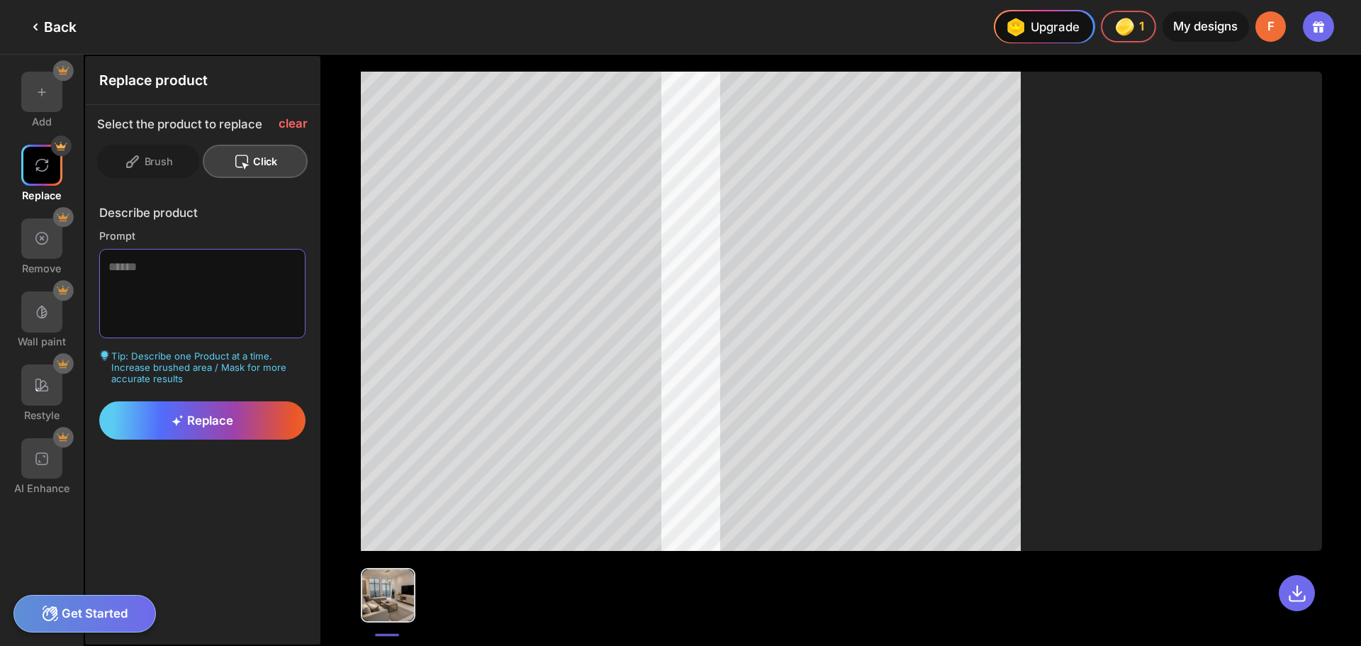
click at [236, 252] on textarea at bounding box center [202, 294] width 207 height 90
paste textarea "*****"
type textarea "*****"
click at [199, 425] on span "Replace" at bounding box center [203, 420] width 62 height 14
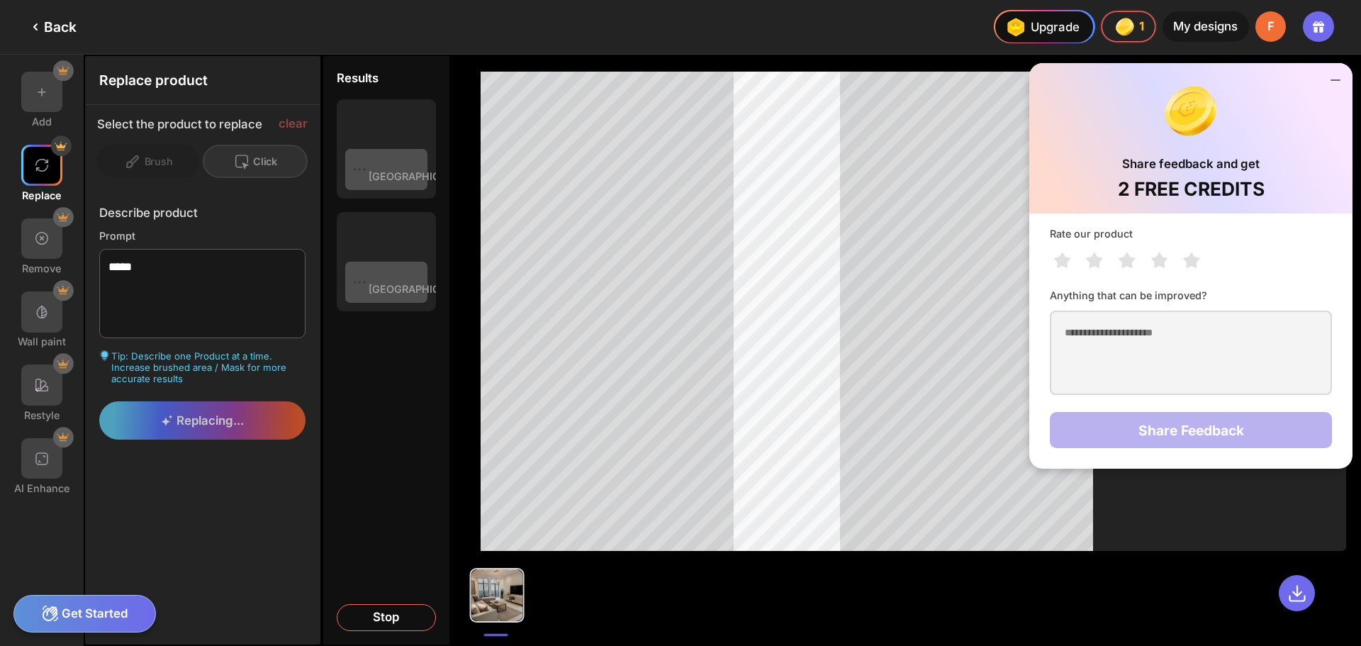
click at [1341, 79] on icon at bounding box center [1335, 80] width 17 height 17
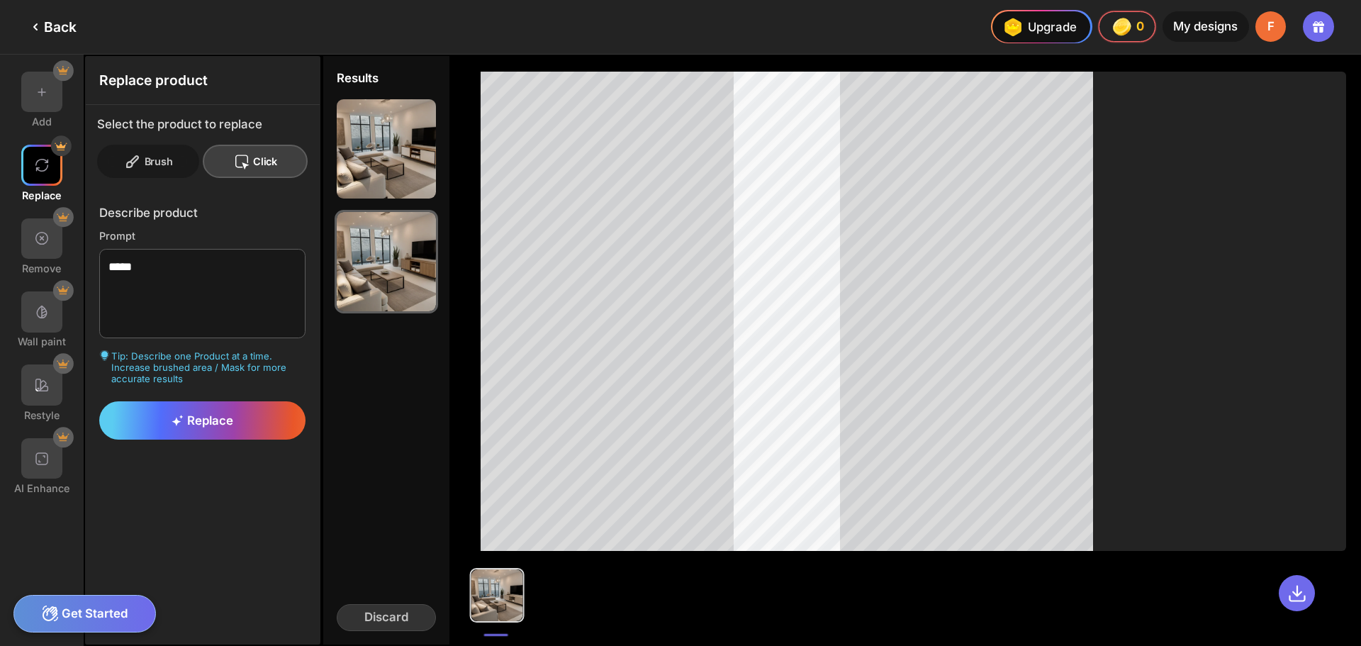
click at [203, 167] on div "Brush" at bounding box center [255, 161] width 105 height 33
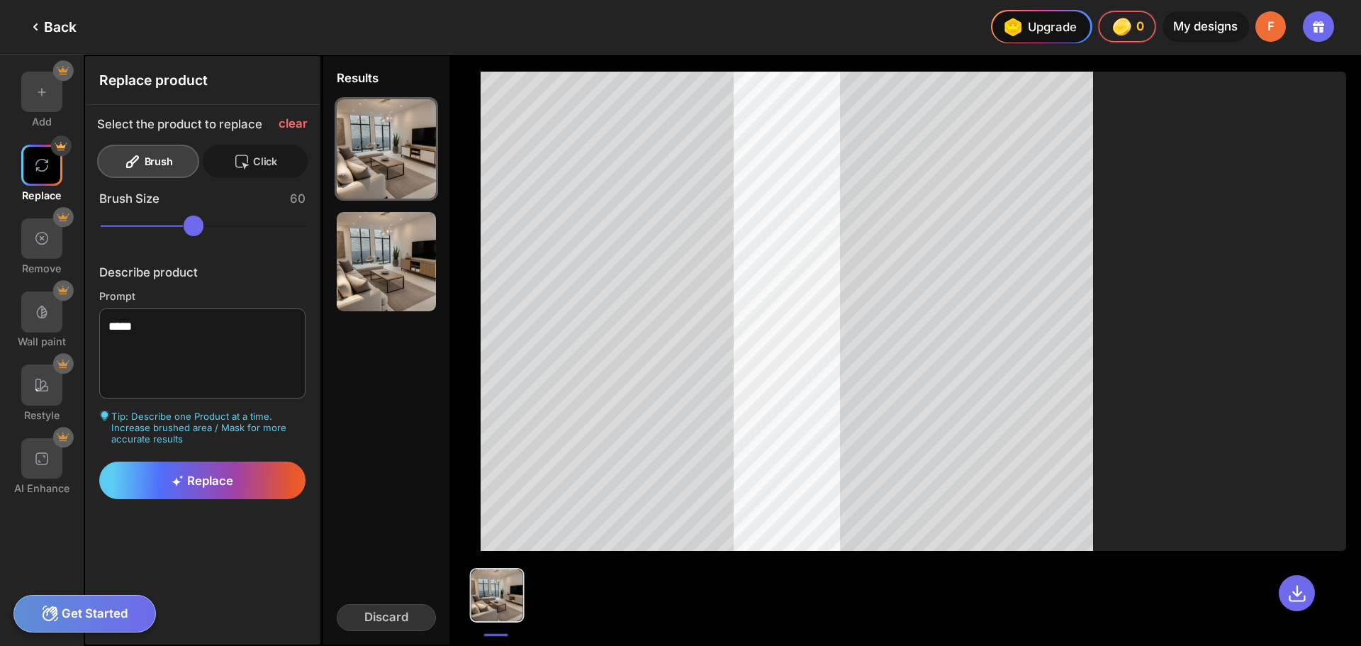
click at [278, 168] on div "Click" at bounding box center [255, 161] width 105 height 33
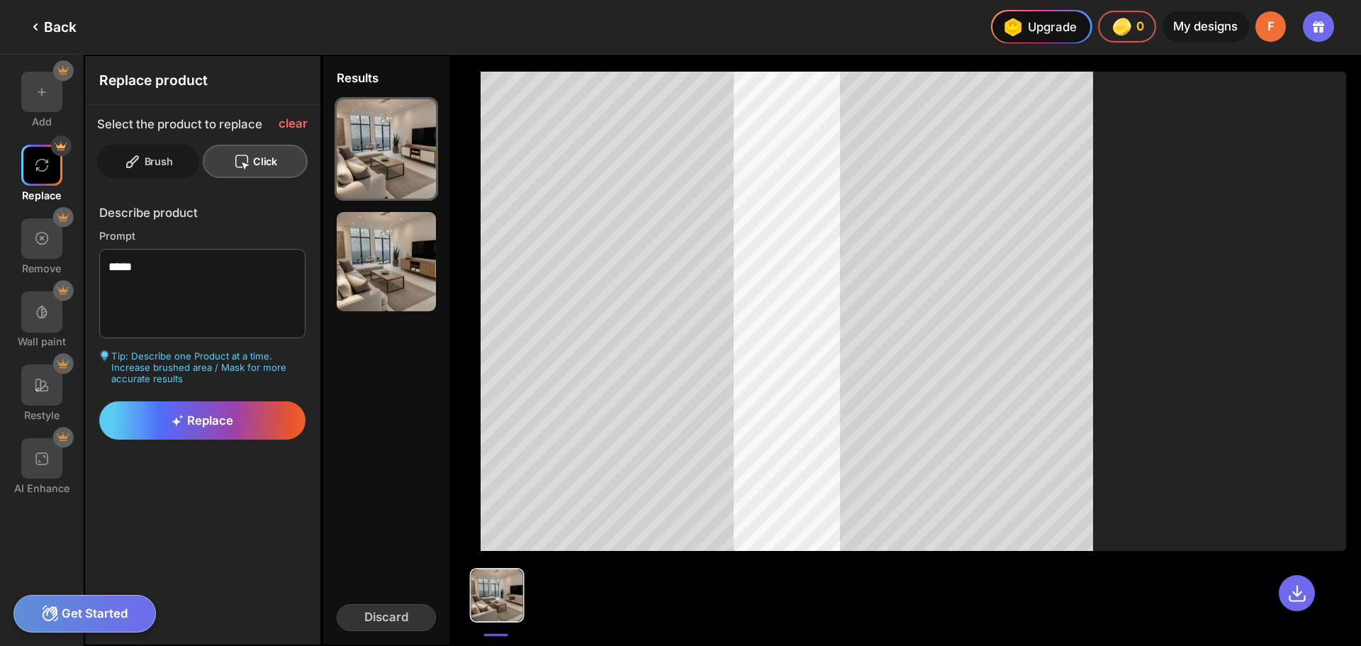
click at [203, 166] on div "Brush" at bounding box center [255, 161] width 105 height 33
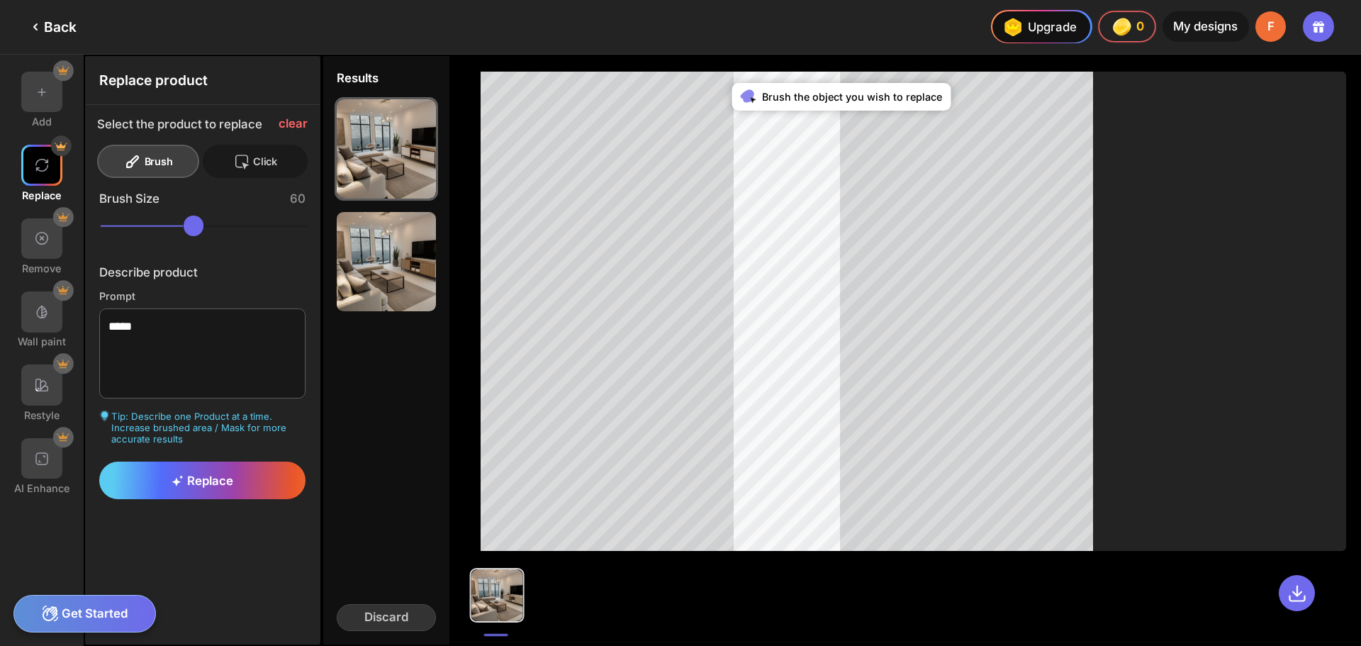
click at [282, 162] on div "Click" at bounding box center [255, 161] width 105 height 33
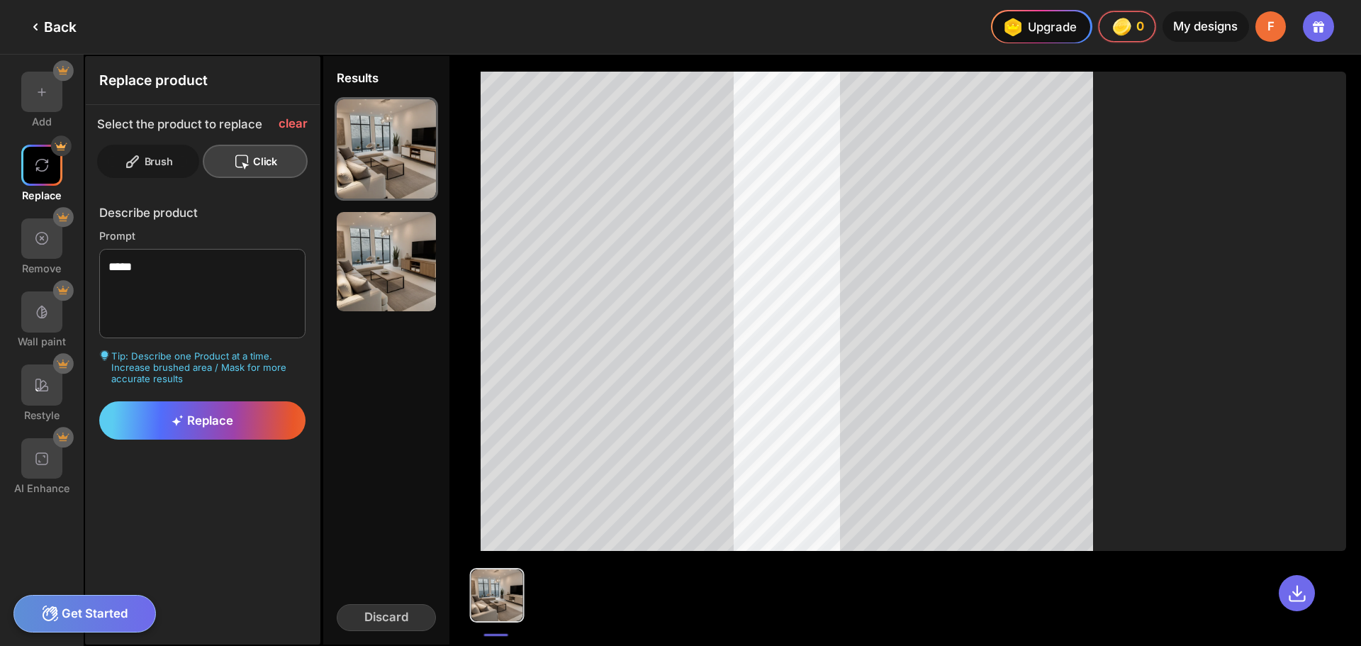
click at [203, 150] on div "Brush" at bounding box center [255, 161] width 105 height 33
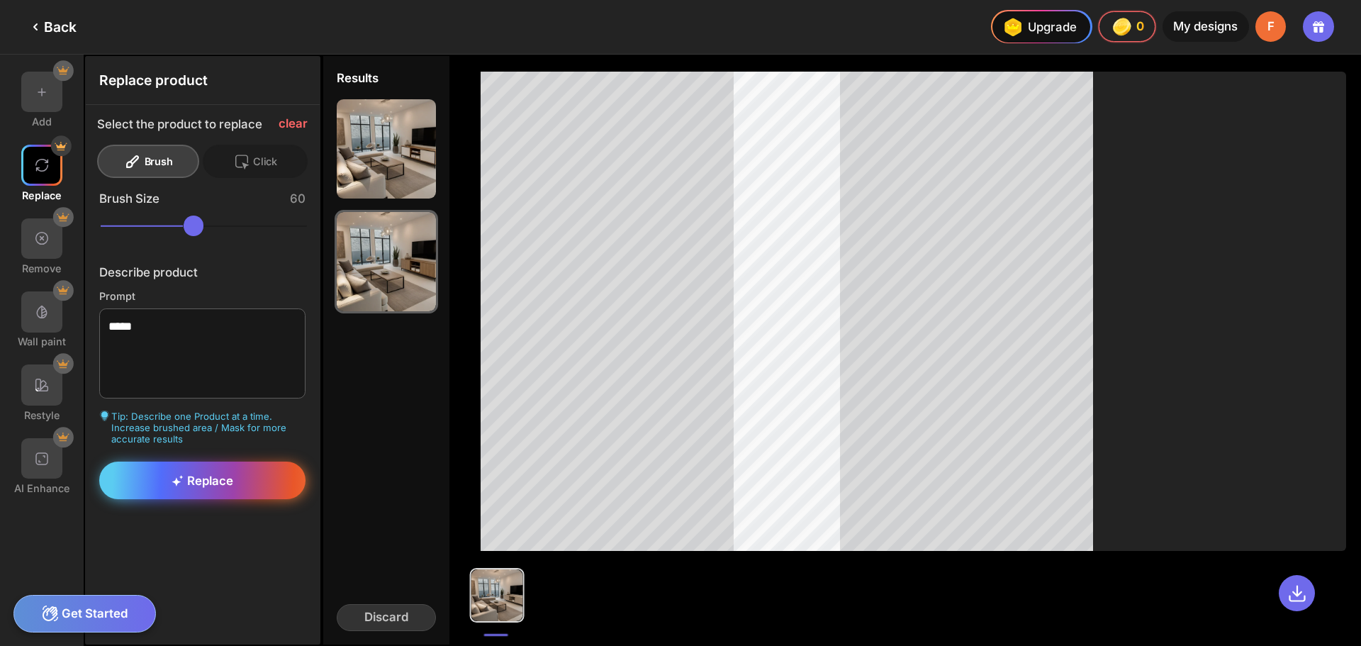
click at [199, 477] on span "Replace" at bounding box center [203, 481] width 62 height 14
click at [182, 475] on icon at bounding box center [178, 480] width 12 height 11
click at [1261, 34] on div "F" at bounding box center [1271, 26] width 30 height 30
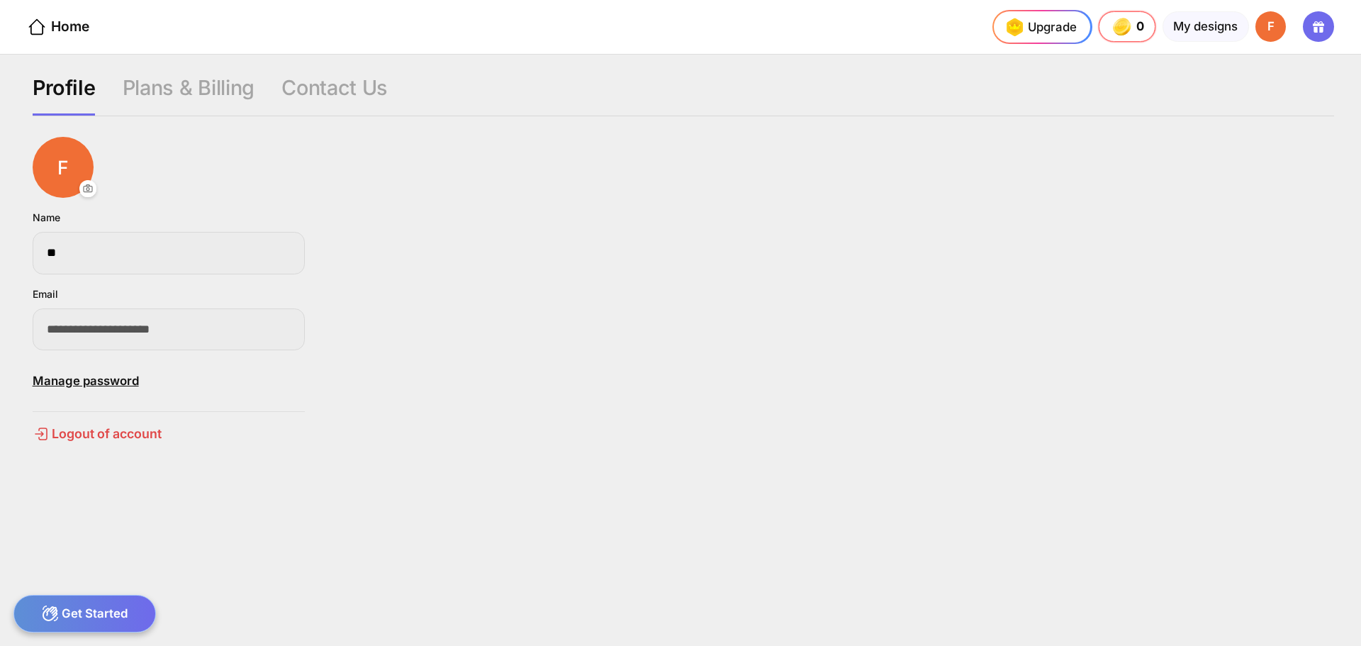
click at [1258, 33] on div "F" at bounding box center [1271, 26] width 30 height 30
click at [1269, 23] on div "F" at bounding box center [1271, 26] width 30 height 30
click at [57, 27] on div "Home" at bounding box center [58, 27] width 62 height 21
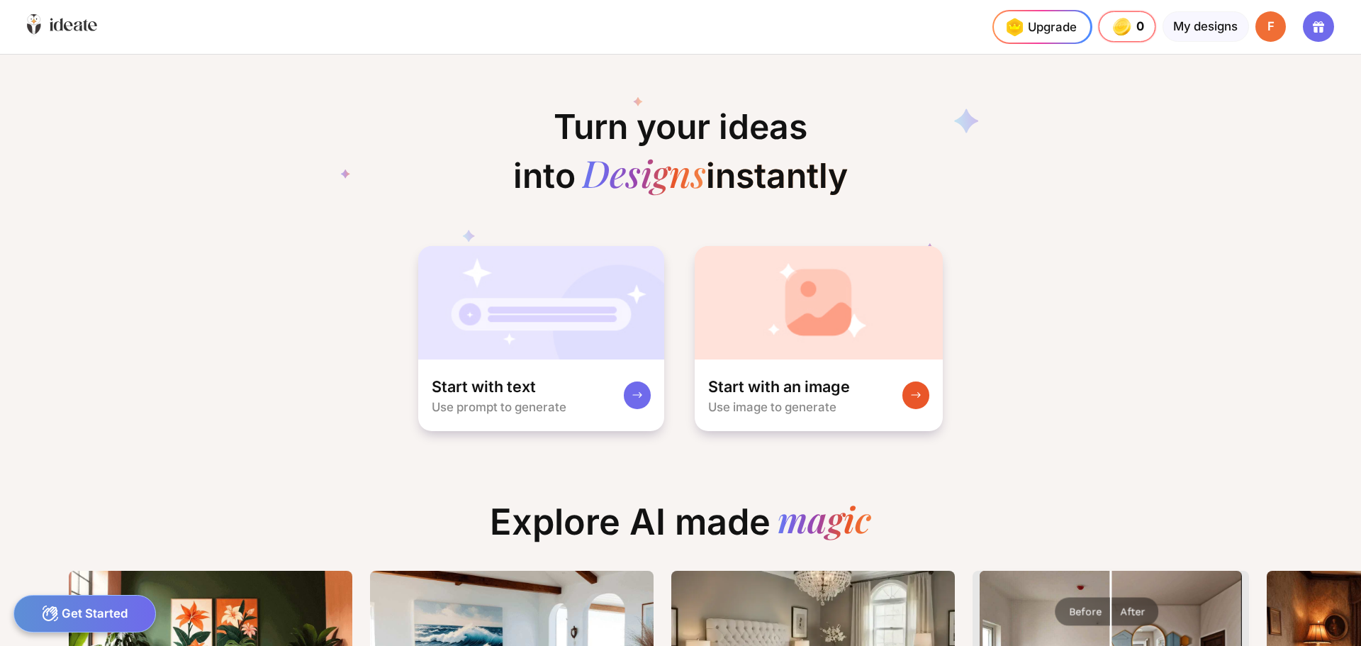
scroll to position [0, 30]
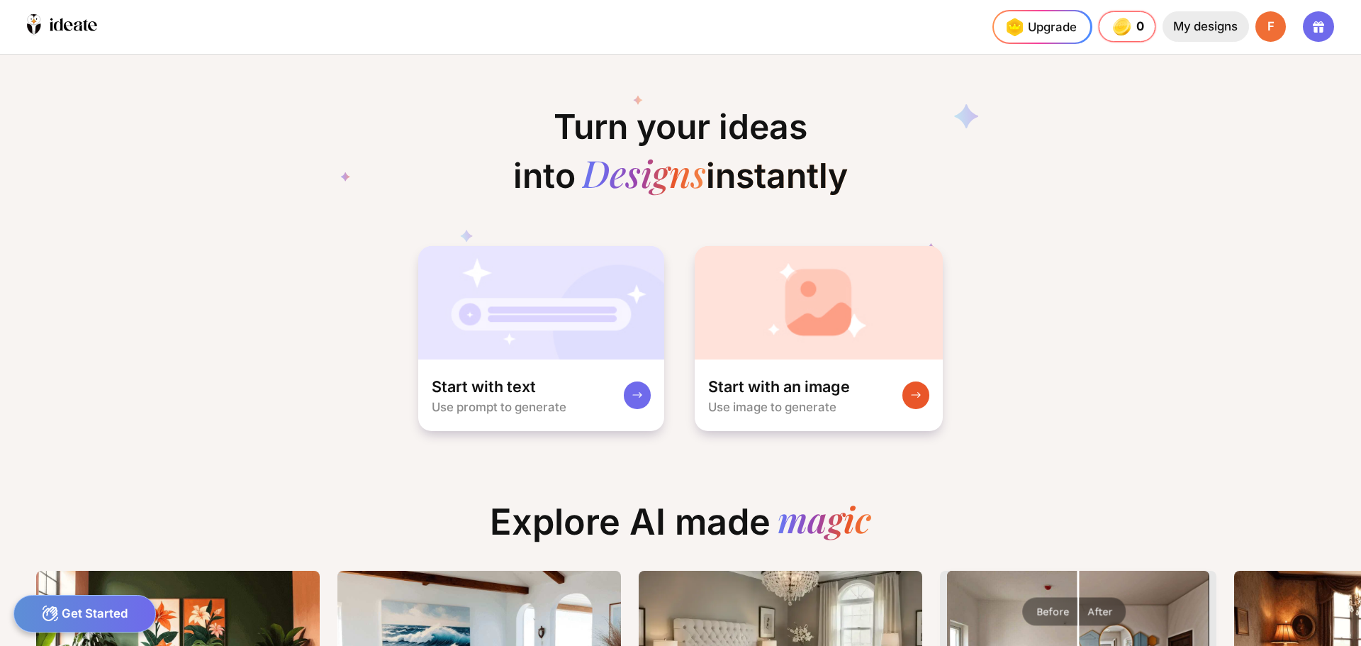
click at [1230, 30] on div "My designs" at bounding box center [1206, 26] width 87 height 30
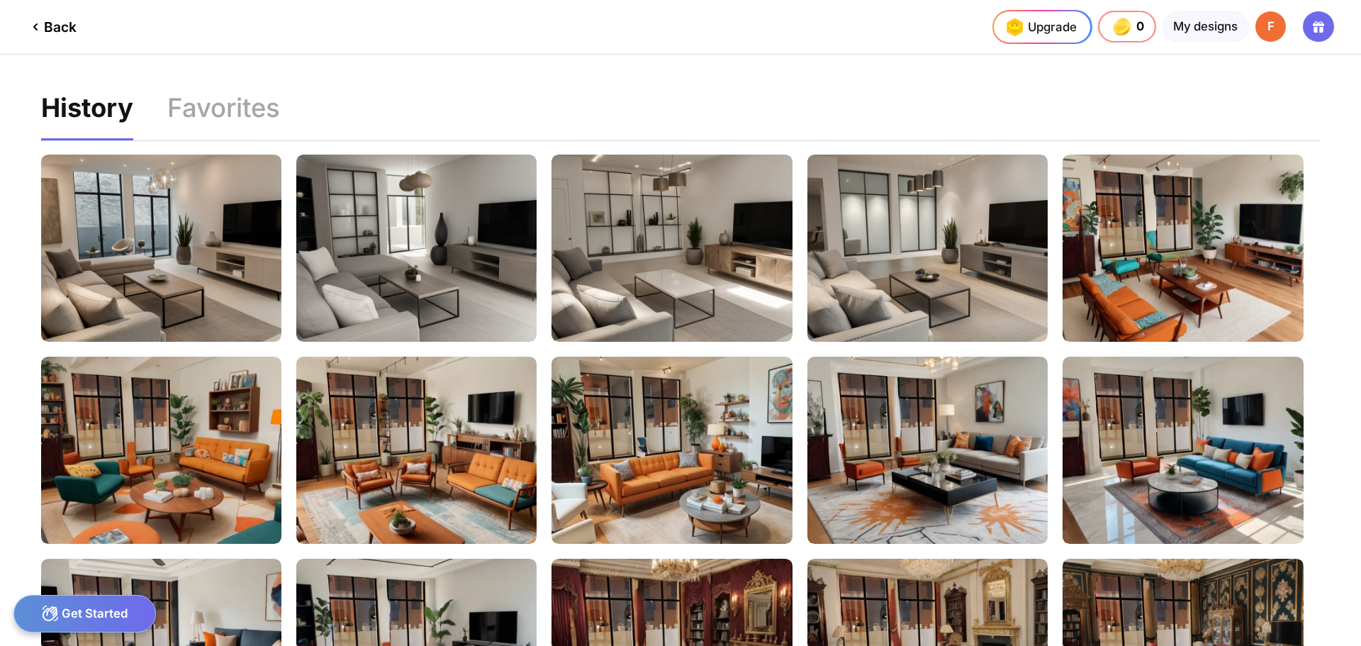
click at [1276, 21] on div "F" at bounding box center [1271, 26] width 30 height 30
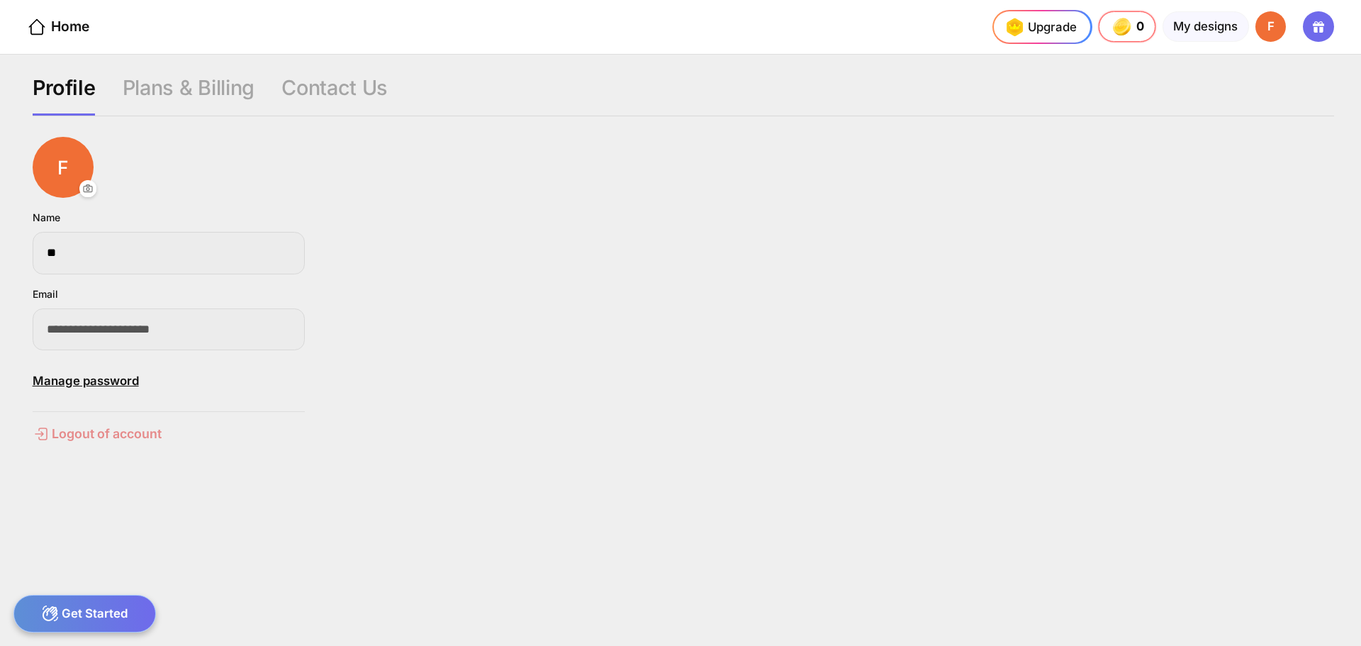
click at [111, 432] on div "Logout of account" at bounding box center [169, 433] width 272 height 17
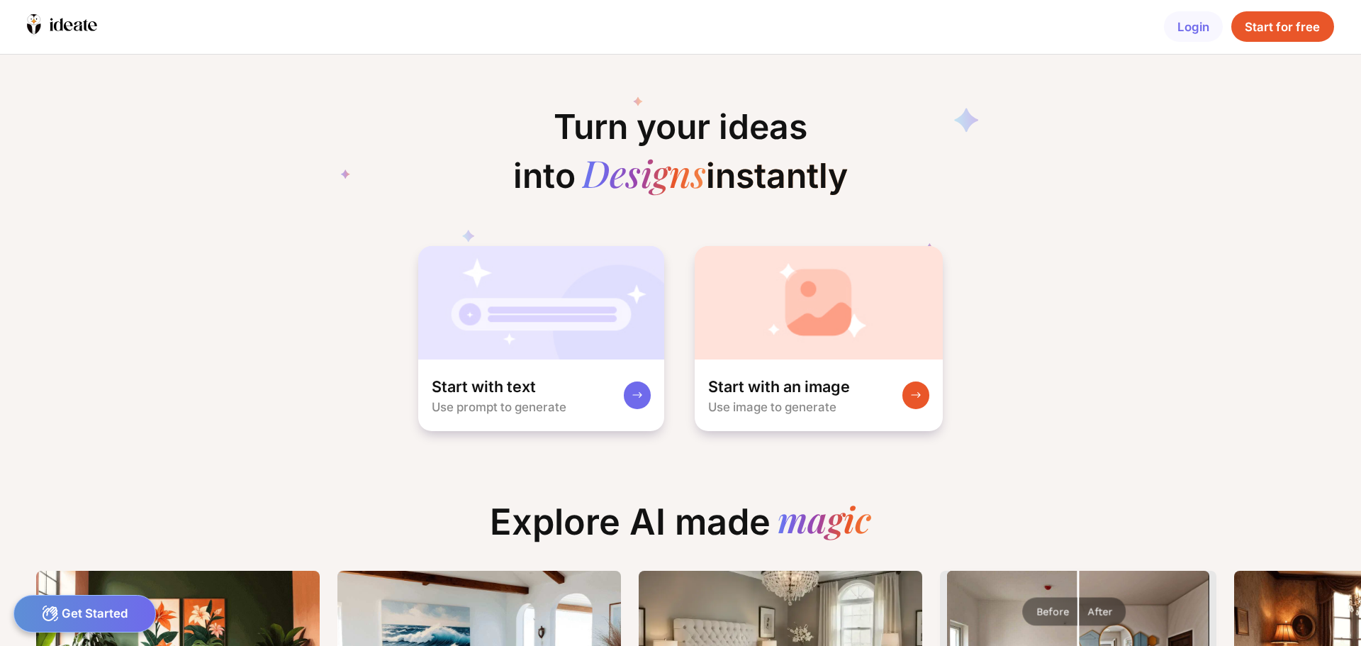
click at [1281, 31] on div "Start for free" at bounding box center [1283, 26] width 102 height 30
